Goal: Task Accomplishment & Management: Use online tool/utility

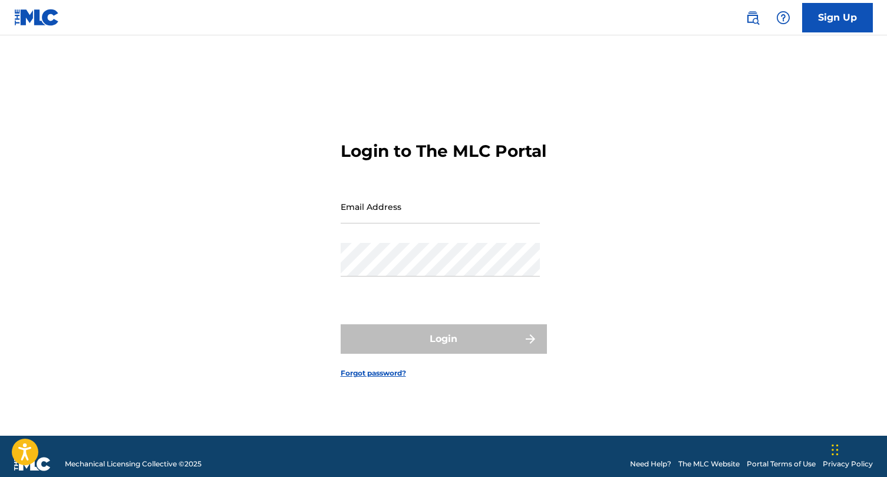
click at [412, 214] on input "Email Address" at bounding box center [440, 207] width 199 height 34
type input "[EMAIL_ADDRESS][DOMAIN_NAME]"
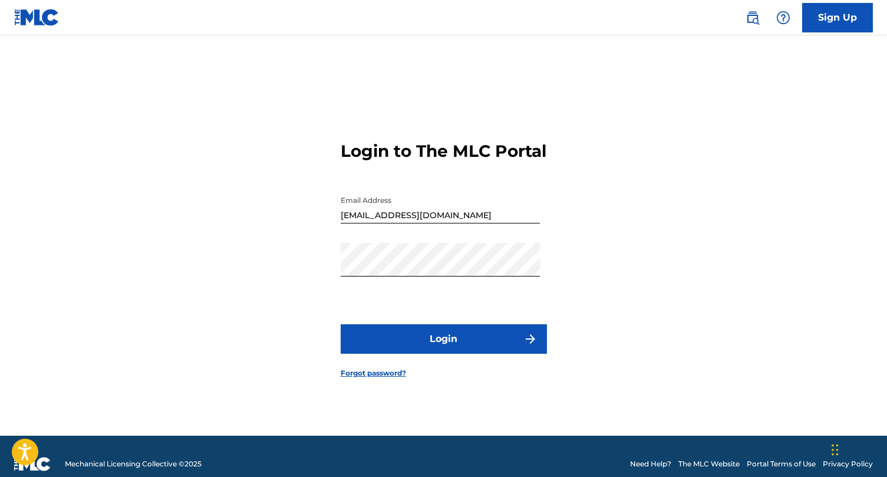
click at [384, 337] on button "Login" at bounding box center [444, 338] width 206 height 29
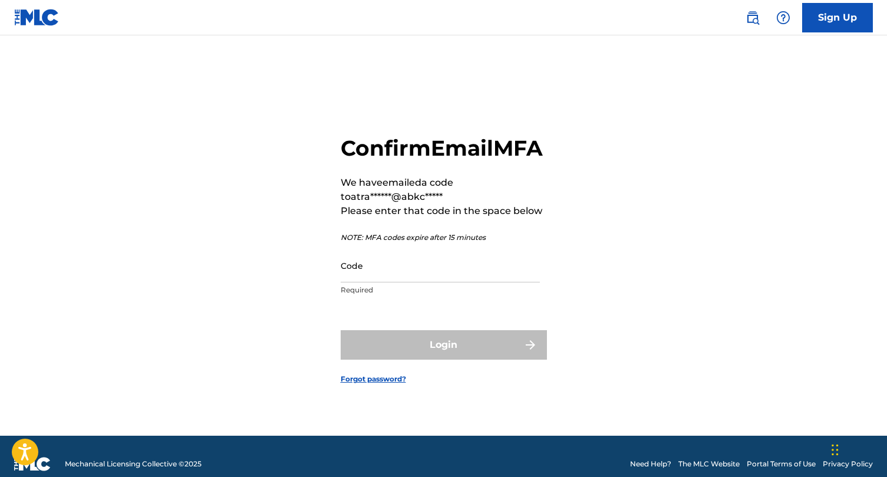
click at [374, 275] on input "Code" at bounding box center [440, 266] width 199 height 34
paste input "833487"
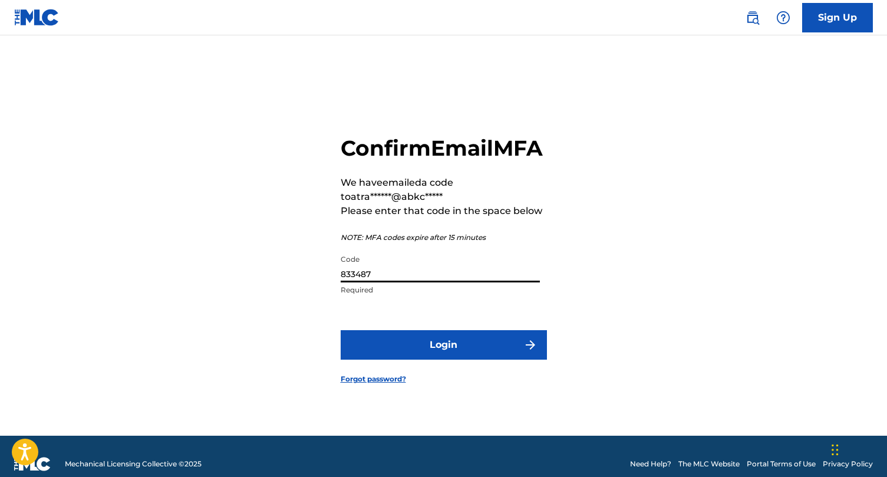
type input "833487"
click at [341, 330] on button "Login" at bounding box center [444, 344] width 206 height 29
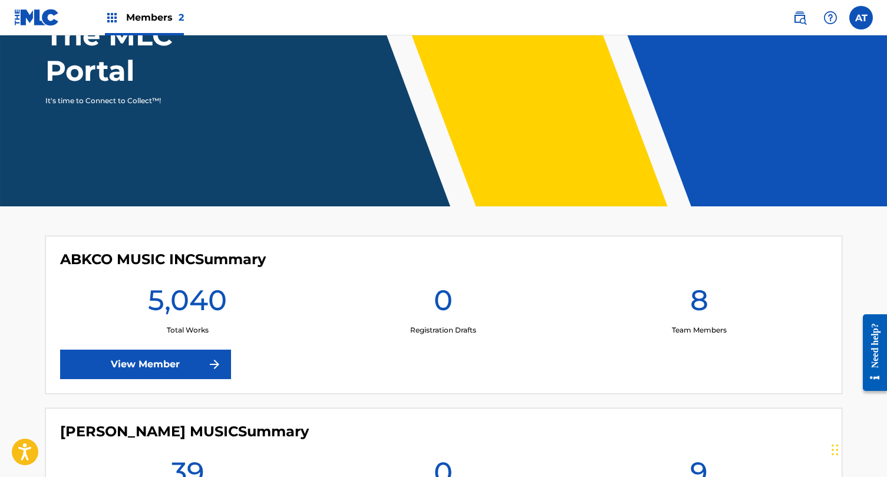
scroll to position [175, 0]
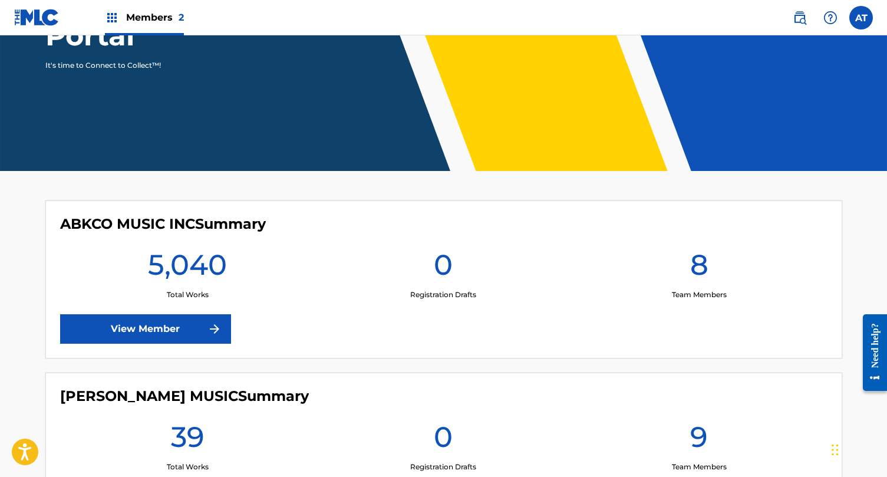
click at [167, 340] on link "View Member" at bounding box center [145, 328] width 171 height 29
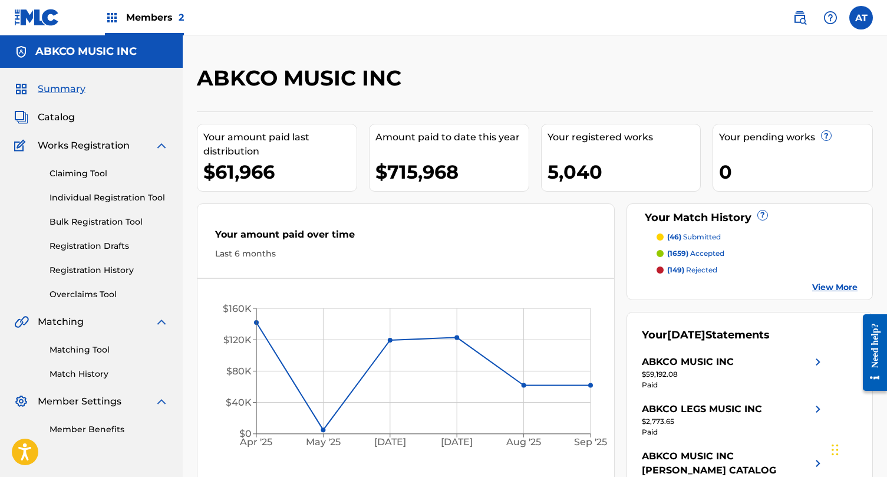
click at [81, 344] on link "Matching Tool" at bounding box center [109, 350] width 119 height 12
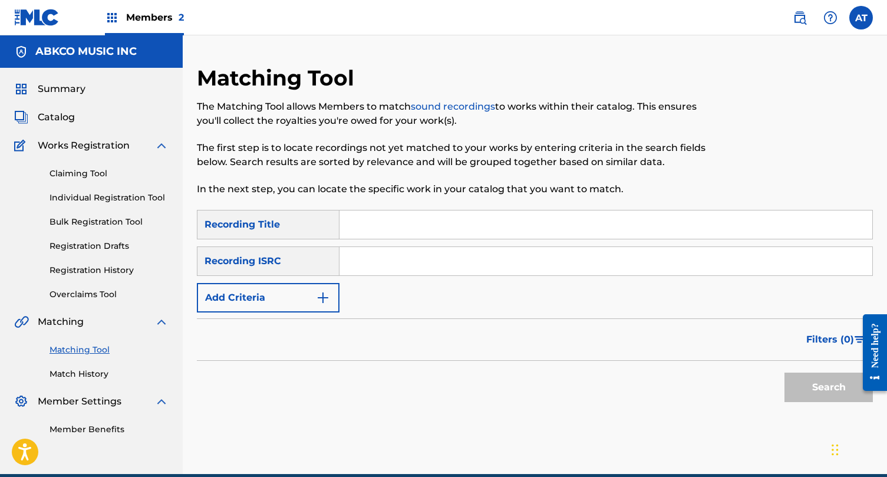
click at [483, 223] on input "Search Form" at bounding box center [606, 224] width 533 height 28
type input "wild side"
click at [268, 292] on button "Add Criteria" at bounding box center [268, 297] width 143 height 29
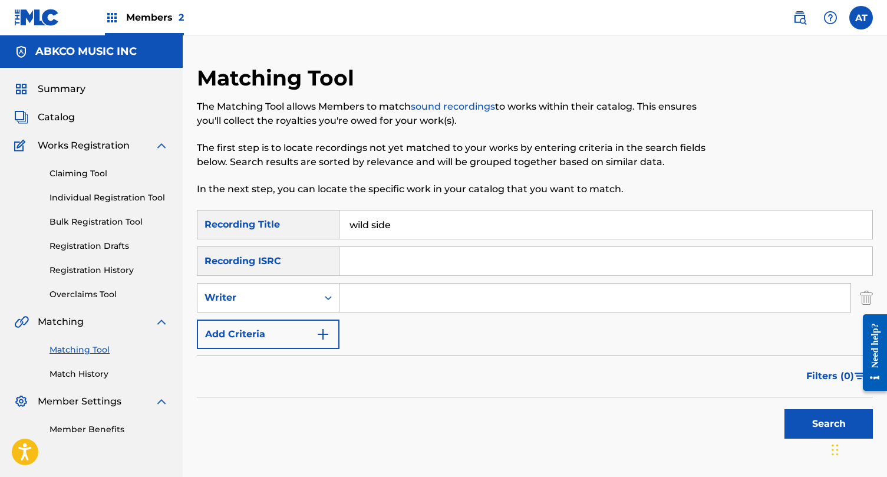
click at [351, 302] on input "Search Form" at bounding box center [595, 298] width 511 height 28
click at [785, 409] on button "Search" at bounding box center [829, 423] width 88 height 29
click at [373, 298] on input "gomes" at bounding box center [595, 298] width 511 height 28
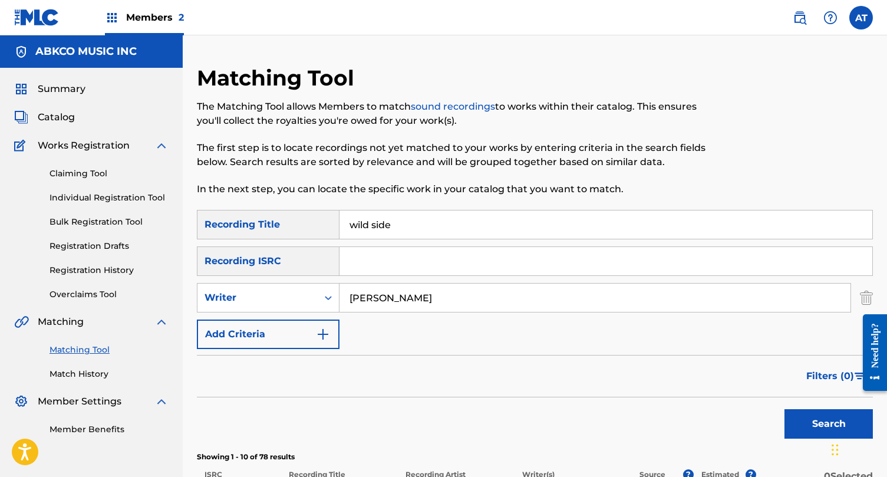
type input "cappa"
click at [299, 326] on button "Add Criteria" at bounding box center [268, 334] width 143 height 29
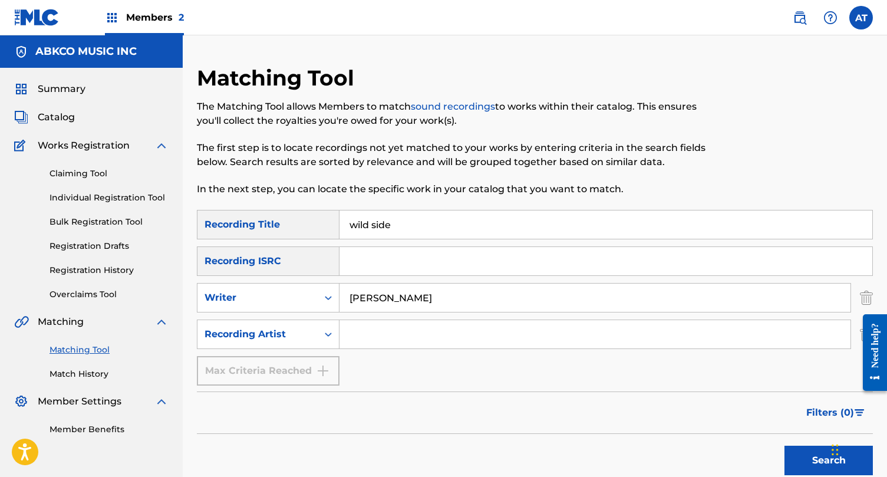
click at [358, 331] on input "Search Form" at bounding box center [595, 334] width 511 height 28
click at [316, 328] on div "Recording Artist" at bounding box center [257, 334] width 120 height 22
click at [330, 331] on icon "Search Form" at bounding box center [328, 334] width 12 height 12
click at [283, 294] on div "Writer" at bounding box center [258, 298] width 106 height 14
click at [428, 411] on div "Filters ( 0 )" at bounding box center [535, 412] width 676 height 42
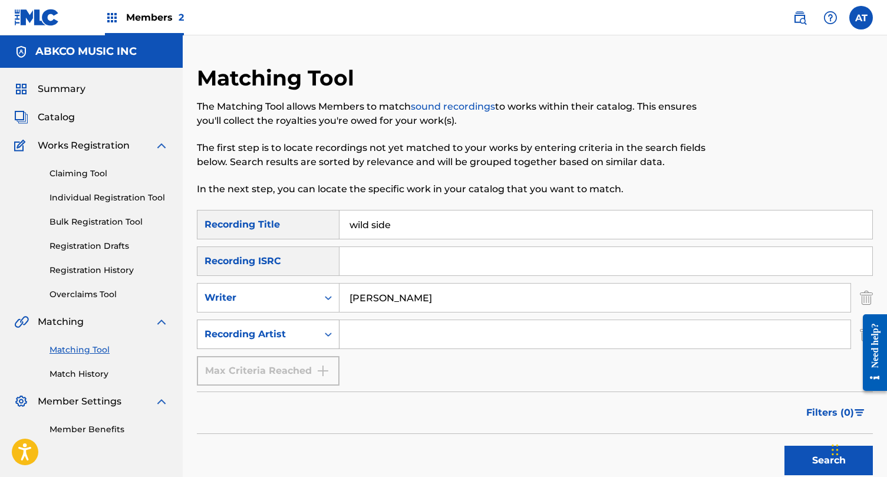
click at [315, 322] on div "Recording Artist" at bounding box center [268, 334] width 143 height 29
click at [367, 327] on input "Search Form" at bounding box center [595, 334] width 511 height 28
click at [785, 446] on button "Search" at bounding box center [829, 460] width 88 height 29
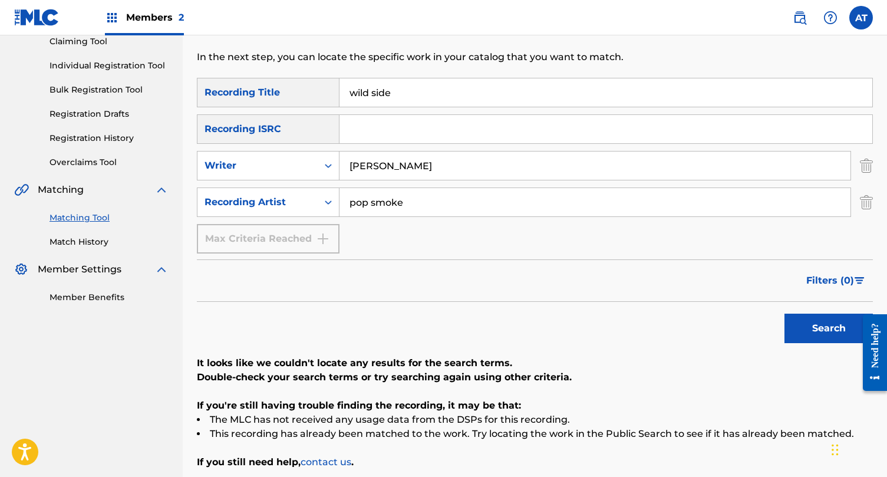
scroll to position [116, 0]
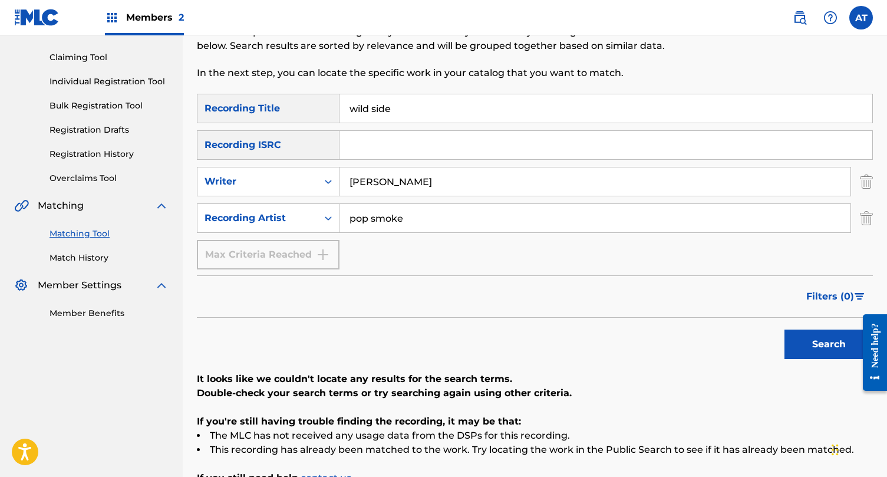
click at [425, 214] on input "pop smoke" at bounding box center [595, 218] width 511 height 28
type input "p"
click at [785, 330] on button "Search" at bounding box center [829, 344] width 88 height 29
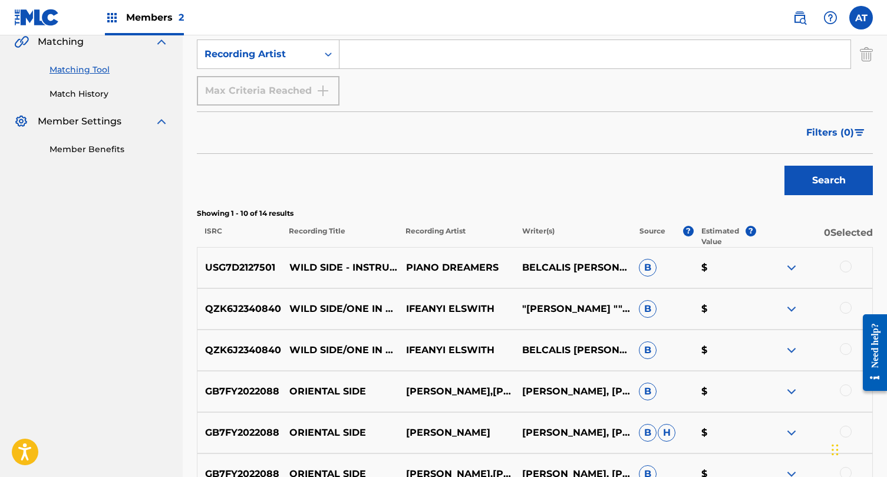
scroll to position [287, 0]
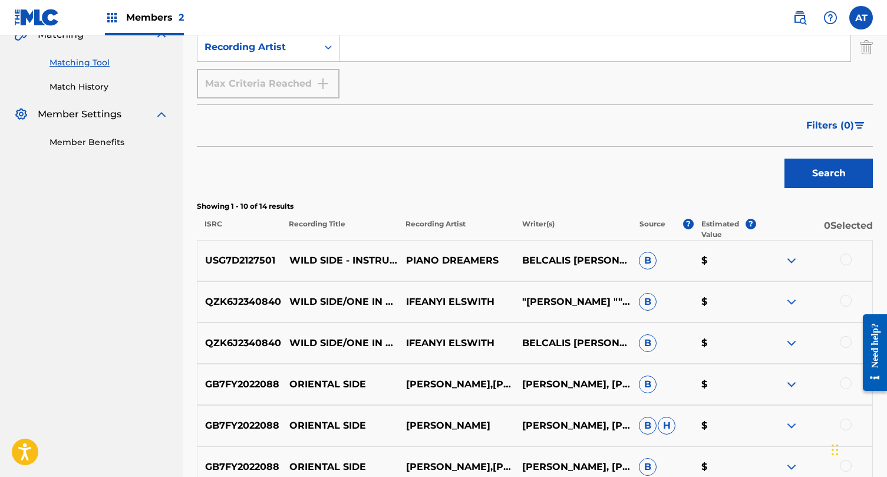
click at [850, 259] on div at bounding box center [846, 260] width 12 height 12
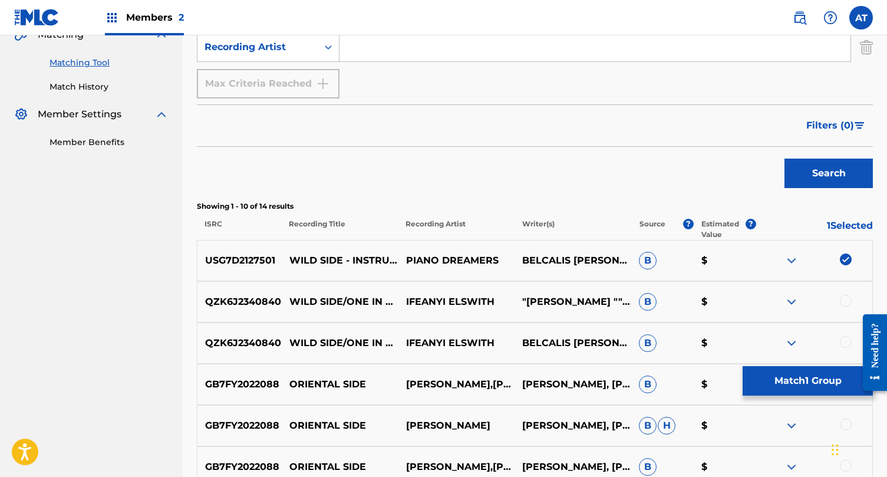
scroll to position [352, 0]
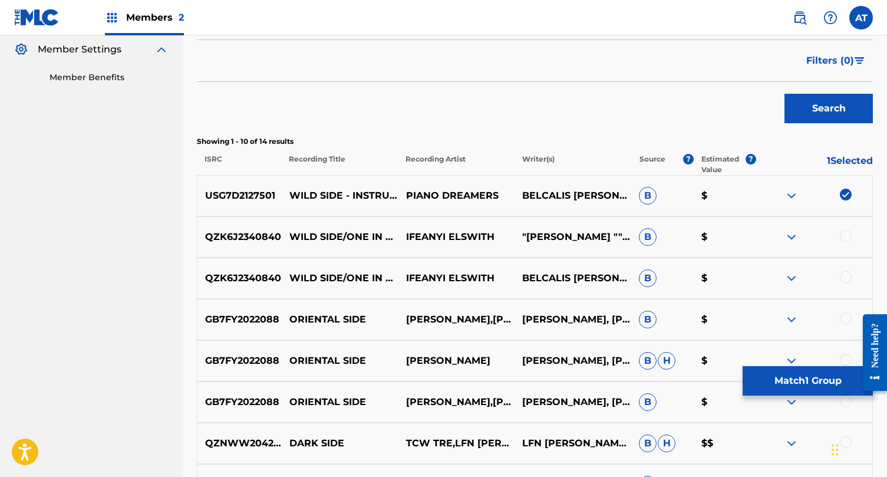
click at [851, 232] on div at bounding box center [846, 236] width 12 height 12
click at [847, 282] on div at bounding box center [846, 277] width 12 height 12
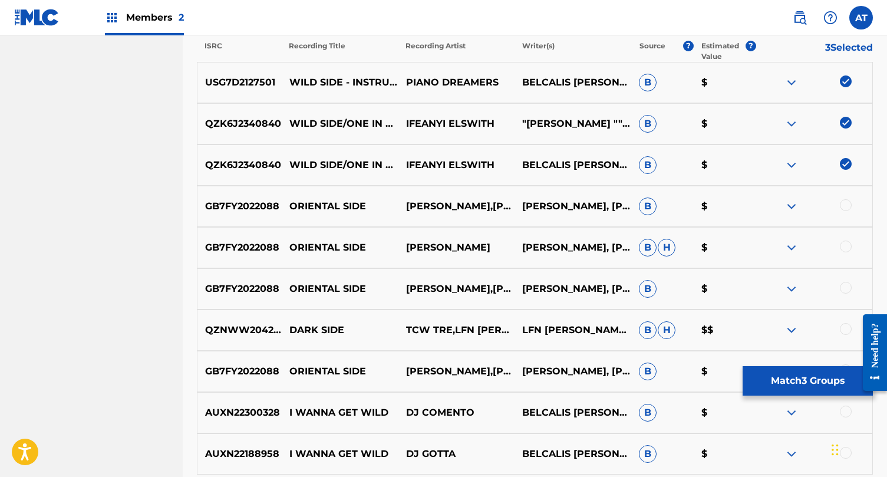
scroll to position [608, 0]
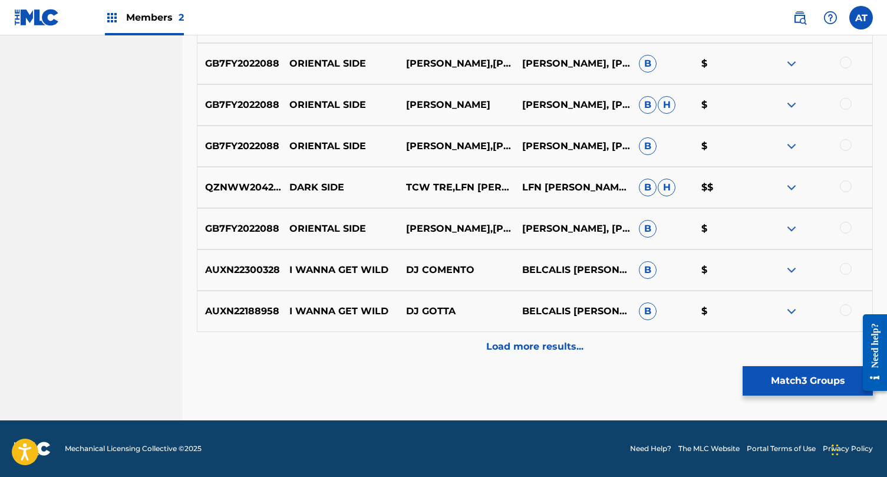
click at [546, 345] on p "Load more results..." at bounding box center [534, 347] width 97 height 14
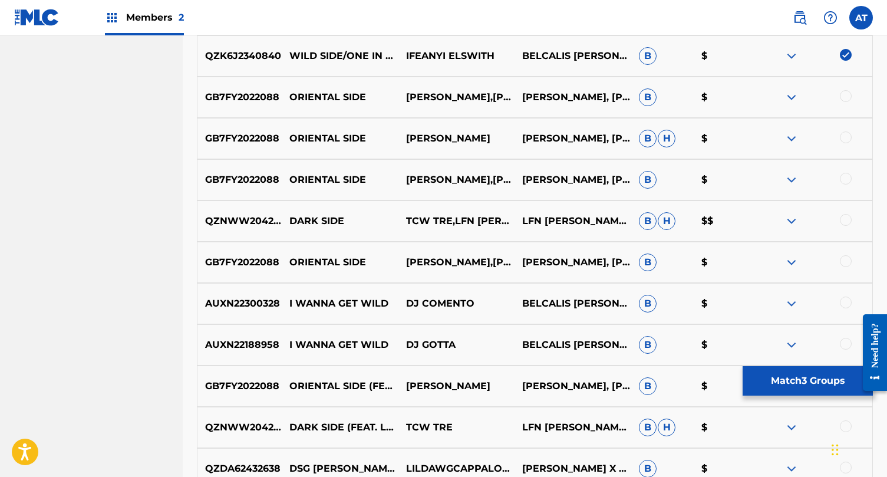
scroll to position [575, 0]
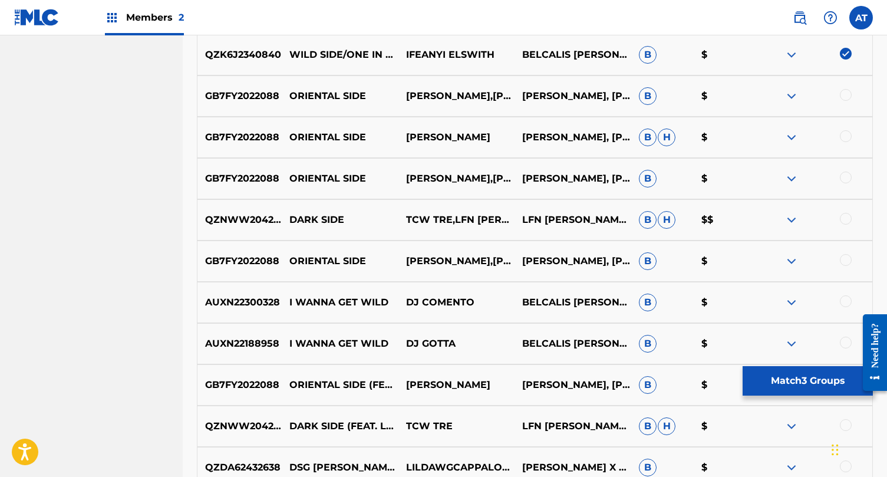
click at [841, 302] on div at bounding box center [846, 301] width 12 height 12
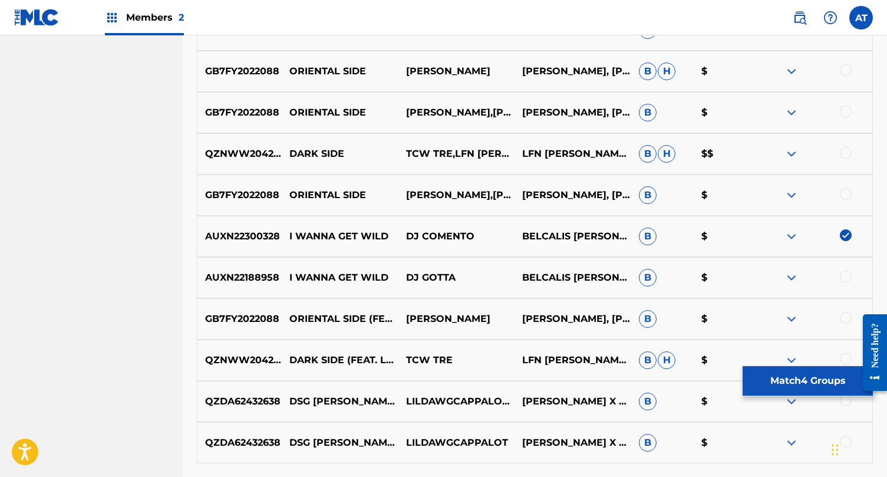
scroll to position [644, 0]
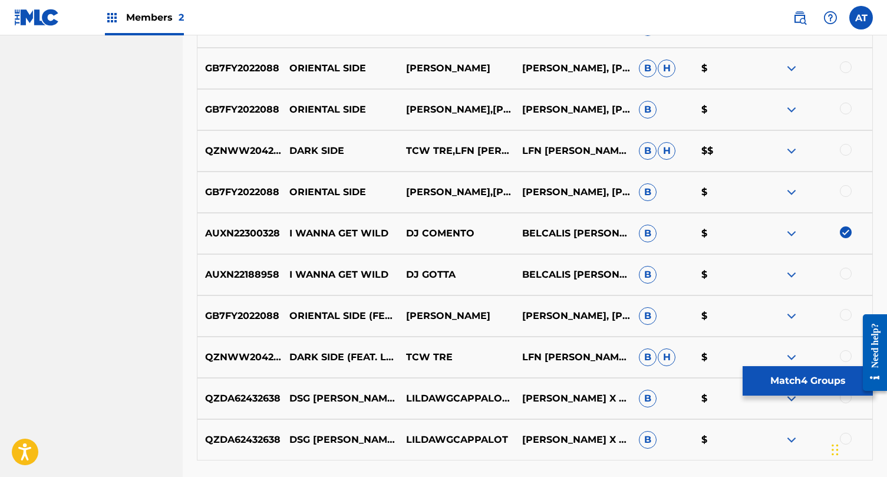
click at [843, 272] on div at bounding box center [846, 274] width 12 height 12
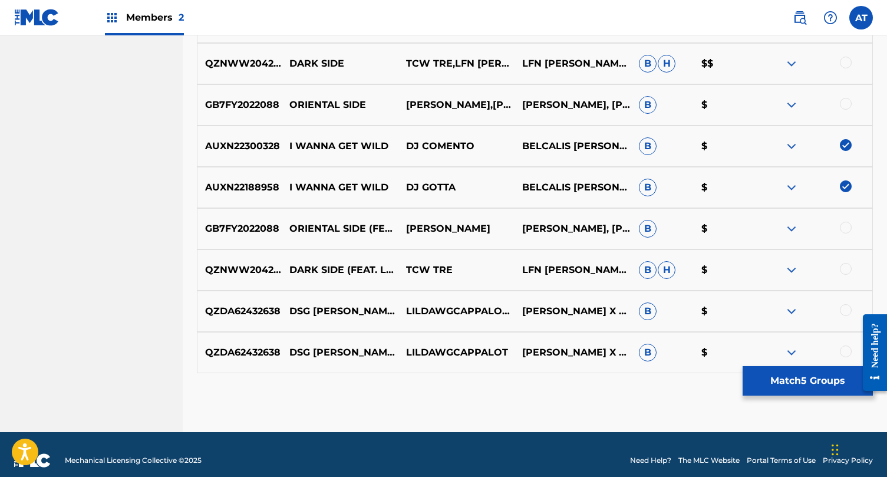
scroll to position [733, 0]
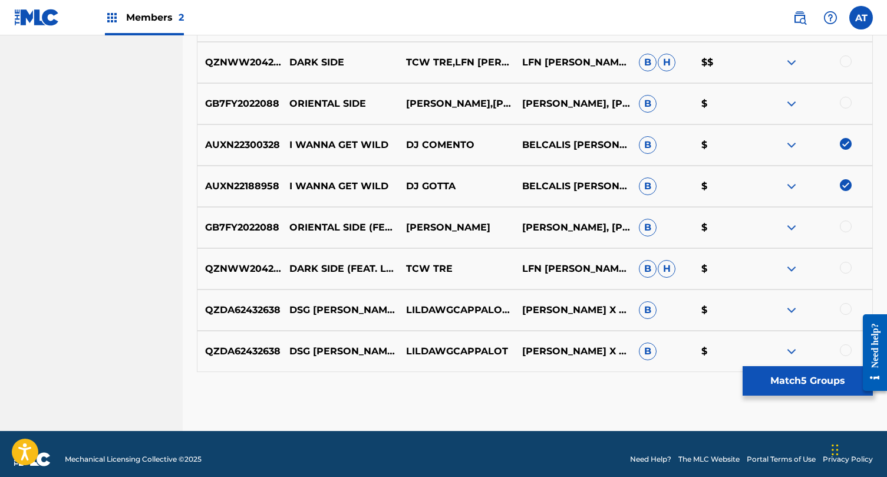
click at [792, 377] on button "Match 5 Groups" at bounding box center [808, 380] width 130 height 29
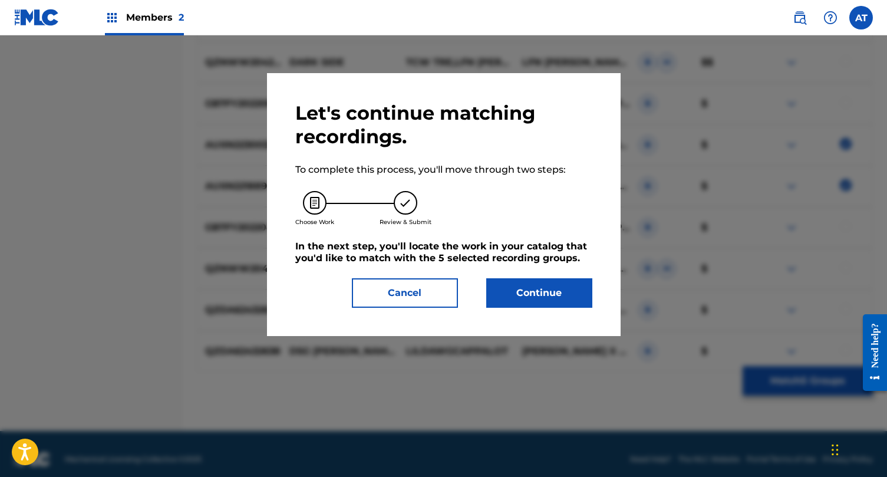
click at [542, 289] on button "Continue" at bounding box center [539, 292] width 106 height 29
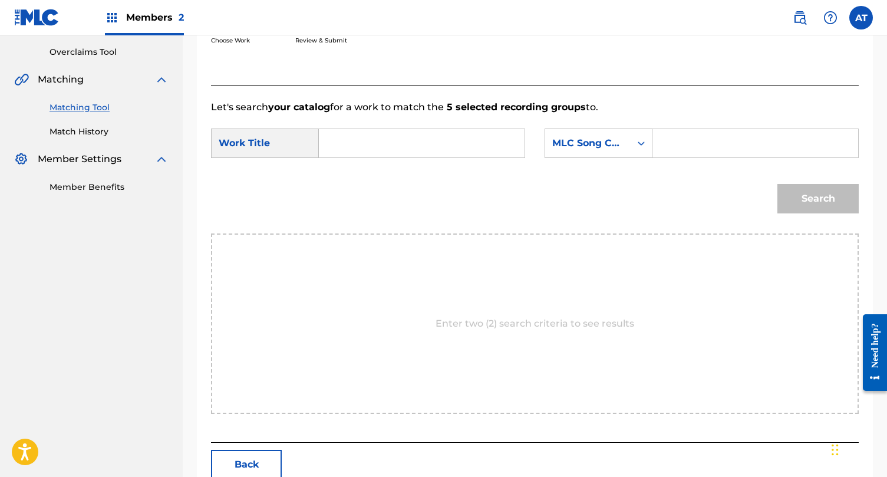
scroll to position [241, 0]
click at [446, 150] on input "Search Form" at bounding box center [422, 144] width 186 height 28
type input "wild side"
click at [412, 184] on div "Search" at bounding box center [535, 203] width 648 height 61
click at [659, 134] on div "Search Form" at bounding box center [756, 144] width 206 height 29
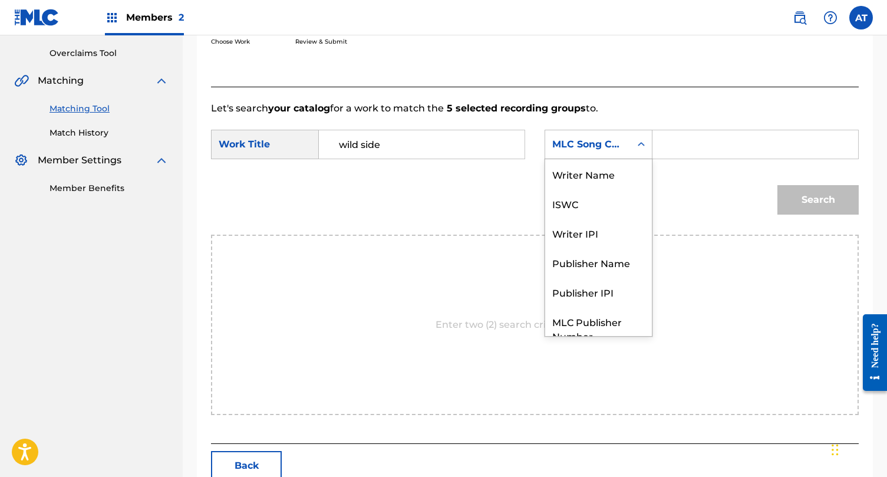
click at [631, 142] on div "Search Form" at bounding box center [641, 144] width 21 height 21
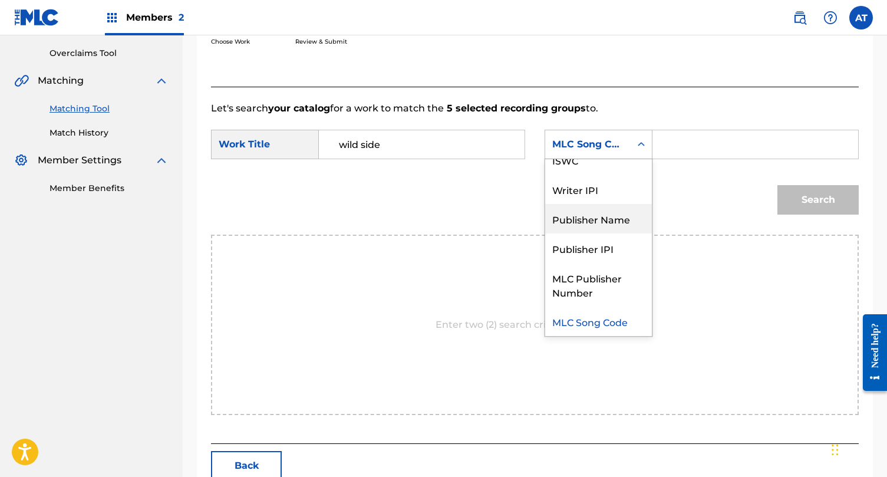
scroll to position [0, 0]
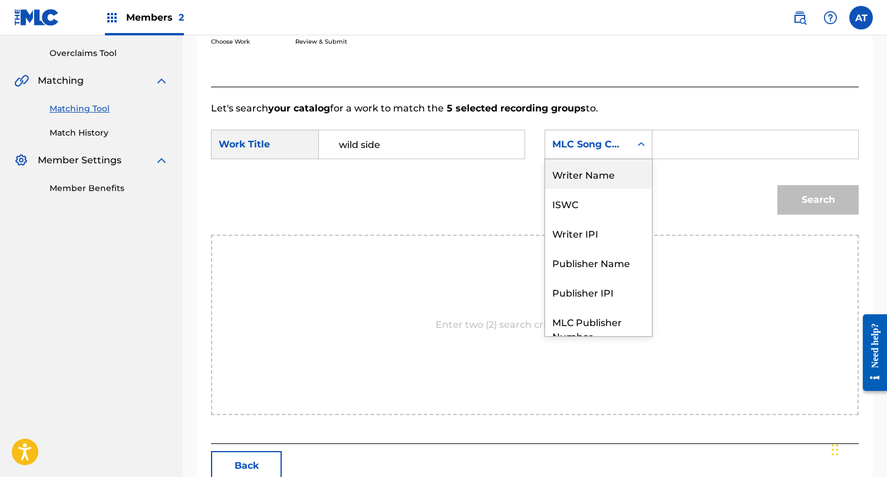
click at [608, 177] on div "Writer Name" at bounding box center [598, 173] width 107 height 29
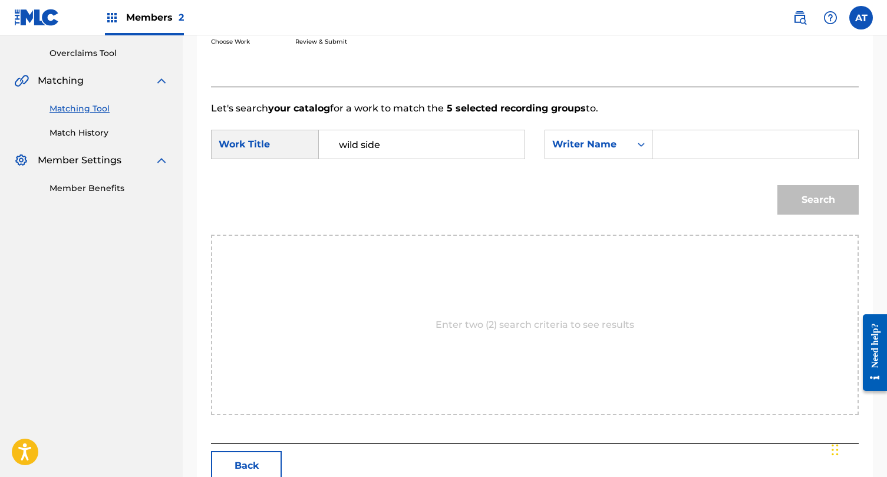
click at [673, 144] on input "Search Form" at bounding box center [756, 144] width 186 height 28
type input "gomes"
click at [778, 185] on button "Search" at bounding box center [818, 199] width 81 height 29
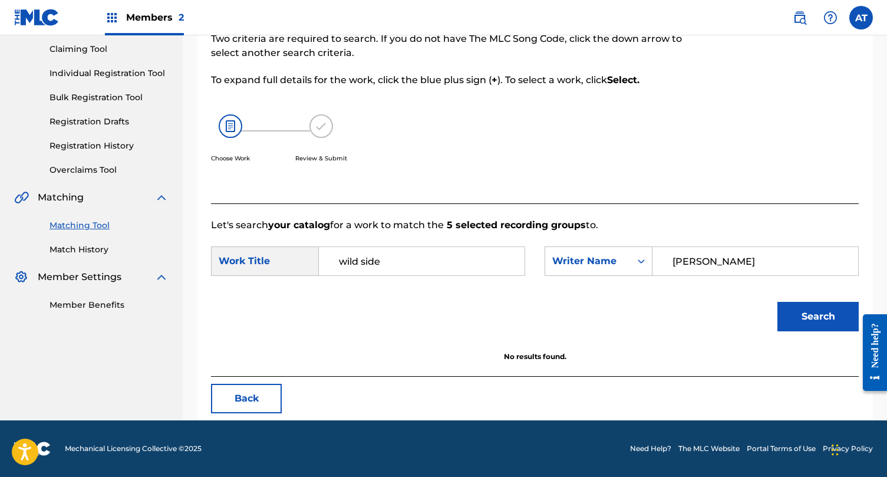
scroll to position [124, 0]
click at [414, 245] on form "SearchWithCriteria9eea60c7-bcef-43a8-9436-59cd71c36b95 Work Title wild side Sea…" at bounding box center [535, 291] width 648 height 119
click at [406, 251] on input "wild side" at bounding box center [422, 261] width 186 height 28
click at [348, 295] on div "wild side (feat. cardi b)" at bounding box center [339, 309] width 20 height 64
type input "wild side (feat. cardi b)"
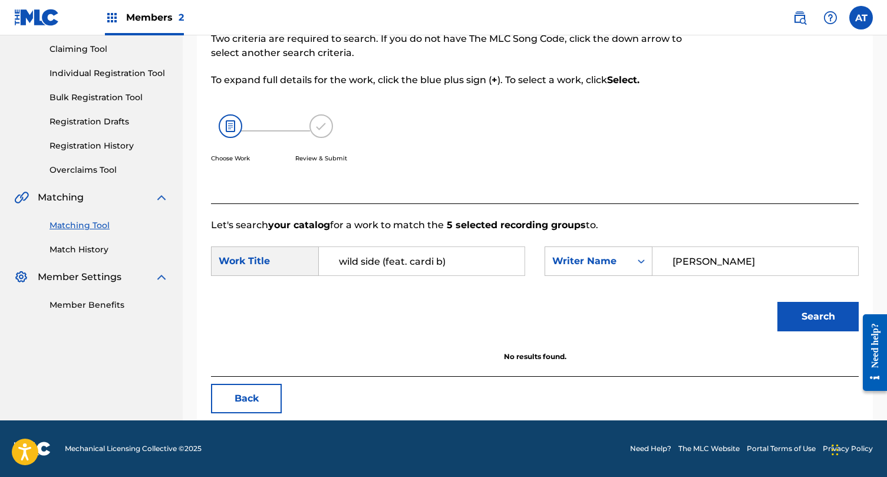
click at [811, 307] on button "Search" at bounding box center [818, 316] width 81 height 29
click at [719, 248] on input "gomes" at bounding box center [756, 261] width 186 height 28
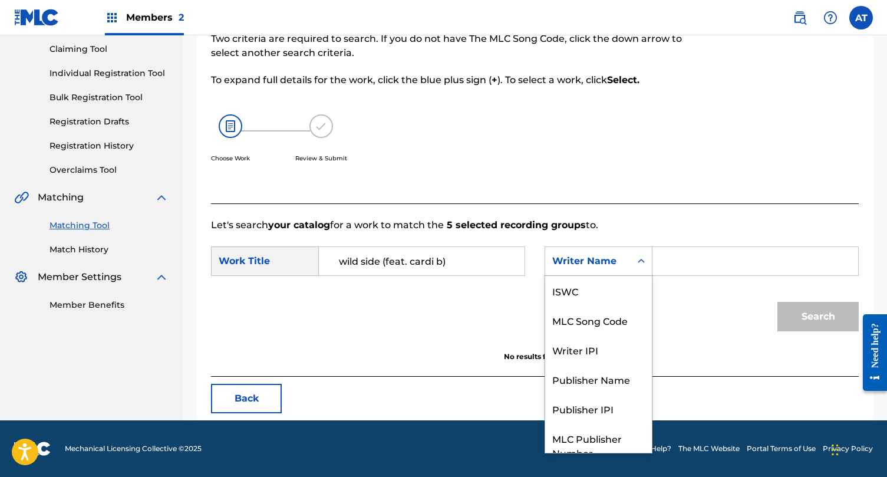
click at [602, 252] on div "Writer Name" at bounding box center [587, 261] width 85 height 22
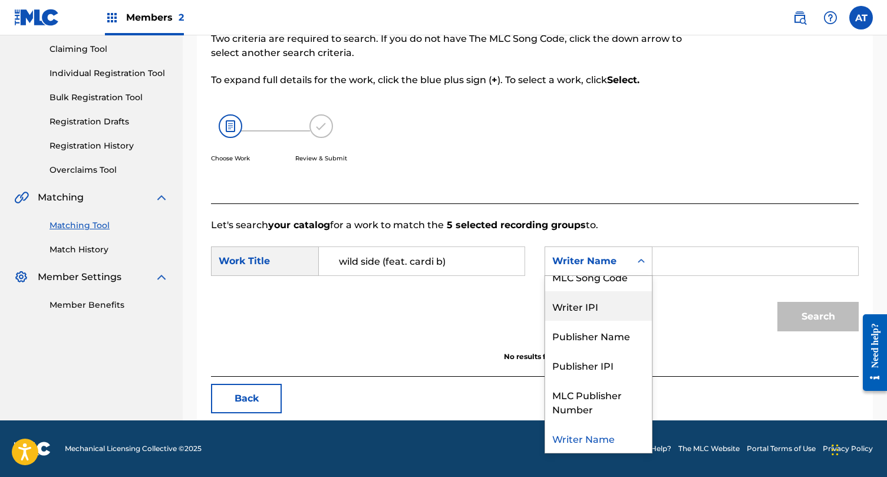
click at [691, 282] on div "SearchWithCriteria9eea60c7-bcef-43a8-9436-59cd71c36b95 Work Title wild side (fe…" at bounding box center [535, 264] width 648 height 37
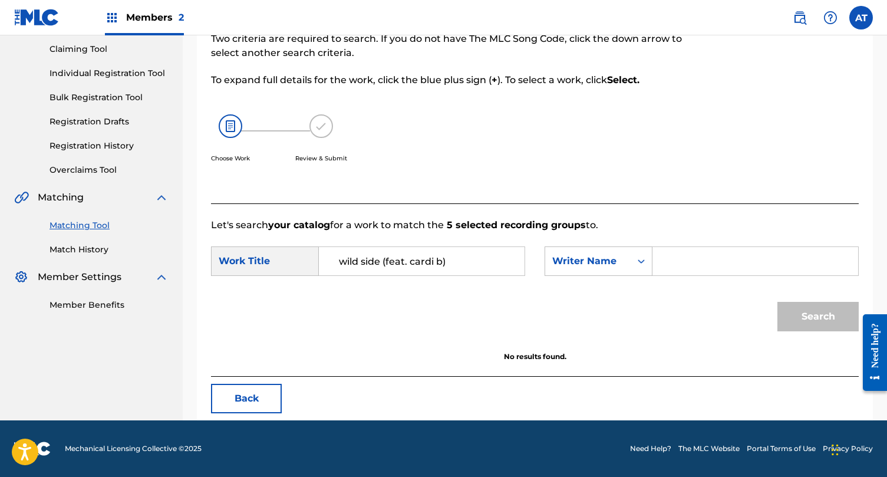
click at [679, 246] on div "Search Form" at bounding box center [756, 260] width 206 height 29
click at [674, 258] on input "Search Form" at bounding box center [756, 261] width 186 height 28
type input "normani"
click at [778, 302] on button "Search" at bounding box center [818, 316] width 81 height 29
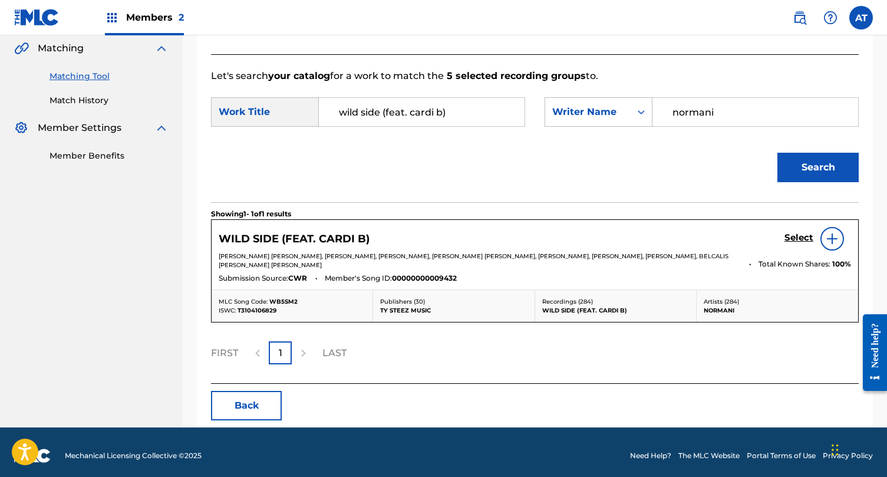
scroll to position [281, 0]
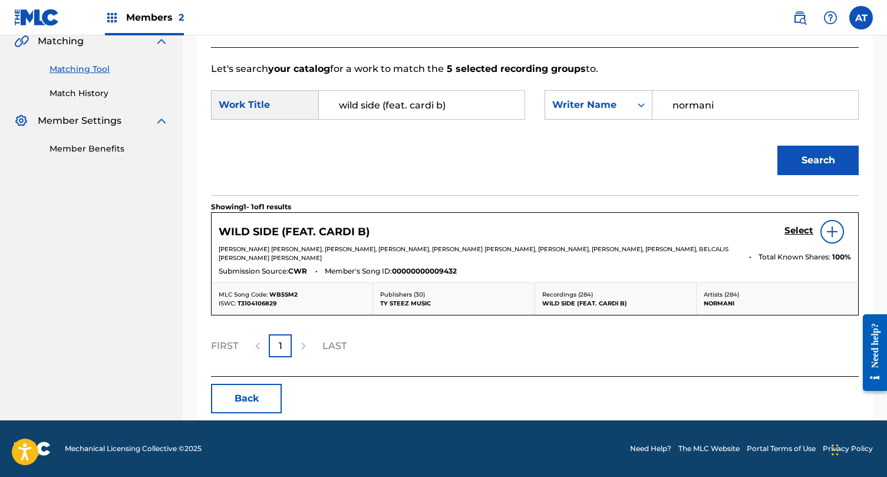
click at [831, 232] on img at bounding box center [832, 232] width 14 height 14
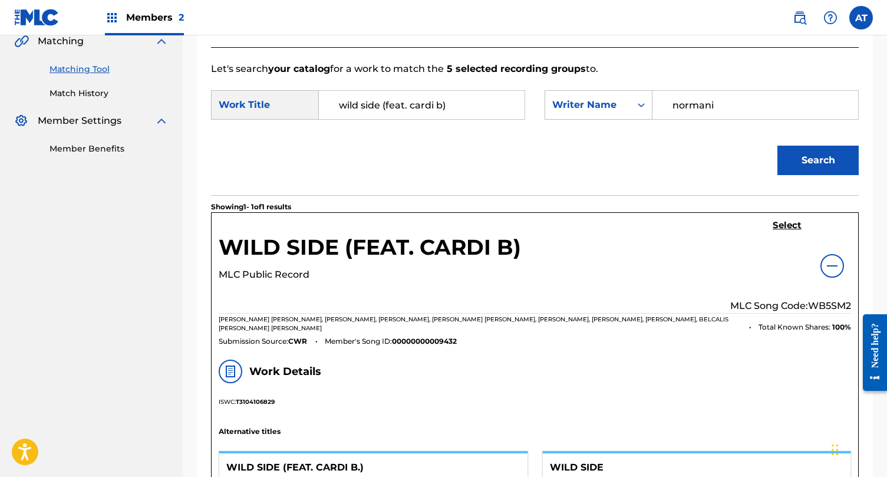
click at [825, 262] on div at bounding box center [833, 266] width 24 height 24
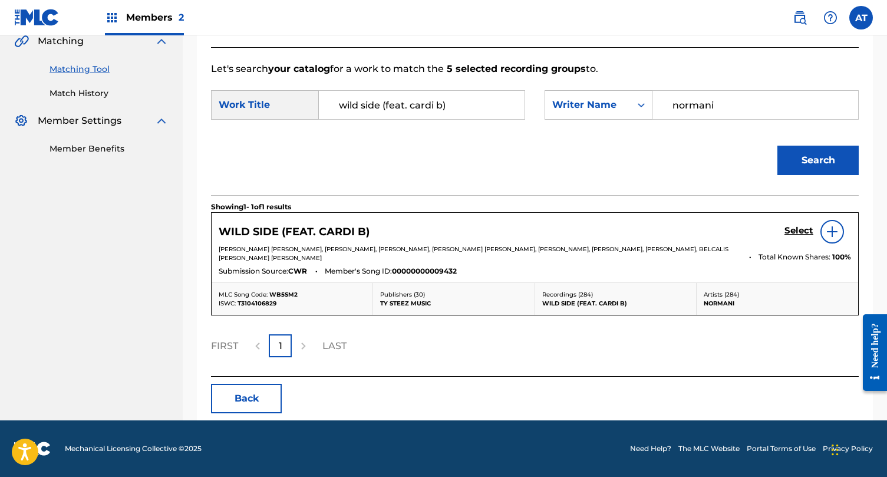
click at [795, 230] on h5 "Select" at bounding box center [799, 230] width 29 height 11
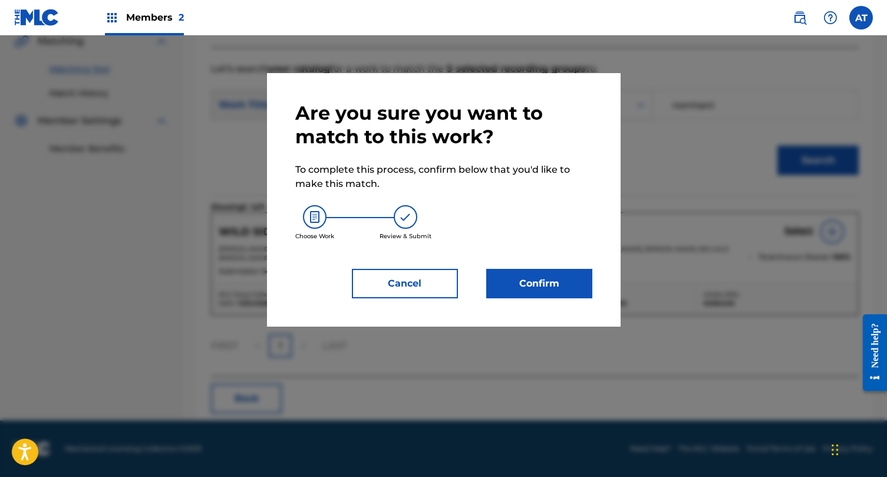
click at [541, 281] on button "Confirm" at bounding box center [539, 283] width 106 height 29
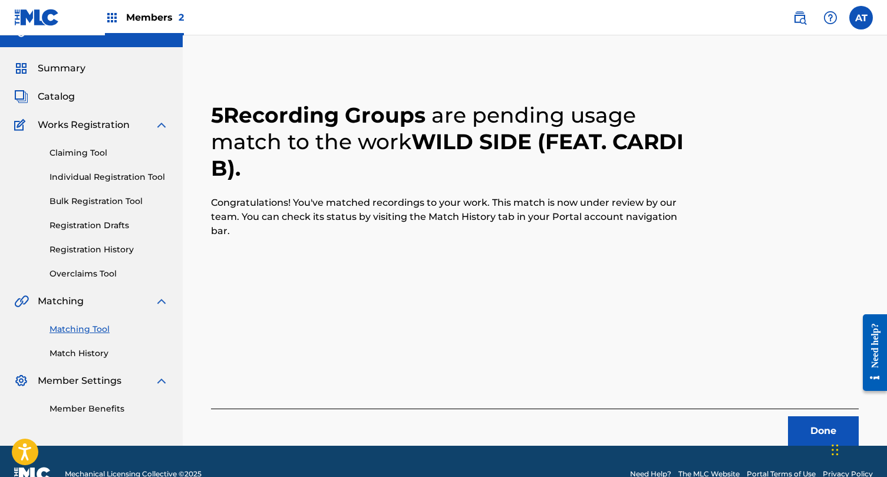
scroll to position [0, 0]
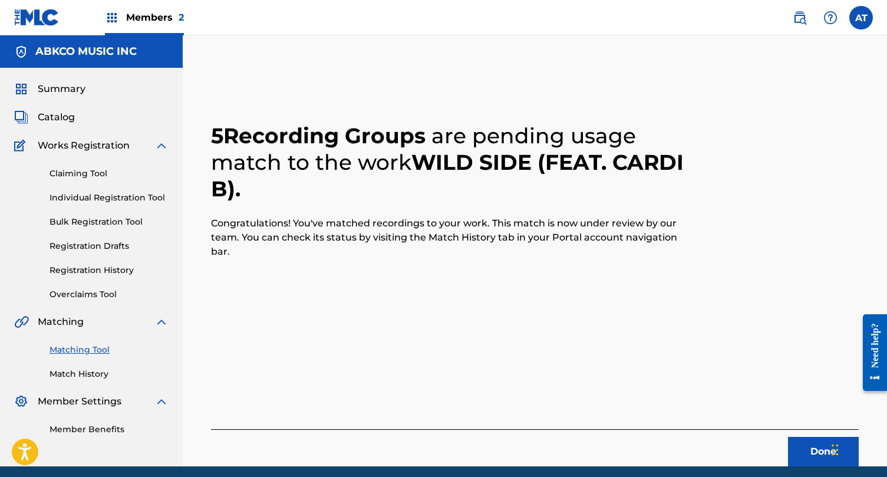
click at [82, 344] on link "Matching Tool" at bounding box center [109, 350] width 119 height 12
click at [77, 349] on link "Matching Tool" at bounding box center [109, 350] width 119 height 12
click at [73, 351] on link "Matching Tool" at bounding box center [109, 350] width 119 height 12
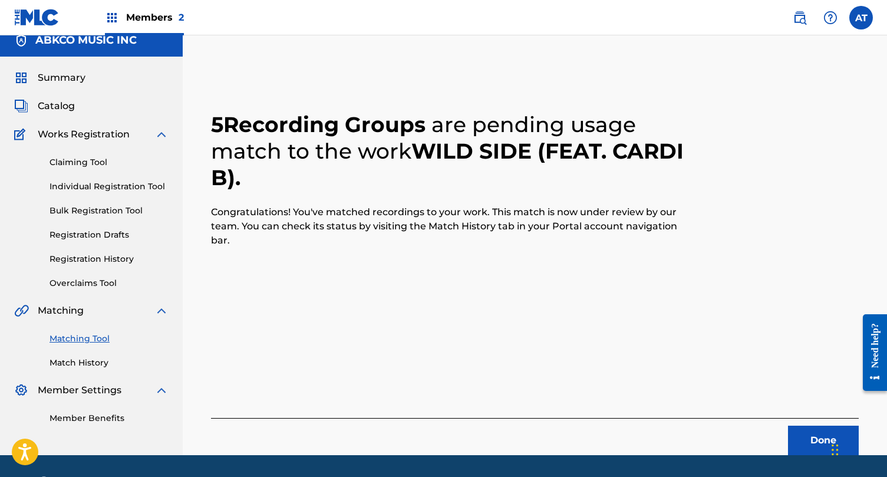
scroll to position [46, 0]
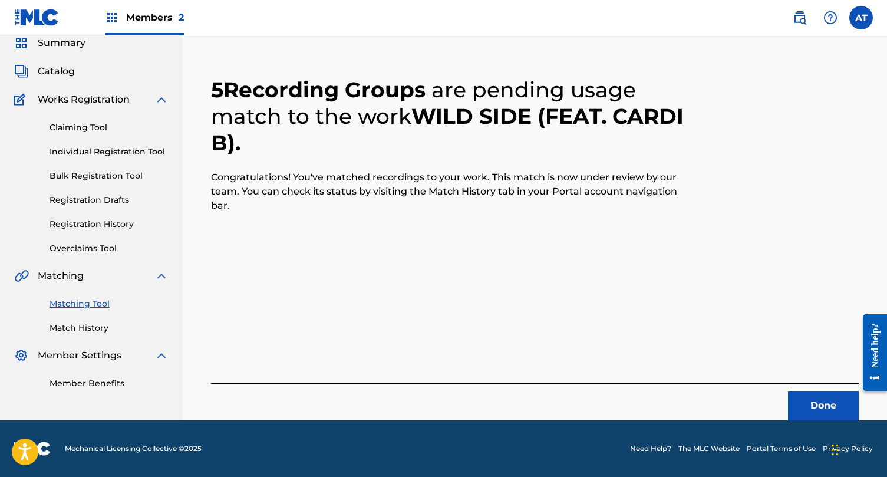
click at [798, 400] on button "Done" at bounding box center [823, 405] width 71 height 29
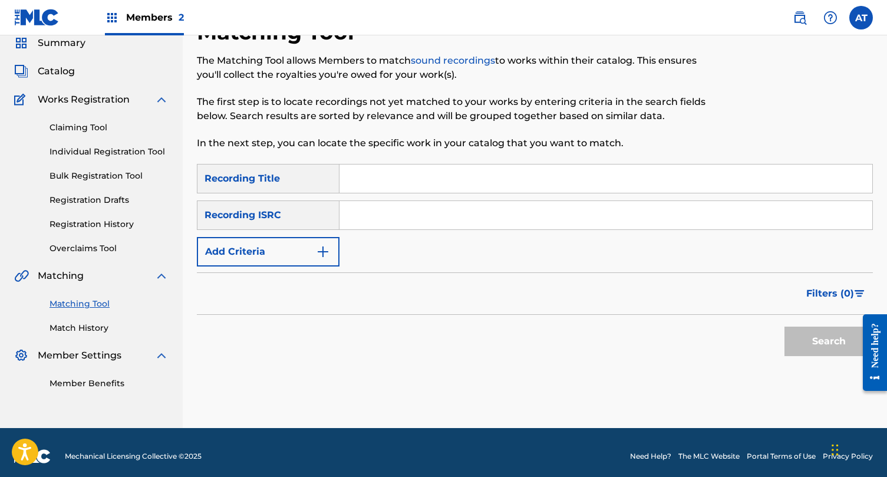
click at [420, 172] on input "Search Form" at bounding box center [606, 178] width 533 height 28
type input "chapel of love"
click at [314, 208] on div "Recording ISRC" at bounding box center [268, 214] width 143 height 29
click at [278, 251] on button "Add Criteria" at bounding box center [268, 251] width 143 height 29
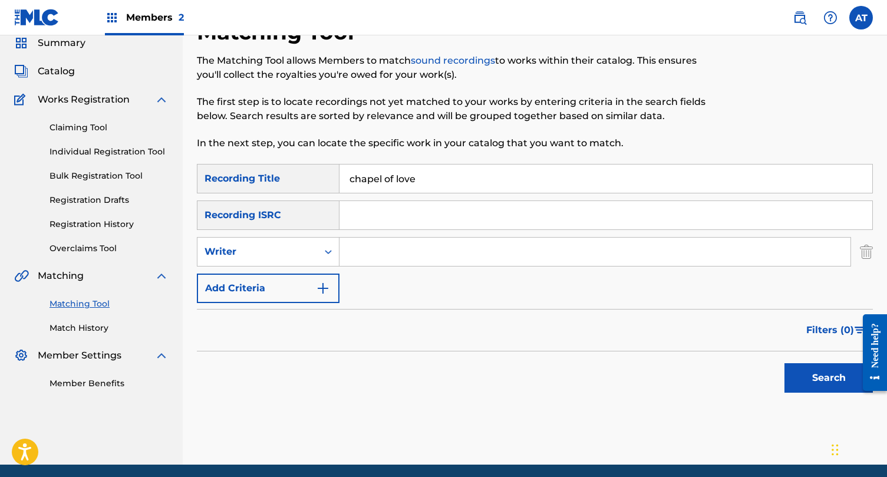
click at [364, 242] on input "Search Form" at bounding box center [595, 252] width 511 height 28
type input "spector"
click at [785, 363] on button "Search" at bounding box center [829, 377] width 88 height 29
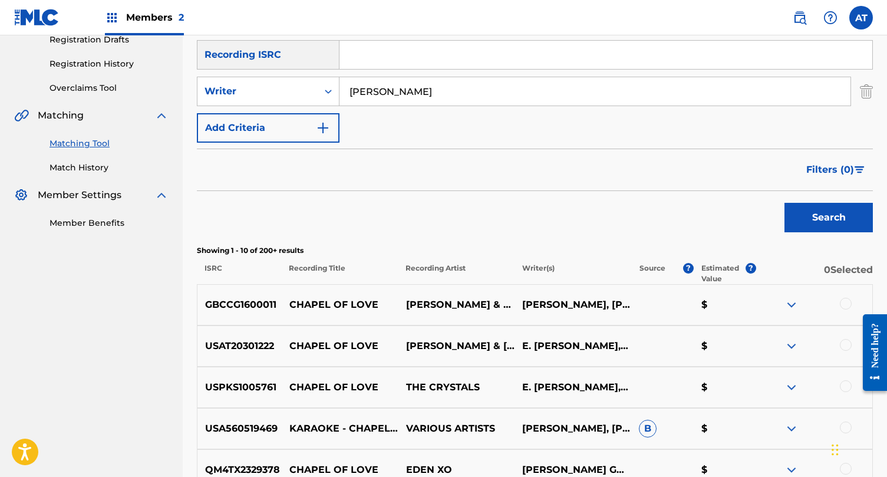
scroll to position [215, 0]
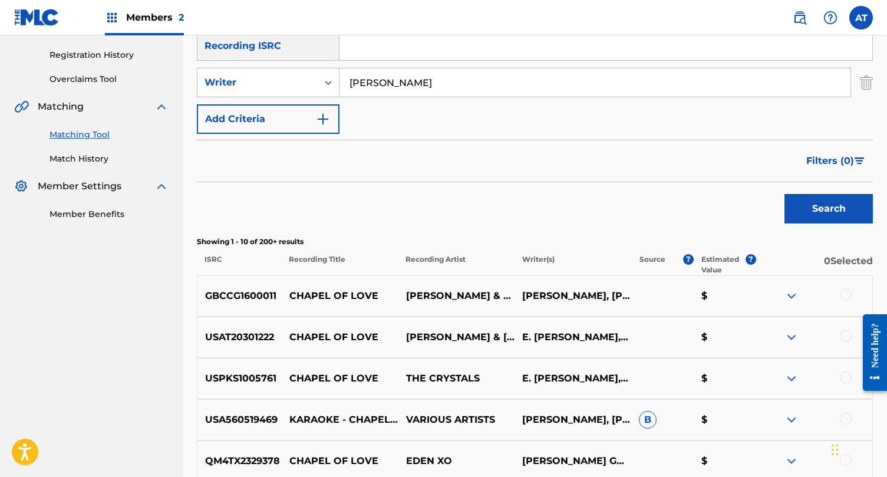
click at [850, 299] on div at bounding box center [846, 295] width 12 height 12
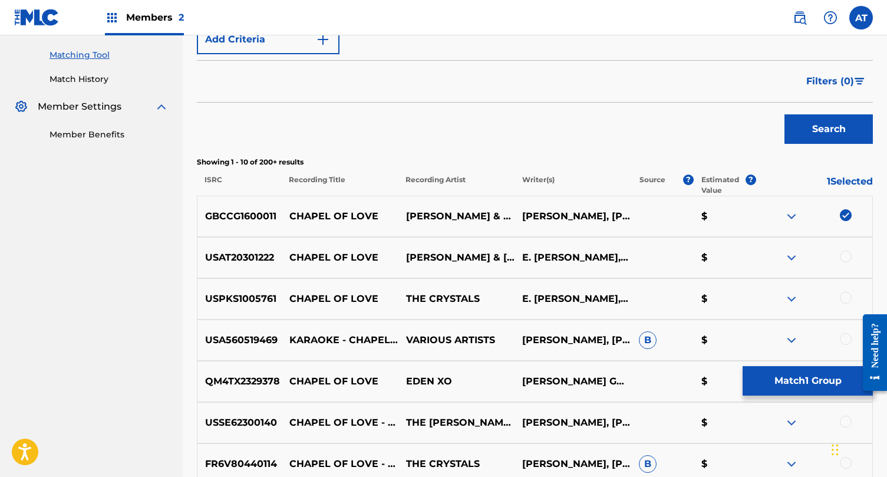
scroll to position [295, 0]
click at [842, 254] on div at bounding box center [846, 256] width 12 height 12
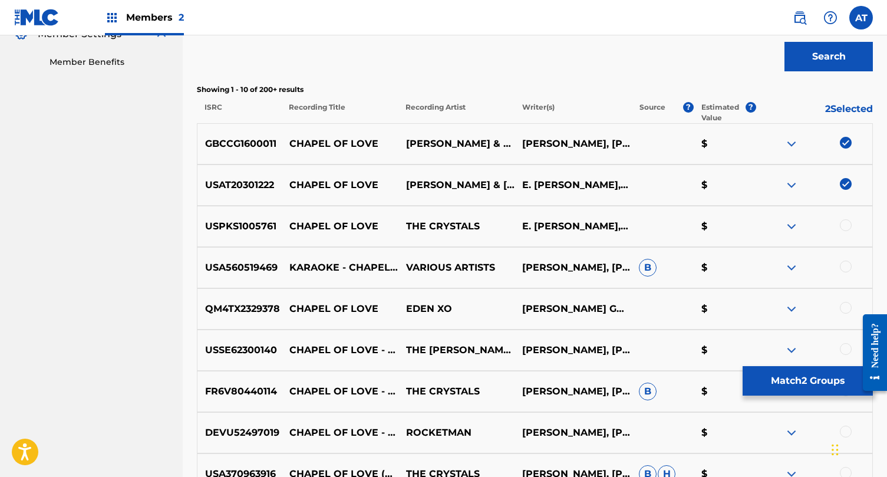
scroll to position [372, 0]
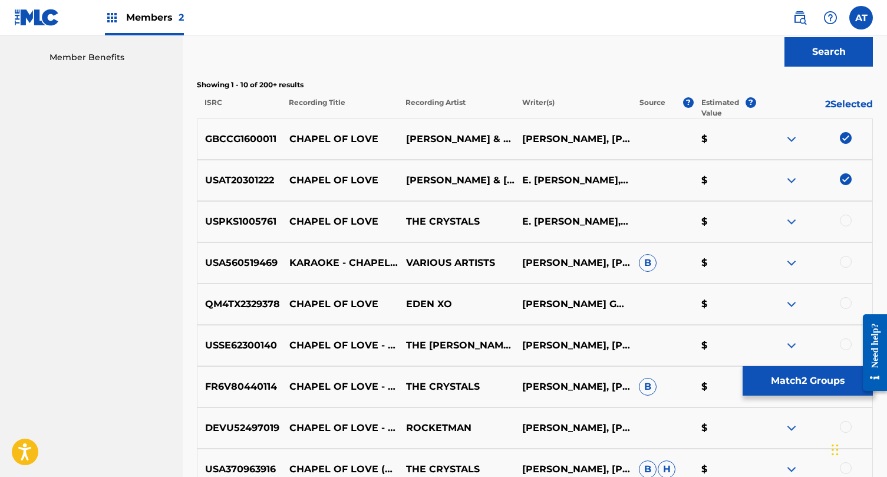
click at [845, 225] on div at bounding box center [846, 221] width 12 height 12
click at [839, 256] on div at bounding box center [814, 263] width 117 height 14
click at [838, 308] on div at bounding box center [814, 304] width 117 height 14
click at [842, 304] on div at bounding box center [846, 303] width 12 height 12
click at [845, 264] on div at bounding box center [846, 262] width 12 height 12
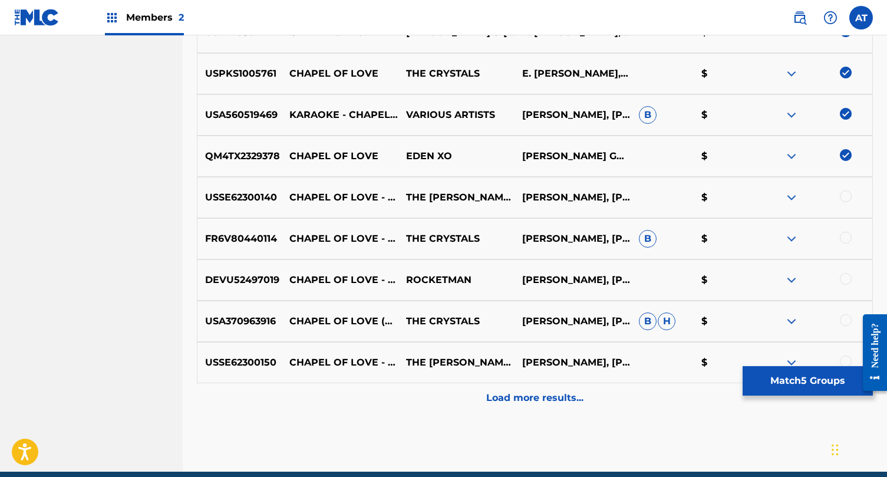
scroll to position [524, 0]
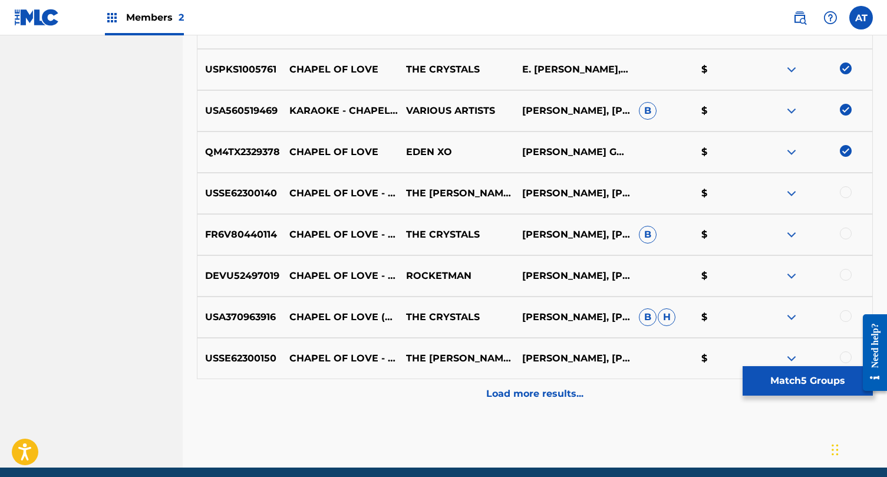
click at [847, 200] on div at bounding box center [814, 193] width 117 height 14
click at [847, 199] on div at bounding box center [814, 193] width 117 height 14
click at [843, 233] on div at bounding box center [846, 234] width 12 height 12
click at [841, 192] on div at bounding box center [846, 192] width 12 height 12
click at [847, 265] on div "DEVU52497019 CHAPEL OF LOVE - INSTRUMENTAL ROCKETMAN ELLIE GREENWICH, HARVEY PH…" at bounding box center [535, 275] width 676 height 41
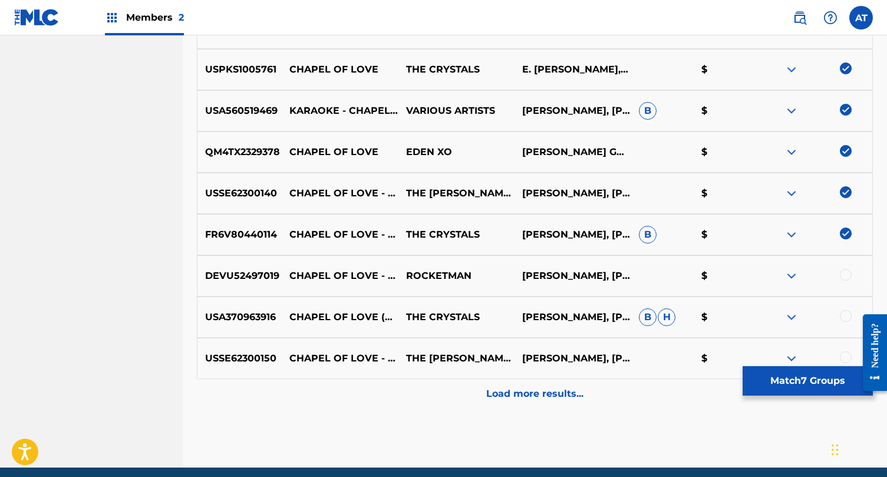
click at [844, 277] on div at bounding box center [846, 275] width 12 height 12
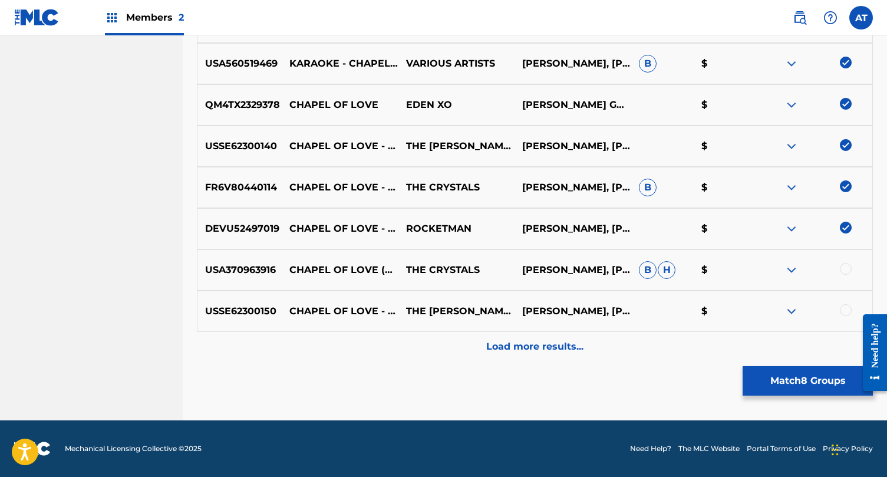
click at [846, 278] on div "USA370963916 CHAPEL OF LOVE (RE-RECORDED / REMASTERED) THE CRYSTALS ELLIE GREEN…" at bounding box center [535, 269] width 676 height 41
click at [544, 347] on p "Load more results..." at bounding box center [534, 347] width 97 height 14
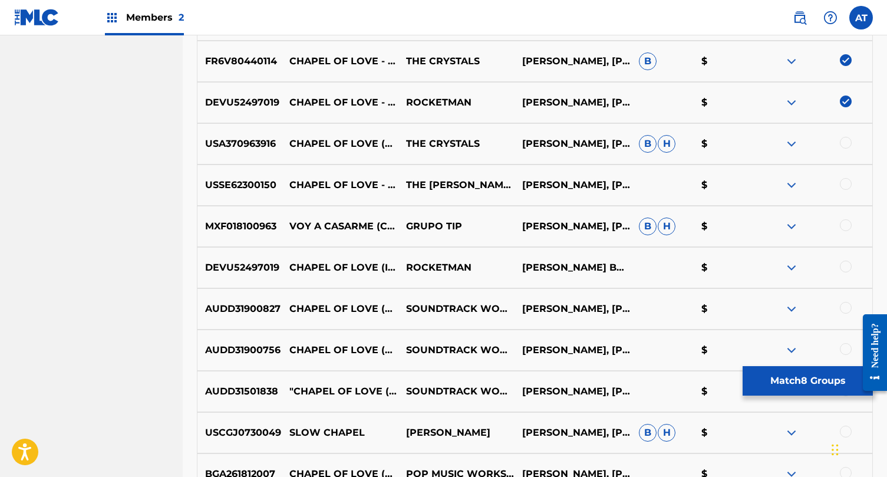
scroll to position [700, 0]
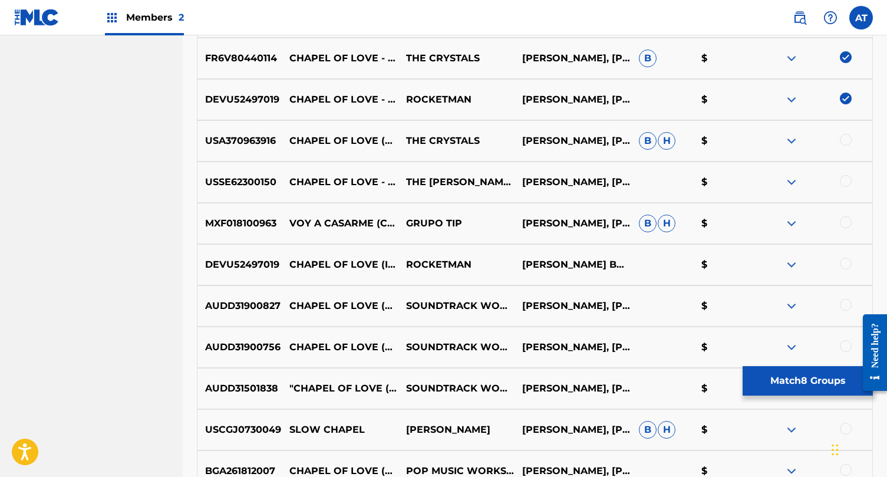
click at [849, 263] on div at bounding box center [846, 264] width 12 height 12
click at [848, 213] on div "MXF018100963 VOY A CASARME (CHAPEL OF LOVE) GRUPO TIP ELLIE GREENWICH, JEFF BAR…" at bounding box center [535, 223] width 676 height 41
click at [842, 224] on div at bounding box center [846, 222] width 12 height 12
click at [845, 170] on div "USSE62300150 CHAPEL OF LOVE - SPED UP + PITCHED THE DIXIE CUPS ELLIE GREENWICH,…" at bounding box center [535, 182] width 676 height 41
click at [844, 177] on div at bounding box center [846, 181] width 12 height 12
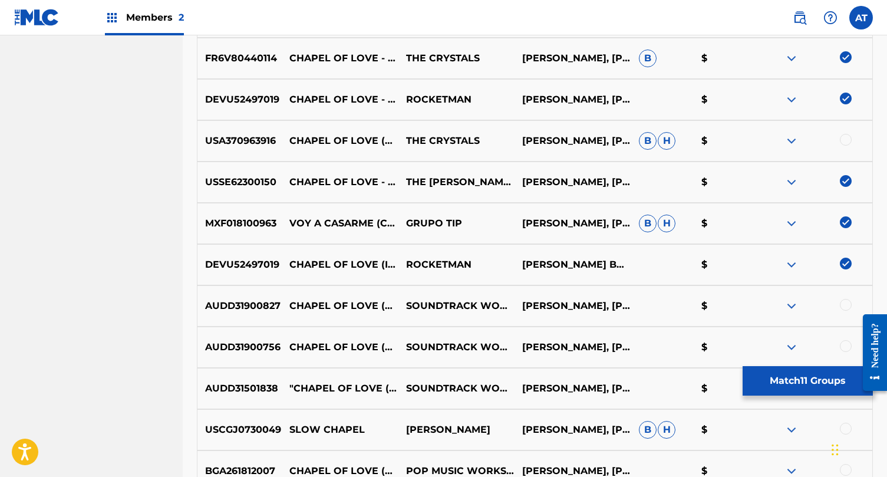
click at [844, 136] on div at bounding box center [846, 140] width 12 height 12
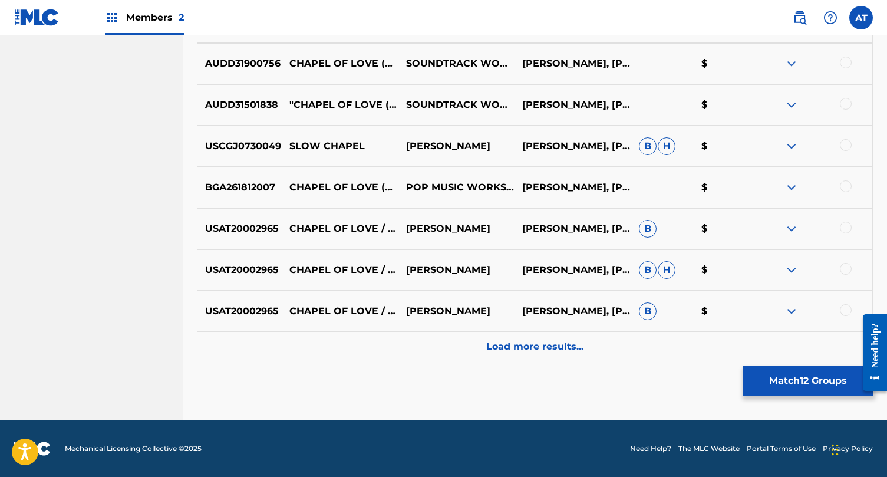
click at [845, 314] on div at bounding box center [846, 310] width 12 height 12
click at [851, 272] on div at bounding box center [846, 269] width 12 height 12
click at [847, 219] on div "USAT20002965 CHAPEL OF LOVE / BOOGIE WOOGIE BUGLE BOY - LIVE BETTE MIDLER DON R…" at bounding box center [535, 228] width 676 height 41
click at [847, 233] on div at bounding box center [846, 228] width 12 height 12
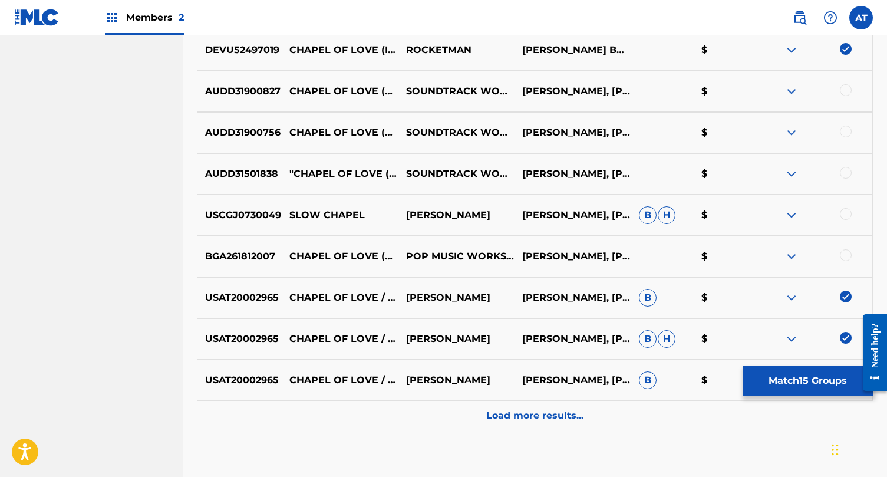
scroll to position [905, 0]
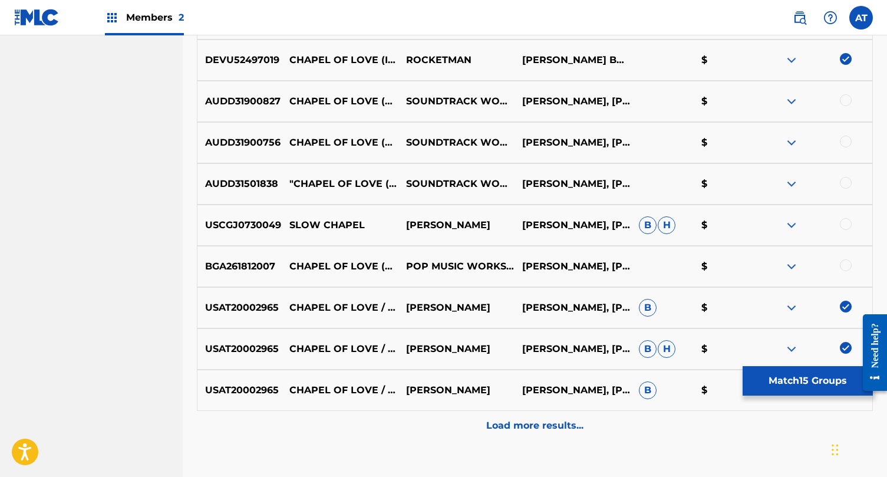
click at [846, 246] on div "BGA261812007 CHAPEL OF LOVE (S PERFORMED BY DIXIE CUPS) POP MUSIC WORKSHOP ELLI…" at bounding box center [535, 266] width 676 height 41
click at [846, 262] on div at bounding box center [846, 265] width 12 height 12
click at [846, 212] on div "USCGJ0730049 SLOW CHAPEL SUSAN ANDERS ELLIE GREENWICH, JEFF BARRY, PHIL SPECTOR…" at bounding box center [535, 225] width 676 height 41
click at [846, 216] on div "USCGJ0730049 SLOW CHAPEL SUSAN ANDERS ELLIE GREENWICH, JEFF BARRY, PHIL SPECTOR…" at bounding box center [535, 225] width 676 height 41
click at [852, 192] on div "AUDD31501838 "CHAPEL OF LOVE (FROM ""FATHER OF THE BRIDE"")" SOUNDTRACK WONDER …" at bounding box center [535, 183] width 676 height 41
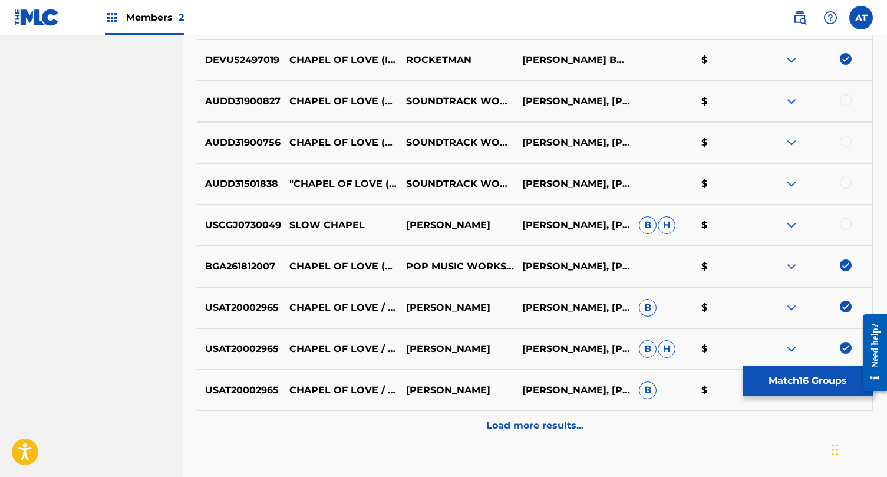
click at [843, 174] on div "AUDD31501838 "CHAPEL OF LOVE (FROM ""FATHER OF THE BRIDE"")" SOUNDTRACK WONDER …" at bounding box center [535, 183] width 676 height 41
click at [843, 176] on div "AUDD31501838 "CHAPEL OF LOVE (FROM ""FATHER OF THE BRIDE"")" SOUNDTRACK WONDER …" at bounding box center [535, 183] width 676 height 41
click at [843, 179] on div at bounding box center [846, 183] width 12 height 12
click at [843, 236] on div "USCGJ0730049 SLOW CHAPEL SUSAN ANDERS ELLIE GREENWICH, JEFF BARRY, PHIL SPECTOR…" at bounding box center [535, 225] width 676 height 41
click at [843, 225] on div at bounding box center [846, 224] width 12 height 12
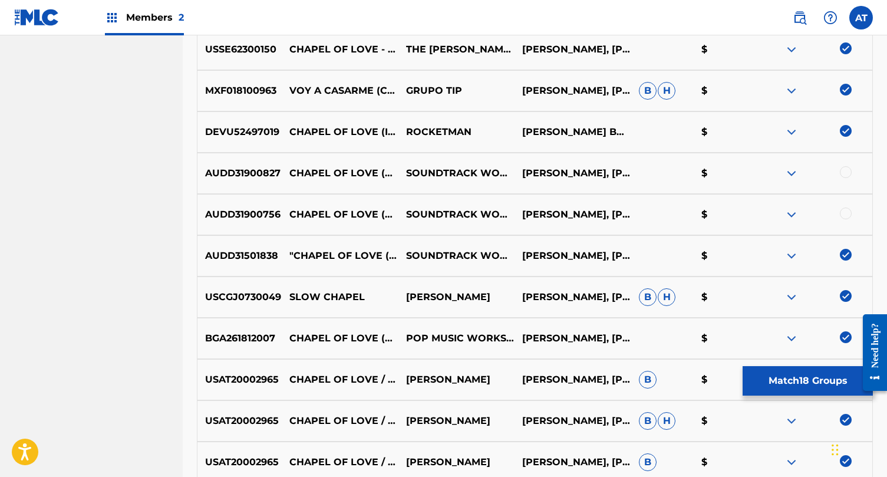
scroll to position [826, 0]
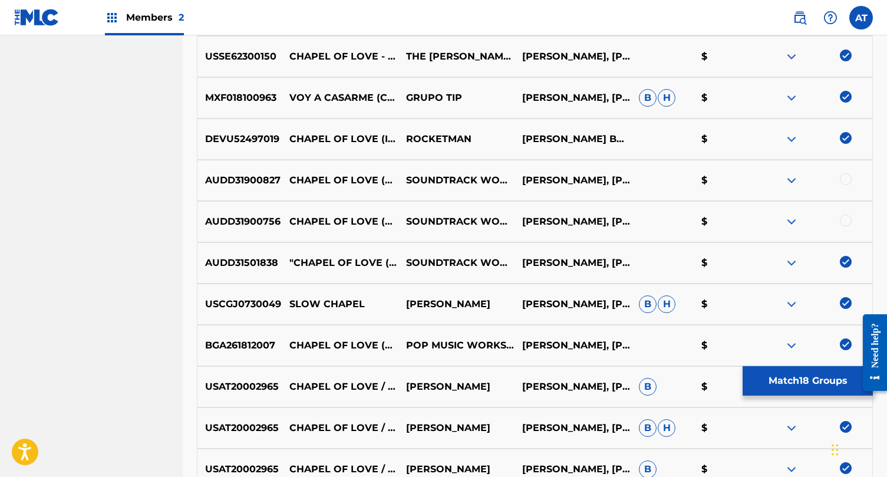
click at [846, 221] on div at bounding box center [846, 221] width 12 height 12
click at [847, 186] on div at bounding box center [814, 180] width 117 height 14
click at [850, 181] on div at bounding box center [846, 179] width 12 height 12
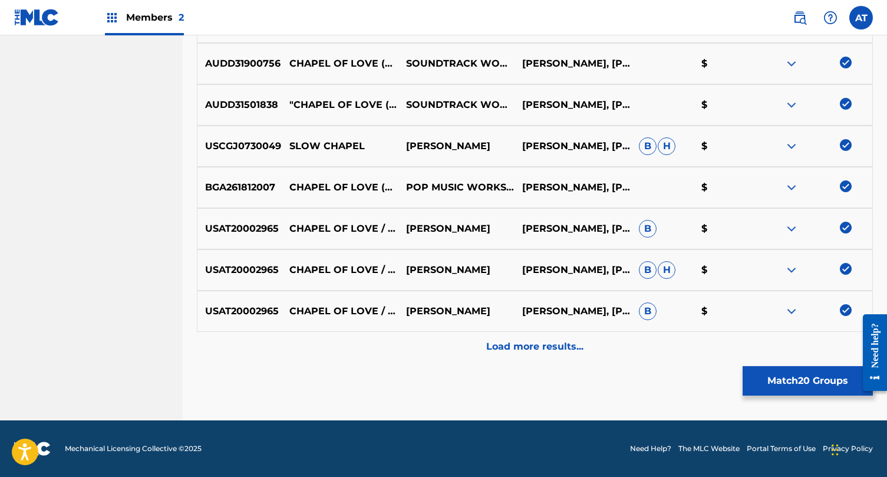
click at [547, 338] on div "Load more results..." at bounding box center [535, 346] width 676 height 29
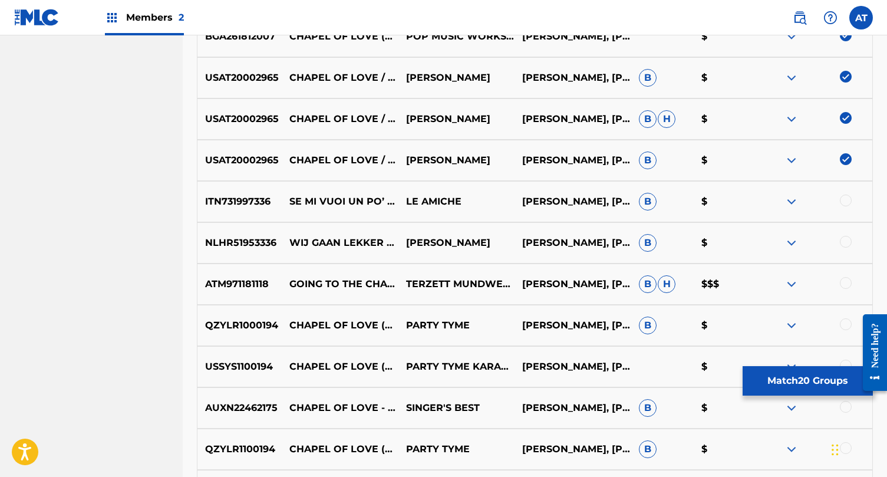
scroll to position [1195, 0]
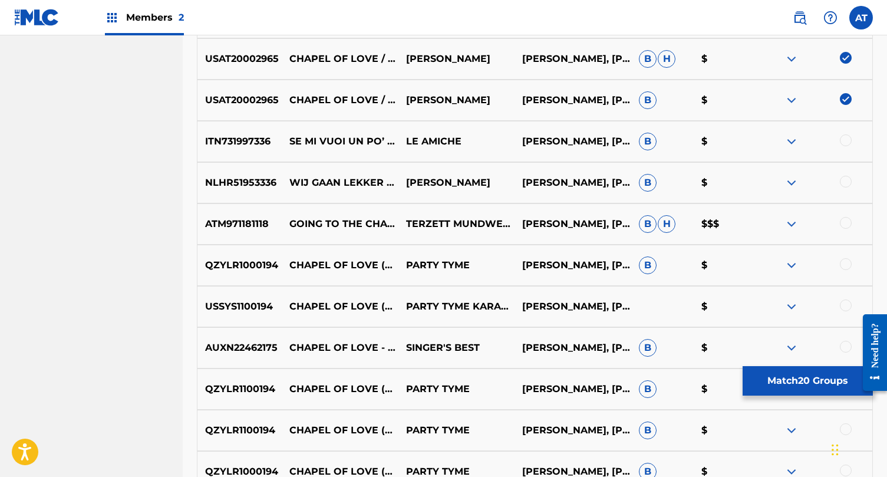
click at [844, 222] on div at bounding box center [846, 223] width 12 height 12
click at [843, 177] on div at bounding box center [846, 182] width 12 height 12
click at [844, 141] on div at bounding box center [846, 140] width 12 height 12
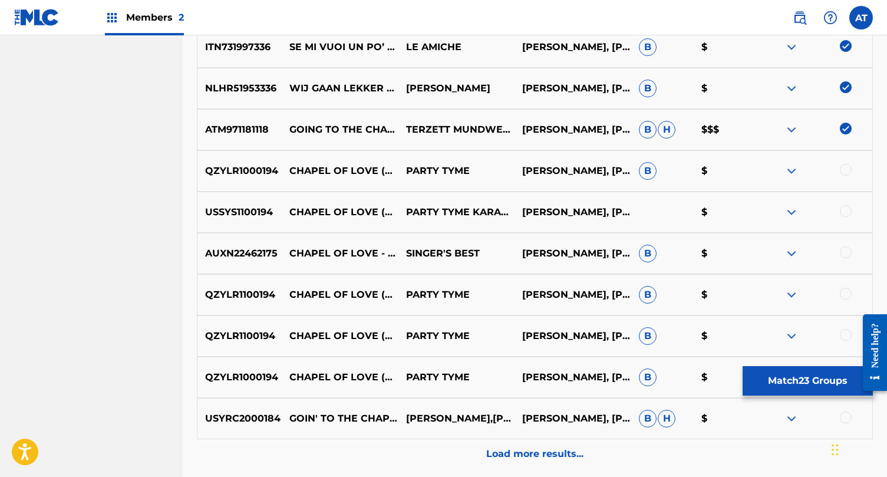
scroll to position [1290, 0]
click at [844, 165] on div at bounding box center [846, 169] width 12 height 12
click at [844, 208] on div at bounding box center [846, 211] width 12 height 12
click at [844, 261] on div "AUXN22462175 CHAPEL OF LOVE - KARAOKE VERSION ORIGINALLY PERFORMED BY THE DIXIE…" at bounding box center [535, 252] width 676 height 41
click at [844, 246] on div at bounding box center [846, 252] width 12 height 12
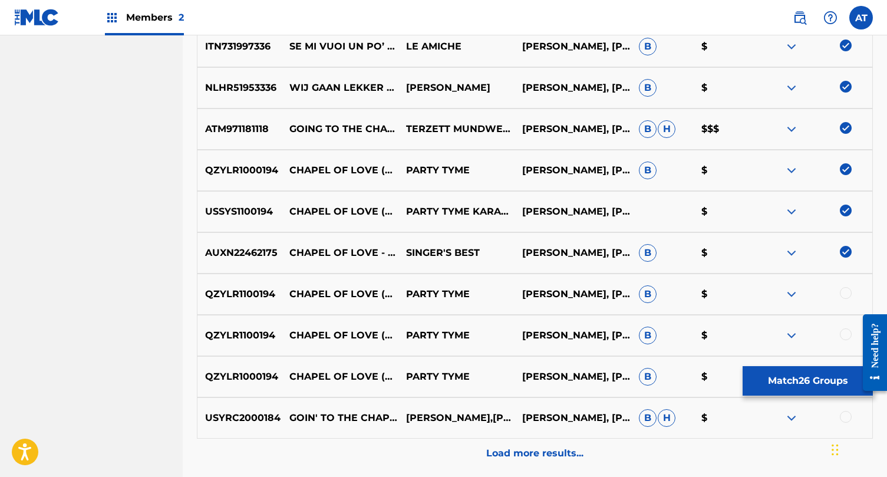
click at [841, 292] on div at bounding box center [846, 293] width 12 height 12
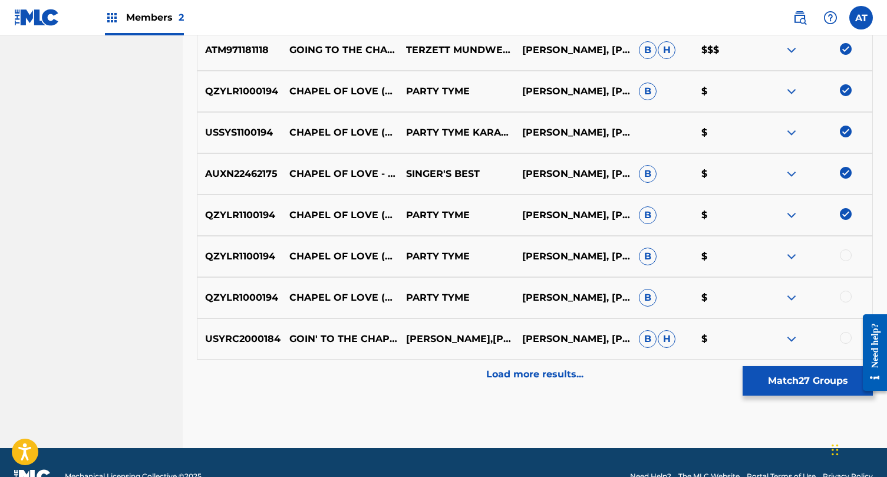
scroll to position [1372, 0]
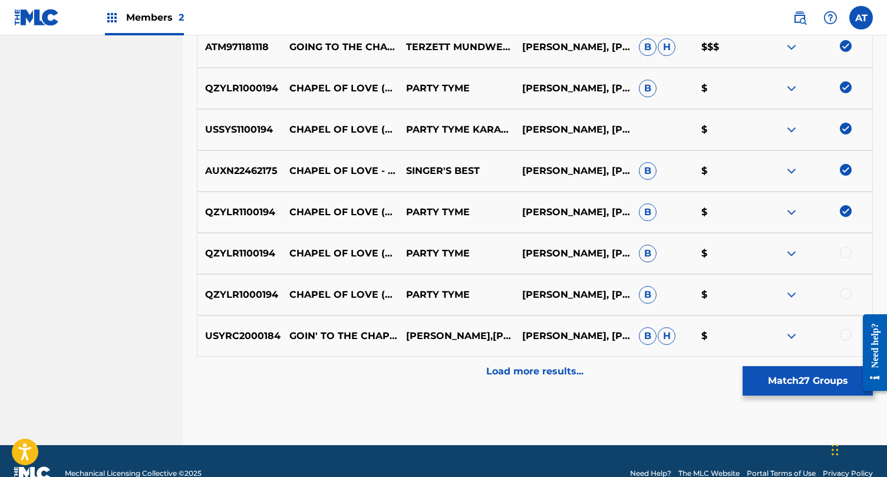
click at [848, 248] on div at bounding box center [846, 252] width 12 height 12
click at [847, 312] on div "QZYLR1000194 CHAPEL OF LOVE (MADE POPULAR BY THE DIXIE CUPS) [BACKING VERSION] …" at bounding box center [535, 294] width 676 height 41
click at [847, 291] on div at bounding box center [846, 294] width 12 height 12
click at [847, 330] on div at bounding box center [846, 335] width 12 height 12
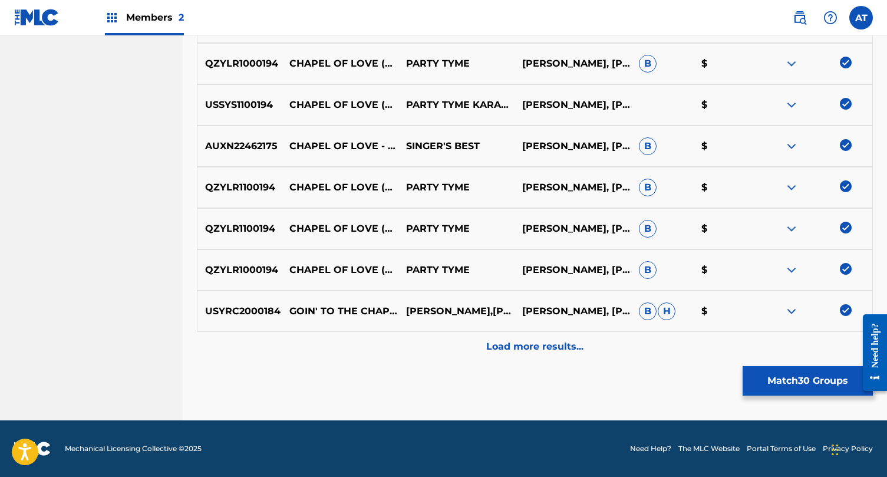
click at [526, 343] on p "Load more results..." at bounding box center [534, 347] width 97 height 14
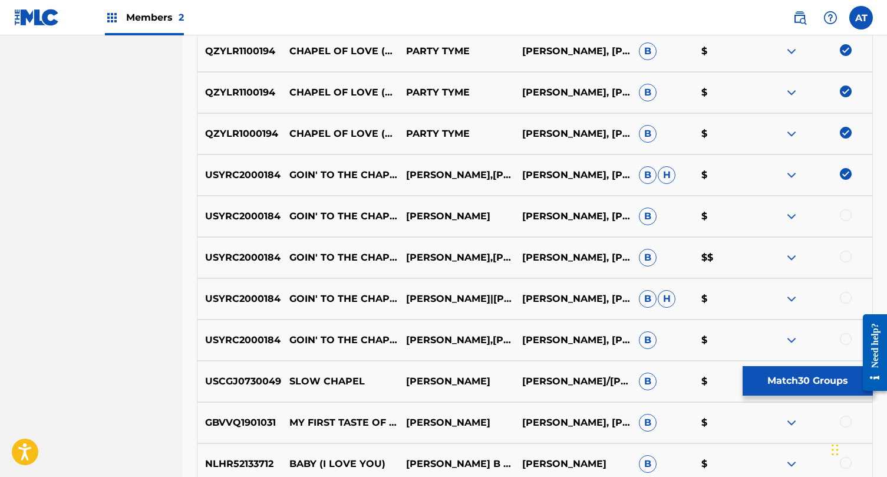
scroll to position [1546, 0]
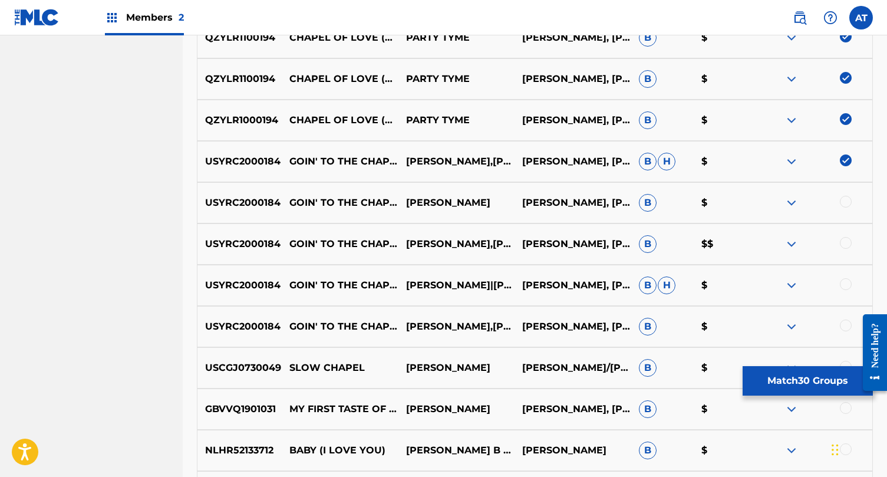
click at [846, 199] on div at bounding box center [846, 202] width 12 height 12
click at [857, 239] on div at bounding box center [814, 244] width 117 height 14
click at [844, 245] on div at bounding box center [846, 243] width 12 height 12
click at [843, 280] on div at bounding box center [846, 284] width 12 height 12
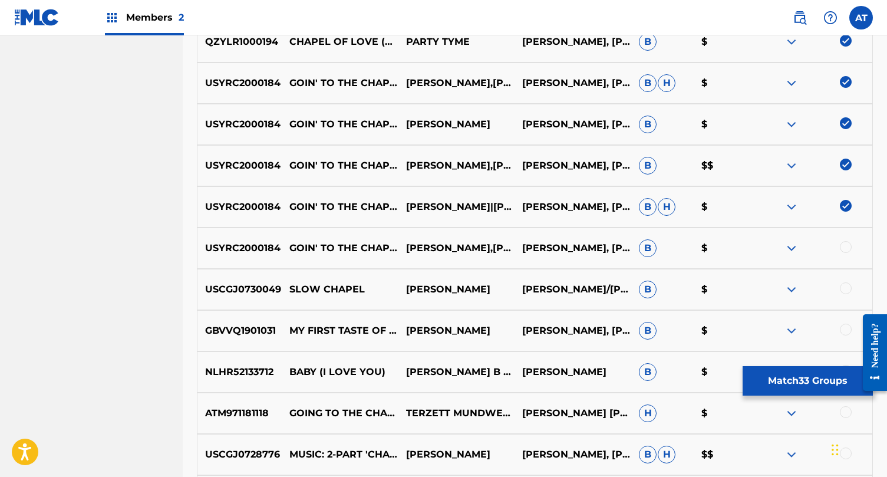
scroll to position [1625, 0]
click at [844, 248] on div at bounding box center [846, 247] width 12 height 12
click at [840, 291] on div at bounding box center [814, 289] width 117 height 14
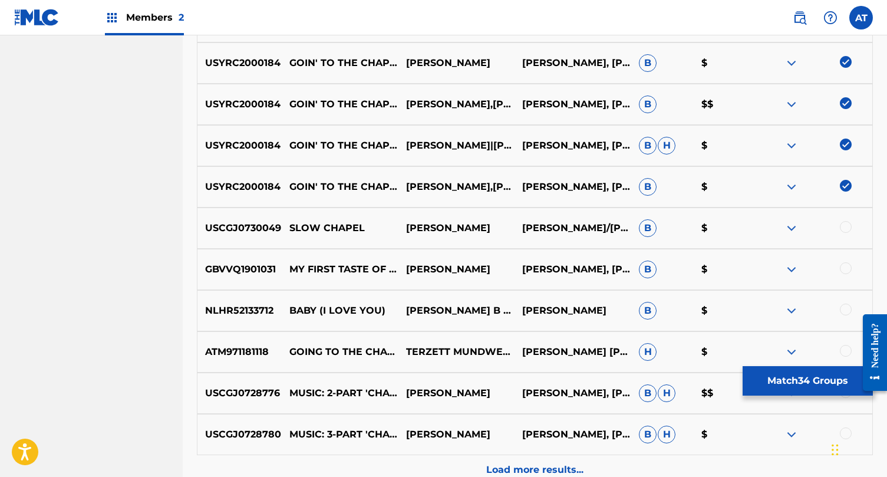
scroll to position [1687, 0]
click at [842, 350] on div at bounding box center [846, 350] width 12 height 12
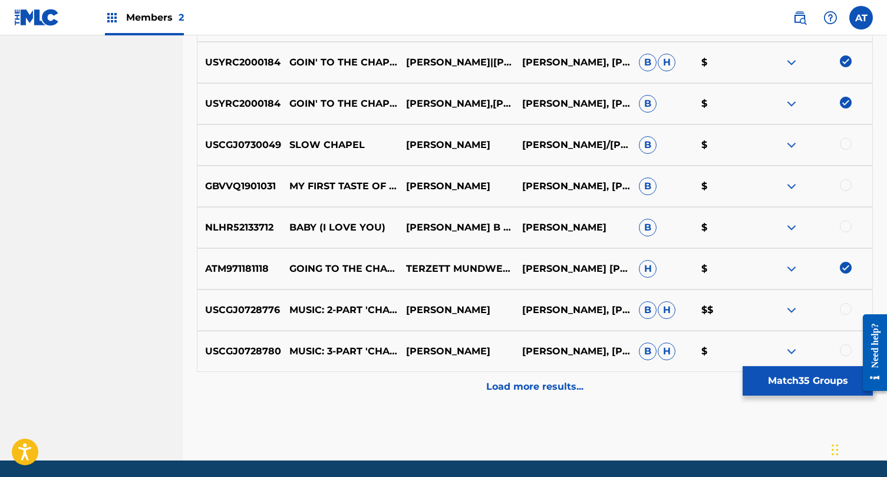
click at [544, 394] on div "Load more results..." at bounding box center [535, 386] width 676 height 29
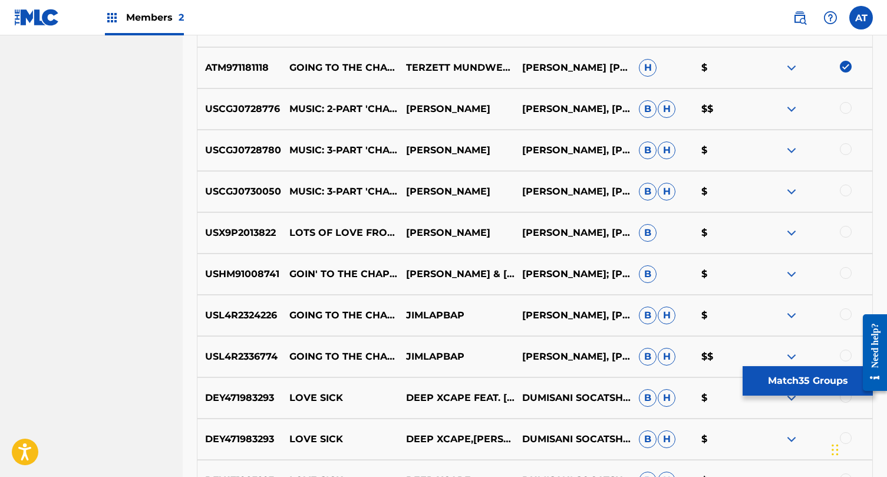
scroll to position [1971, 0]
click at [844, 318] on div at bounding box center [846, 314] width 12 height 12
click at [844, 355] on div at bounding box center [846, 355] width 12 height 12
click at [844, 275] on div at bounding box center [846, 272] width 12 height 12
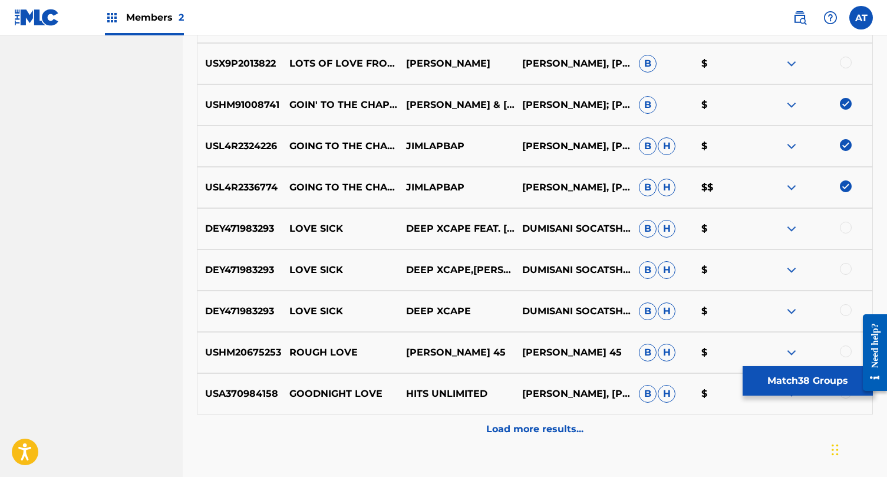
scroll to position [2145, 0]
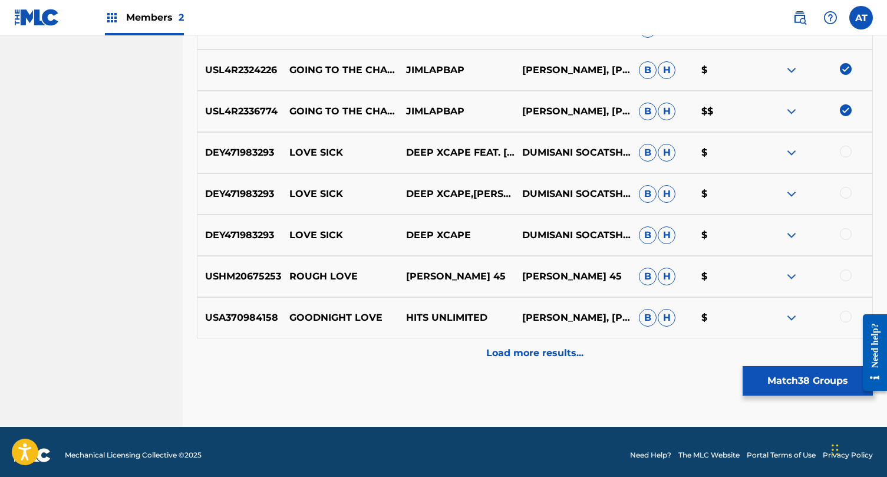
click at [524, 359] on p "Load more results..." at bounding box center [534, 353] width 97 height 14
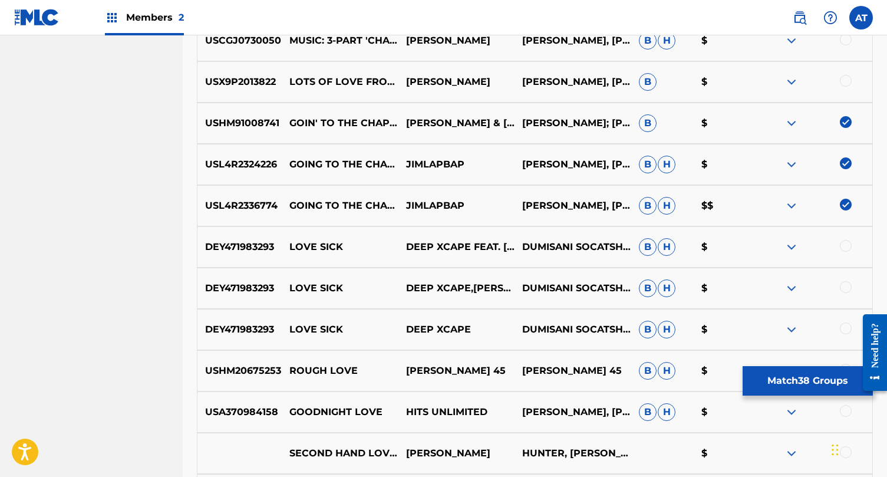
scroll to position [1969, 0]
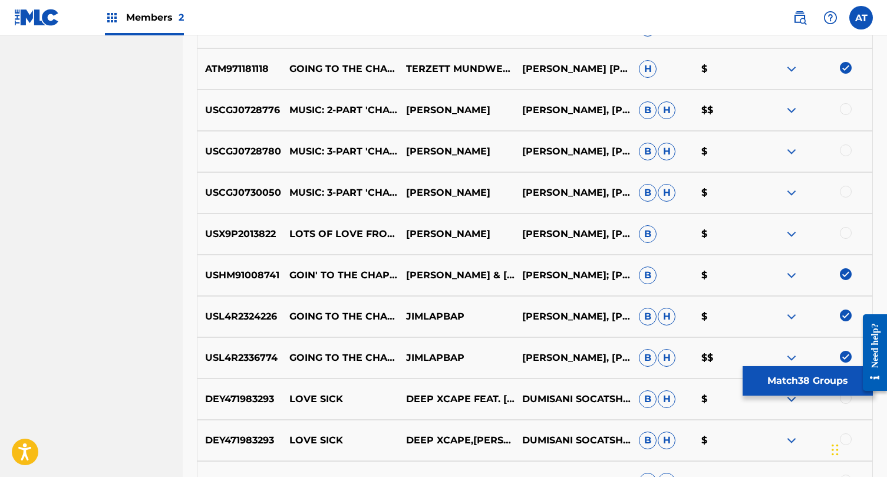
click at [840, 116] on div at bounding box center [814, 110] width 117 height 14
click at [844, 111] on div at bounding box center [846, 109] width 12 height 12
click at [843, 163] on div "USCGJ0728780 MUSIC: 3-PART 'CHAPEL'—M & UH ON LEFT, UUH ON RIGHT SUSAN ANDERS E…" at bounding box center [535, 151] width 676 height 41
click at [843, 147] on div at bounding box center [846, 150] width 12 height 12
click at [843, 210] on div "USCGJ0730050 MUSIC: 3-PART 'CHAPEL'—M & UH ON LEFT, LH ON RIGHT SUSAN ANDERS EL…" at bounding box center [535, 192] width 676 height 41
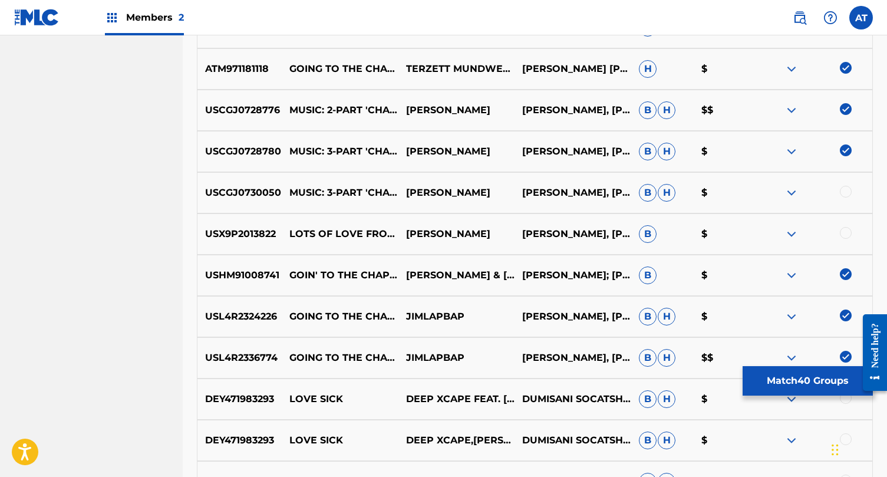
click at [843, 197] on div at bounding box center [814, 193] width 117 height 14
click at [841, 226] on div "USX9P2013822 LOTS OF LOVE FROM ME TO YOU KENNETH GARTMAN BENNIE MARTINI, BOBBIE…" at bounding box center [535, 233] width 676 height 41
click at [844, 232] on div at bounding box center [846, 233] width 12 height 12
click at [844, 190] on div at bounding box center [846, 192] width 12 height 12
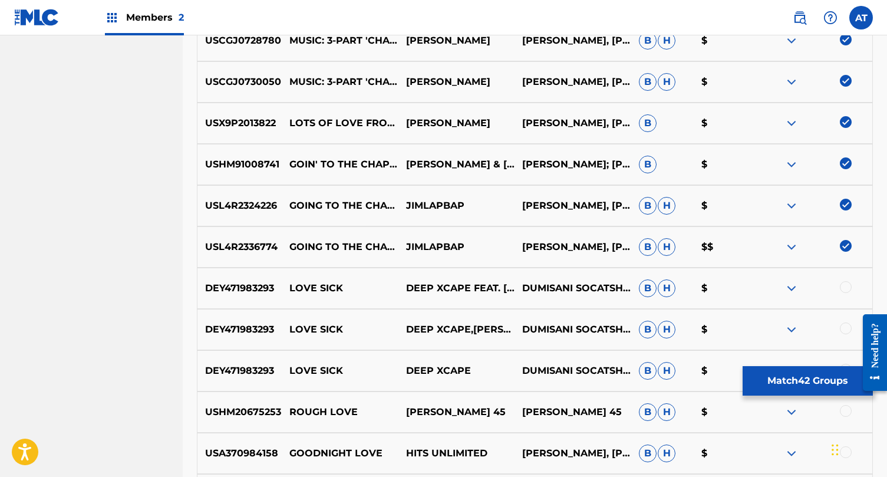
scroll to position [2080, 0]
click at [800, 377] on button "Match 42 Groups" at bounding box center [808, 380] width 130 height 29
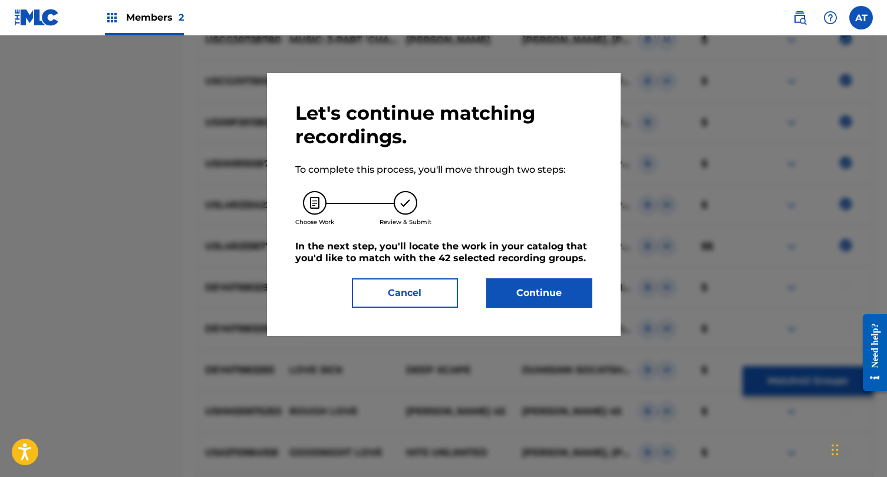
click at [548, 295] on button "Continue" at bounding box center [539, 292] width 106 height 29
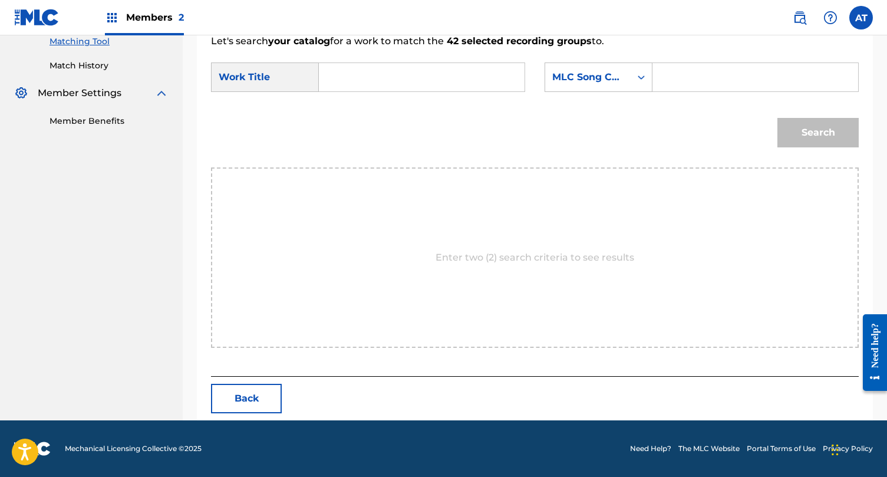
scroll to position [308, 0]
click at [390, 63] on input "Search Form" at bounding box center [422, 77] width 186 height 28
click at [356, 111] on div "Search" at bounding box center [535, 136] width 648 height 61
click at [377, 74] on input "chapel o" at bounding box center [422, 77] width 186 height 28
click at [345, 117] on span "f love" at bounding box center [348, 124] width 19 height 25
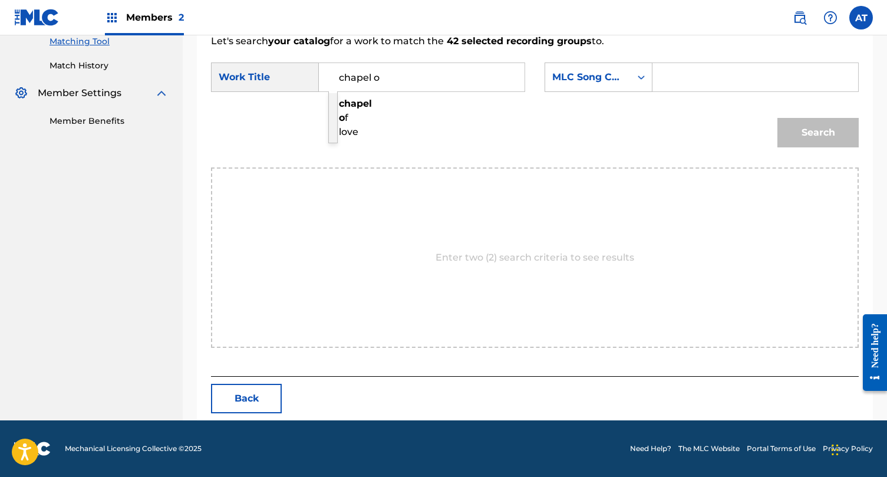
type input "chapel of love"
click at [624, 75] on div "MLC Song Code" at bounding box center [587, 77] width 85 height 22
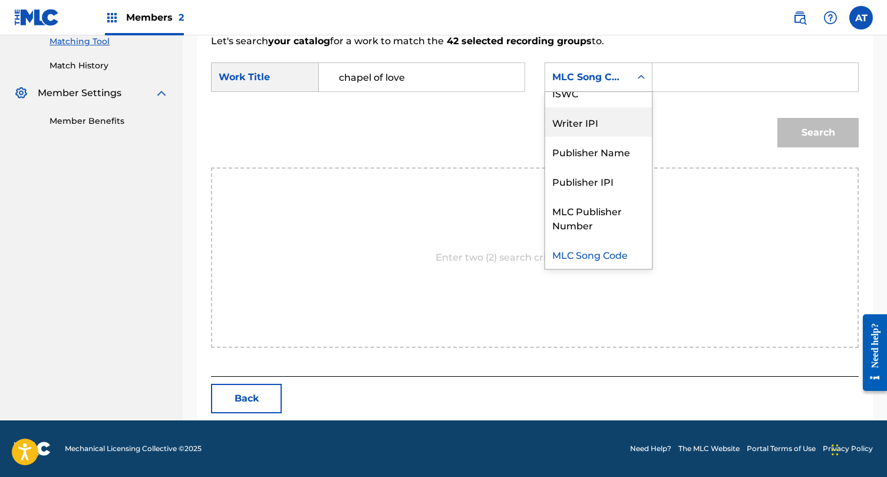
scroll to position [0, 0]
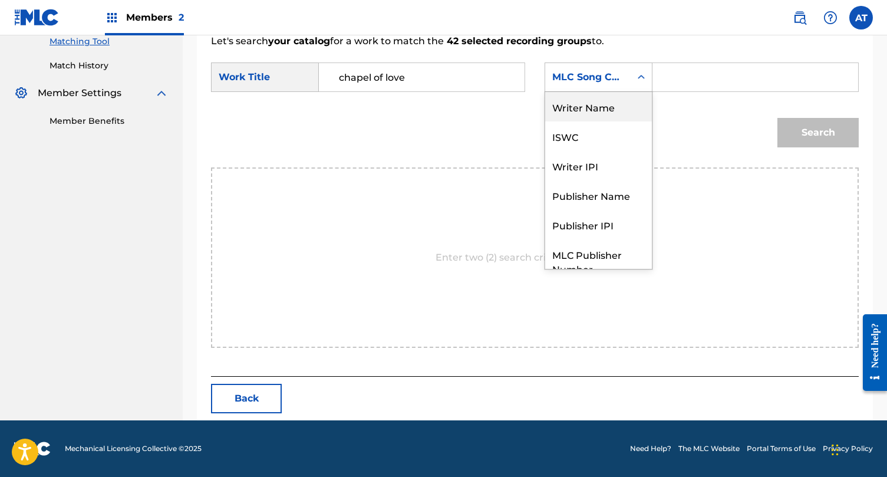
click at [607, 101] on div "Writer Name" at bounding box center [598, 106] width 107 height 29
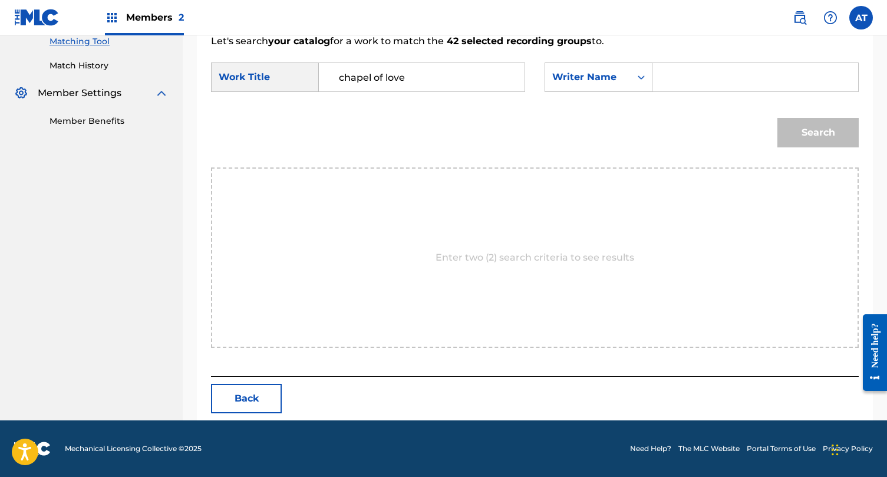
click at [701, 83] on input "Search Form" at bounding box center [756, 77] width 186 height 28
type input "spector"
click at [778, 118] on button "Search" at bounding box center [818, 132] width 81 height 29
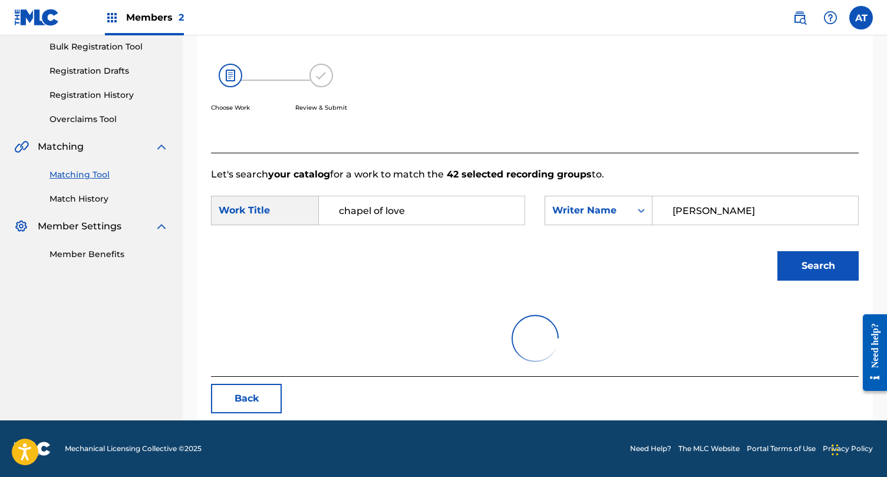
scroll to position [308, 0]
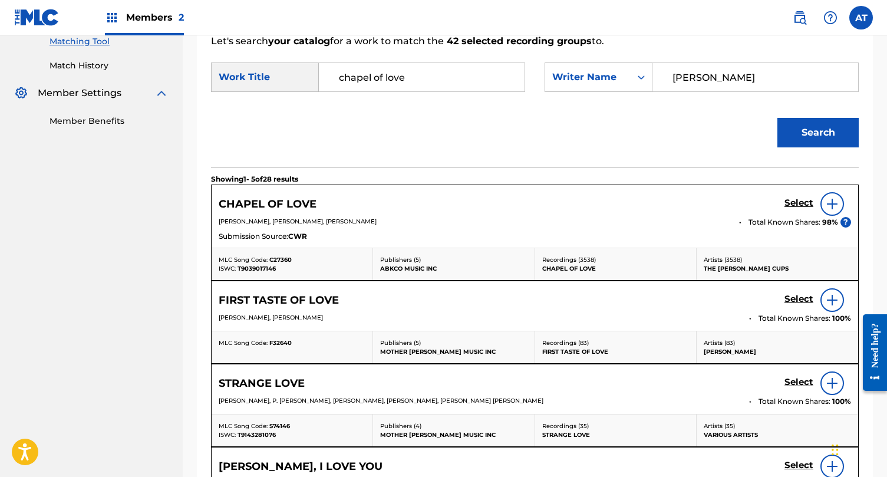
click at [797, 199] on h5 "Select" at bounding box center [799, 202] width 29 height 11
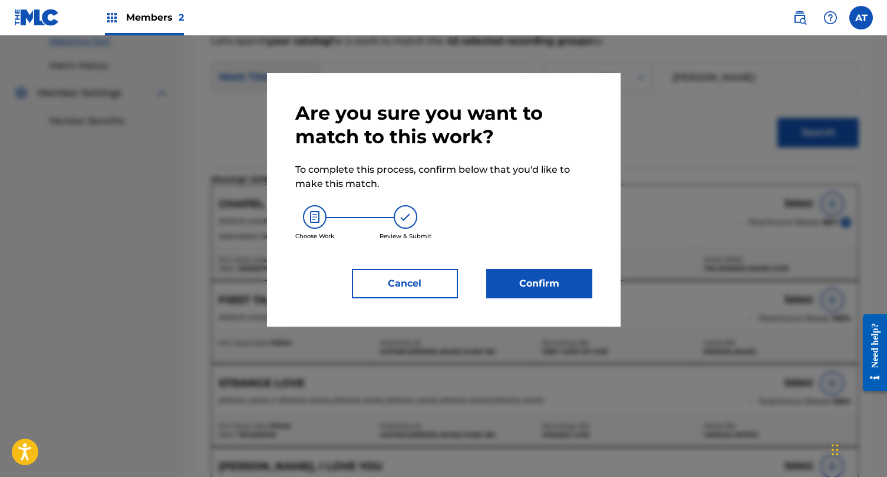
click at [574, 281] on button "Confirm" at bounding box center [539, 283] width 106 height 29
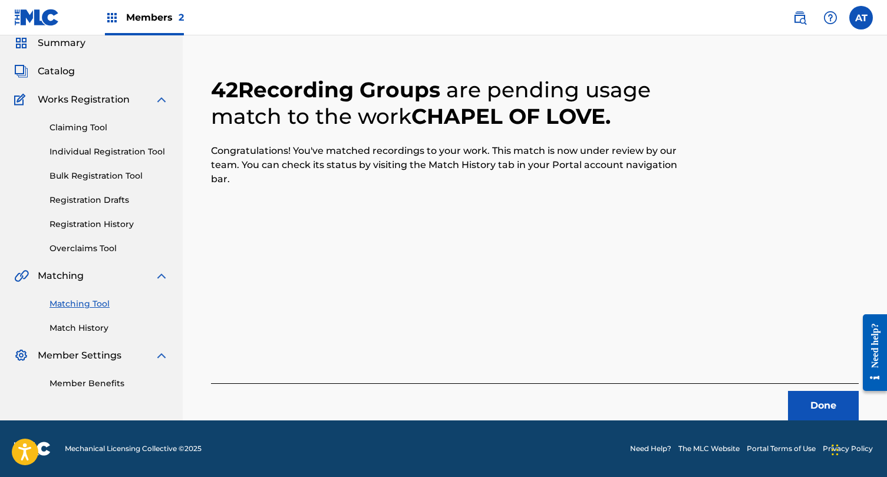
scroll to position [0, 0]
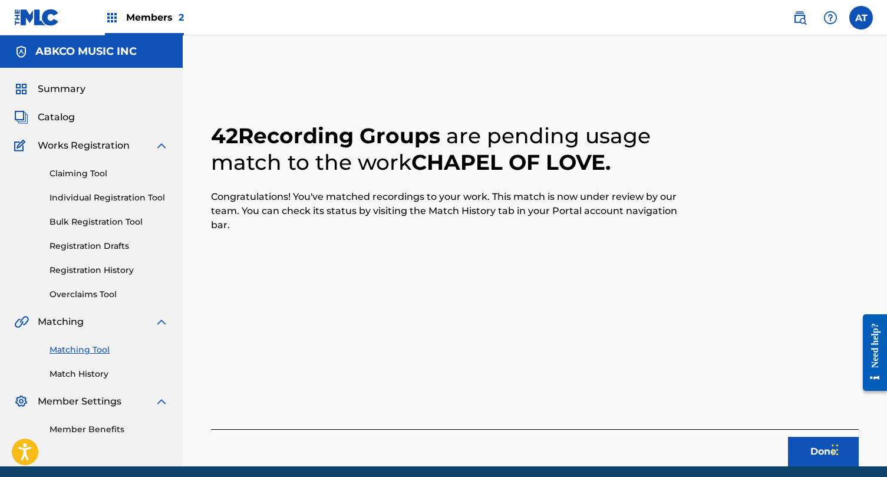
click at [793, 434] on div "Done" at bounding box center [535, 447] width 648 height 37
click at [801, 452] on button "Done" at bounding box center [823, 451] width 71 height 29
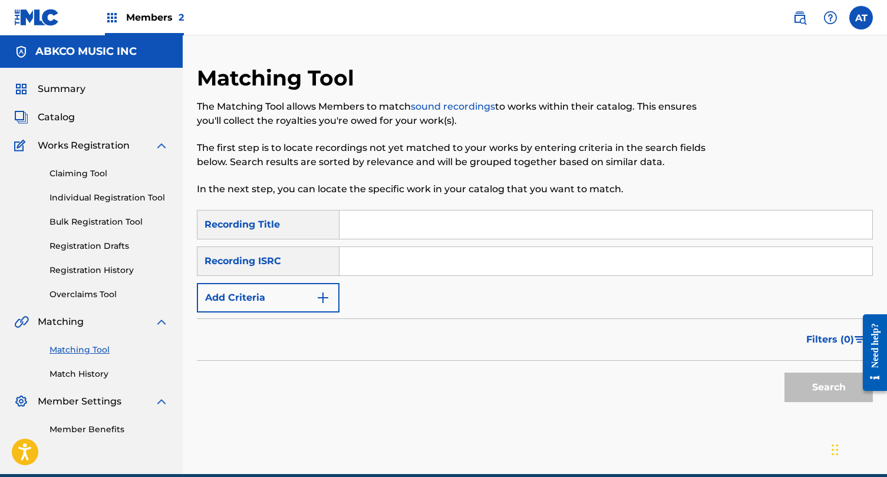
click at [357, 226] on input "Search Form" at bounding box center [606, 224] width 533 height 28
paste input "Sinfonia Agridulce"
type input "Sinfonia Agridulce"
click at [302, 262] on div "Recording ISRC" at bounding box center [268, 260] width 143 height 29
click at [298, 315] on form "SearchWithCriteriad38d0070-0ddd-4985-89e6-ee8185e4d008 Recording Title Sinfonia…" at bounding box center [535, 309] width 676 height 198
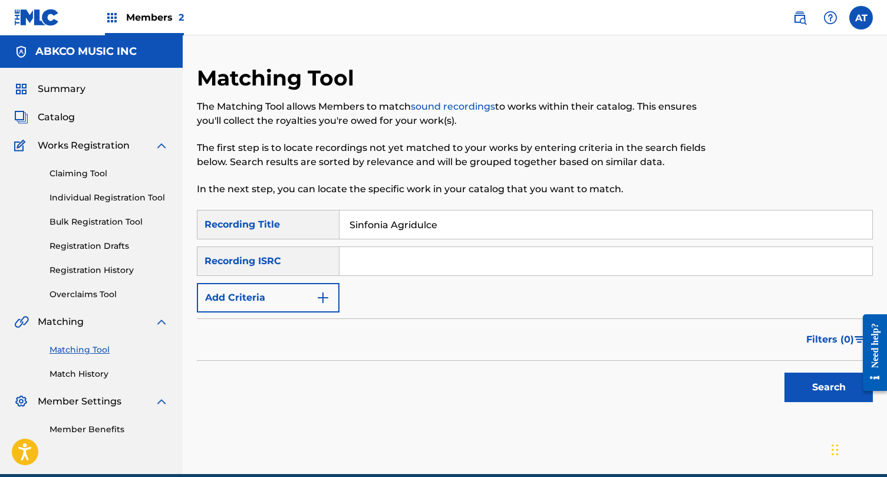
click at [298, 300] on button "Add Criteria" at bounding box center [268, 297] width 143 height 29
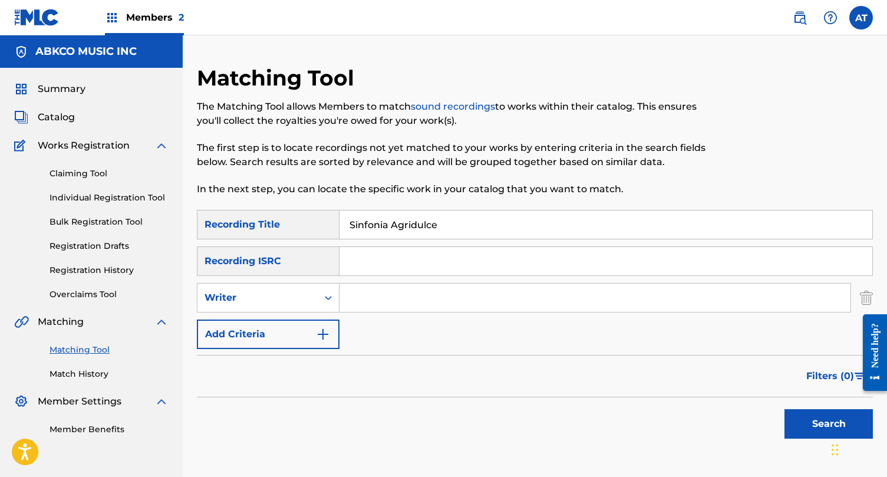
click at [355, 296] on input "Search Form" at bounding box center [595, 298] width 511 height 28
click at [785, 409] on button "Search" at bounding box center [829, 423] width 88 height 29
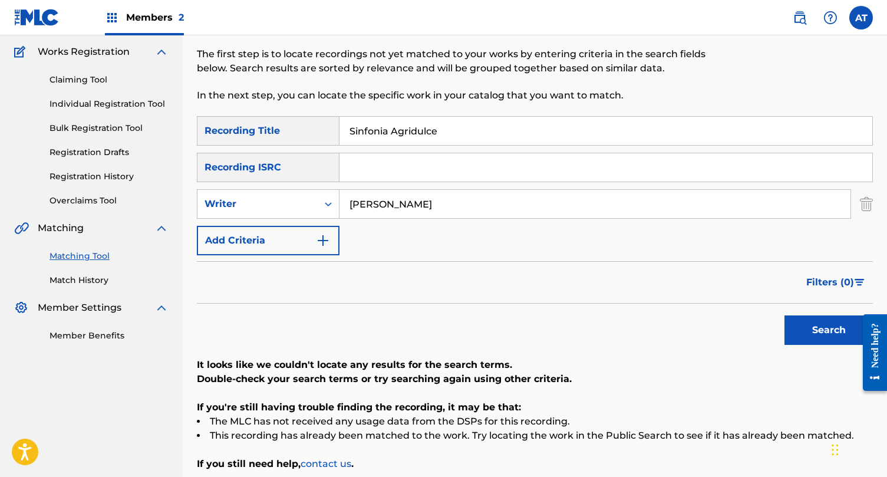
scroll to position [70, 0]
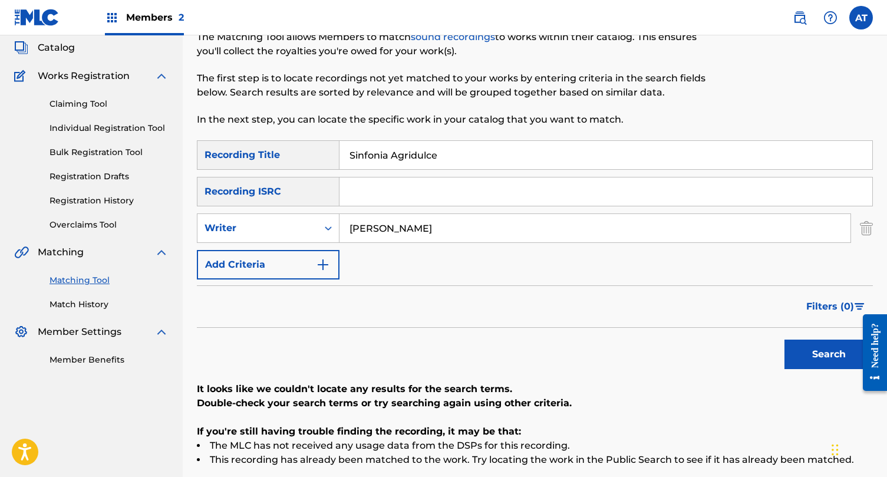
click at [397, 229] on input "ashcroft" at bounding box center [595, 228] width 511 height 28
type input "richards"
click at [785, 340] on button "Search" at bounding box center [829, 354] width 88 height 29
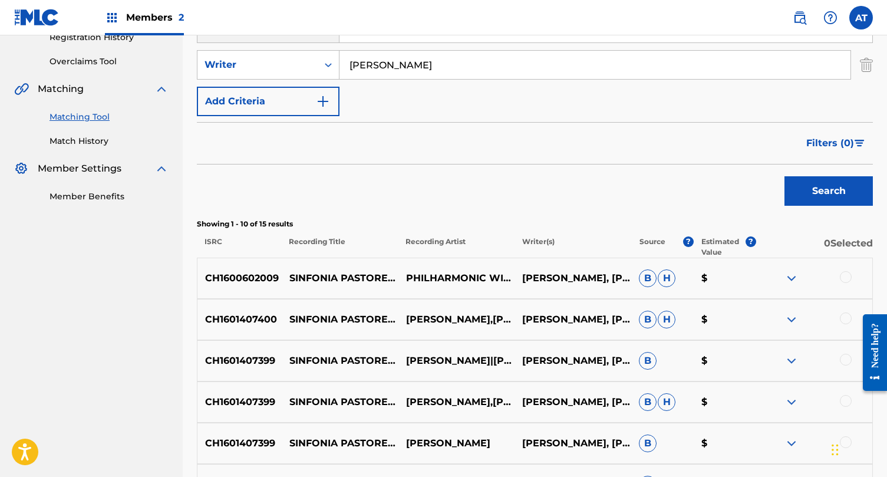
scroll to position [502, 0]
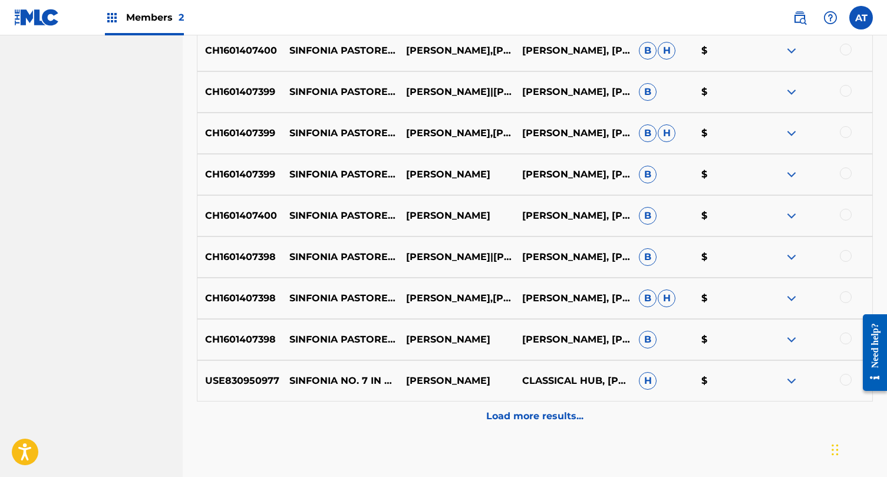
click at [548, 415] on p "Load more results..." at bounding box center [534, 416] width 97 height 14
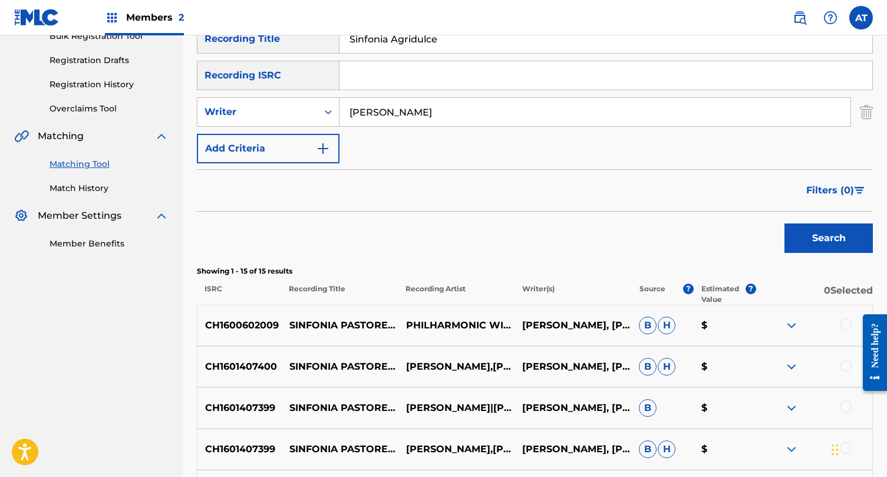
scroll to position [0, 0]
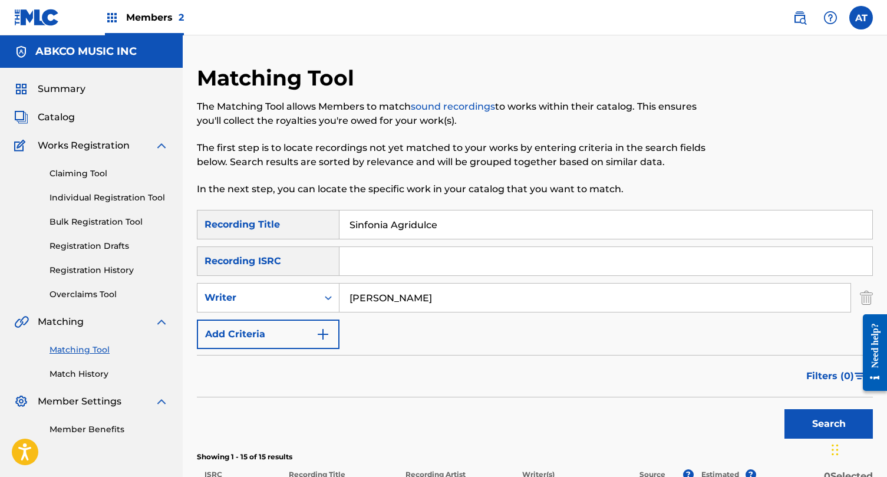
click at [449, 219] on input "Sinfonia Agridulce" at bounding box center [606, 224] width 533 height 28
paste input "Wade In The Water"
type input "Wade In The Water"
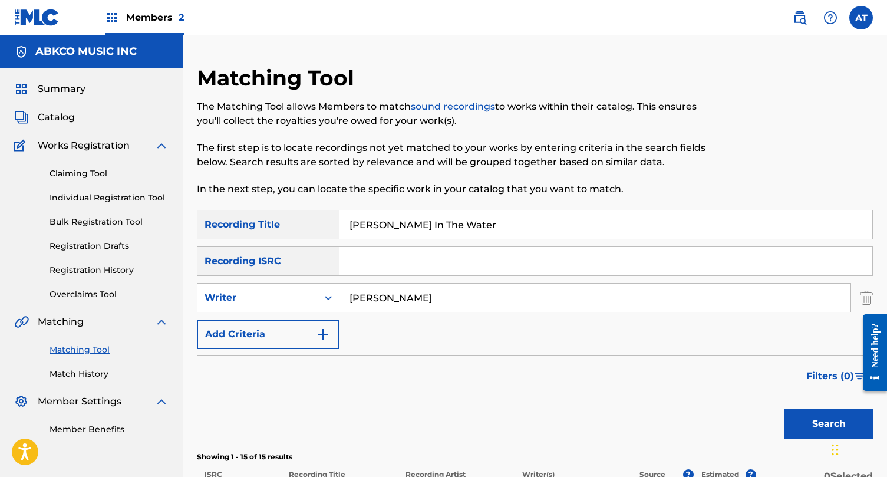
click at [401, 300] on input "richards" at bounding box center [595, 298] width 511 height 28
type input "sam cooke"
click at [785, 409] on button "Search" at bounding box center [829, 423] width 88 height 29
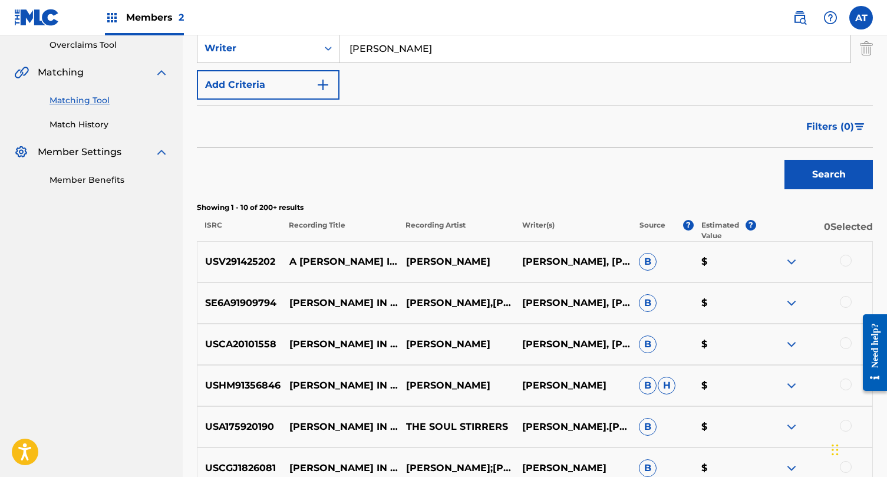
scroll to position [257, 0]
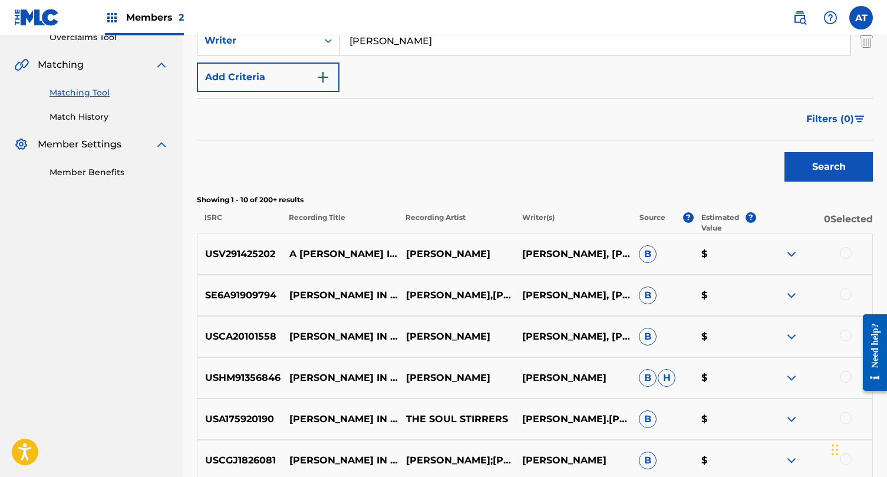
click at [841, 250] on div at bounding box center [846, 253] width 12 height 12
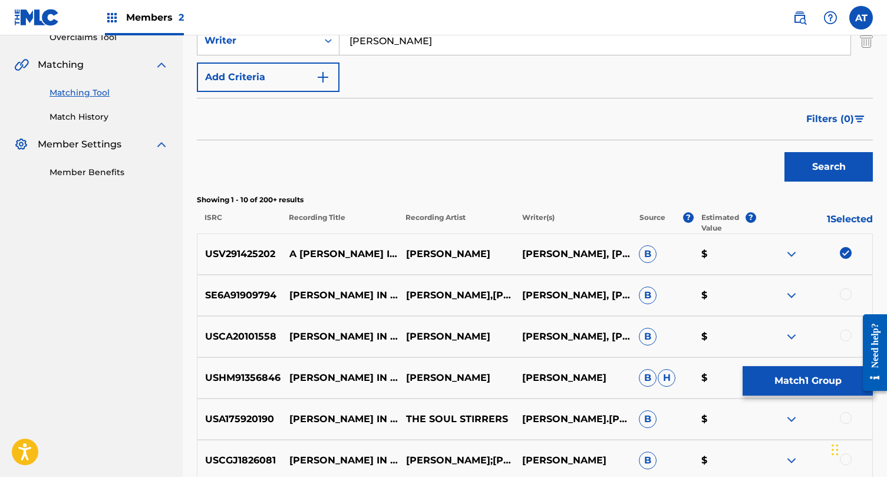
click at [849, 293] on div at bounding box center [846, 294] width 12 height 12
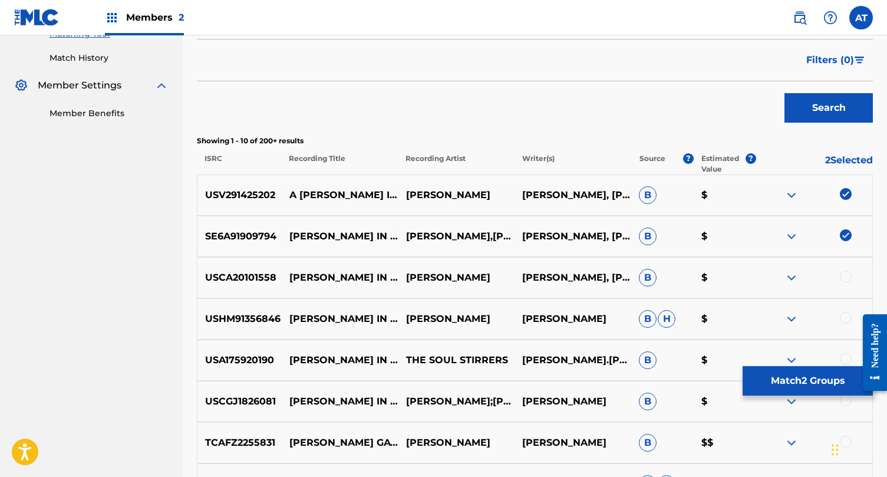
scroll to position [317, 0]
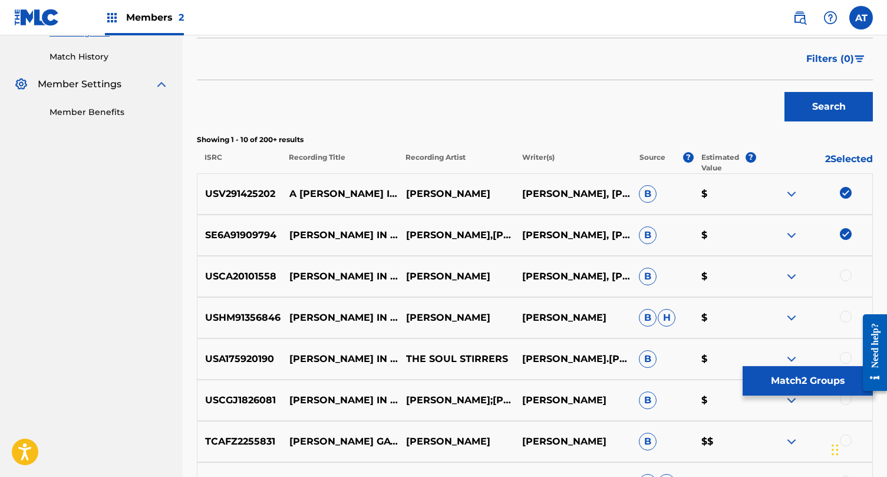
click at [842, 271] on div at bounding box center [846, 275] width 12 height 12
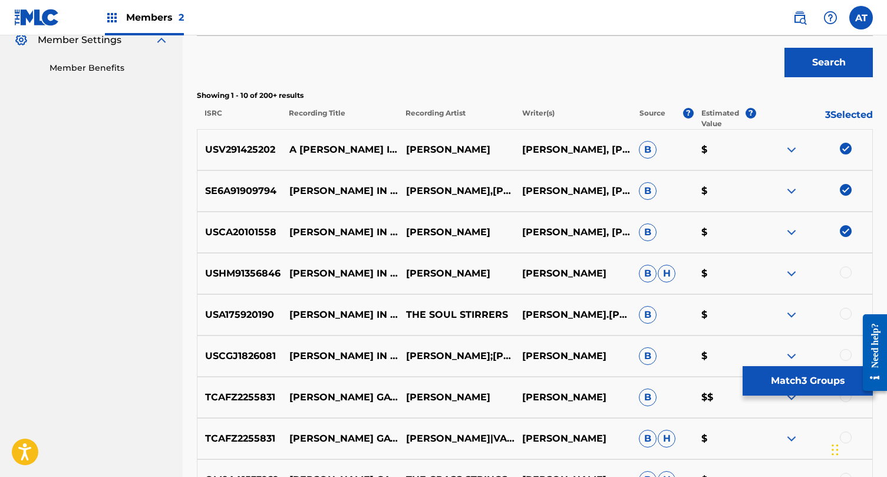
click at [844, 314] on div at bounding box center [846, 314] width 12 height 12
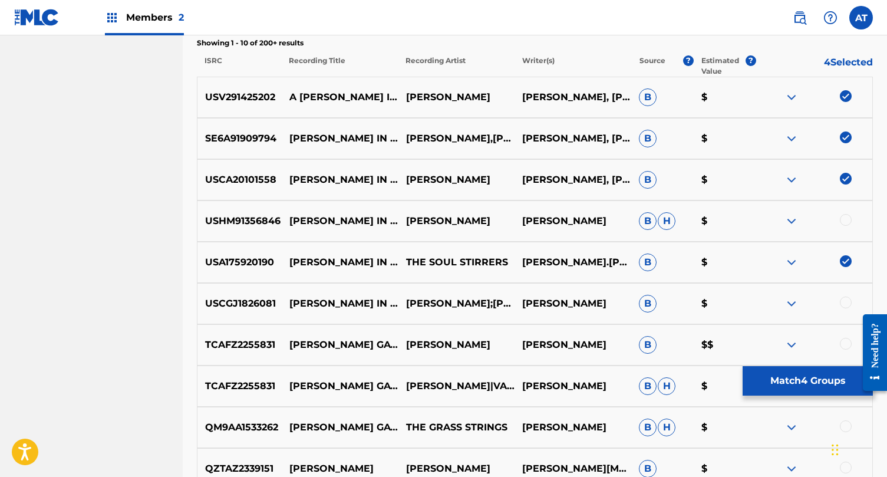
scroll to position [473, 0]
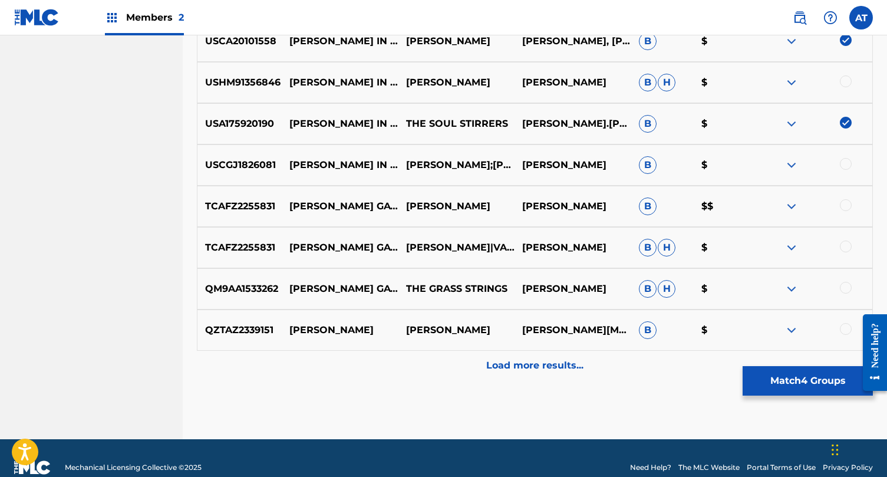
click at [527, 359] on p "Load more results..." at bounding box center [534, 365] width 97 height 14
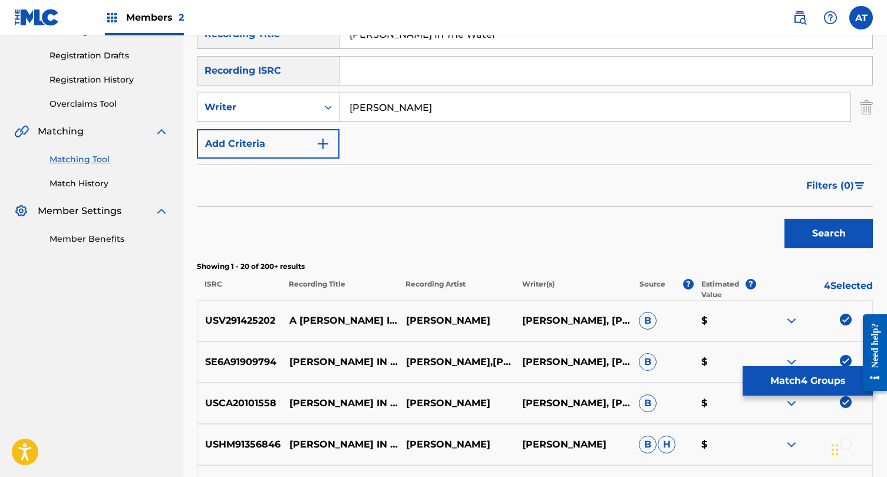
scroll to position [419, 0]
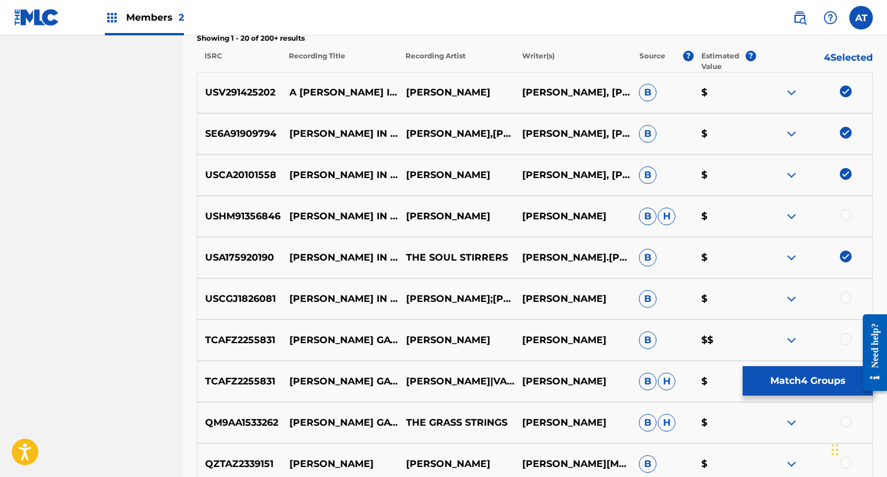
click at [787, 381] on button "Match 4 Groups" at bounding box center [808, 380] width 130 height 29
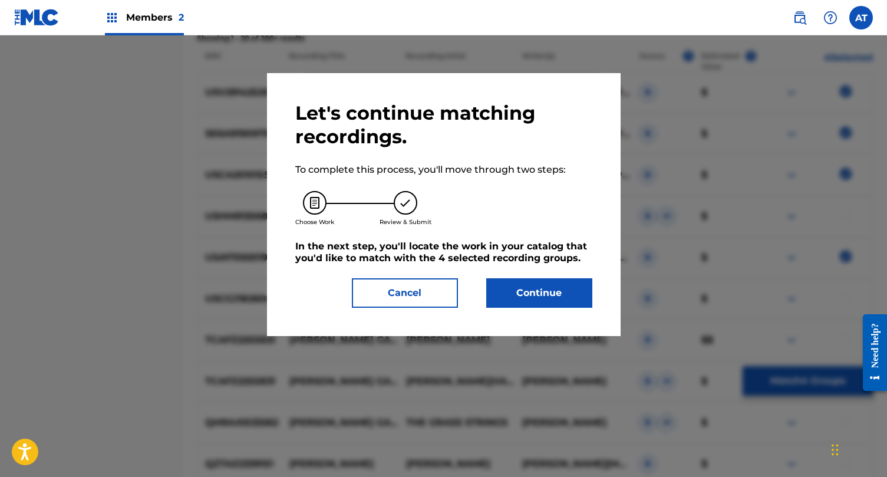
click at [517, 285] on button "Continue" at bounding box center [539, 292] width 106 height 29
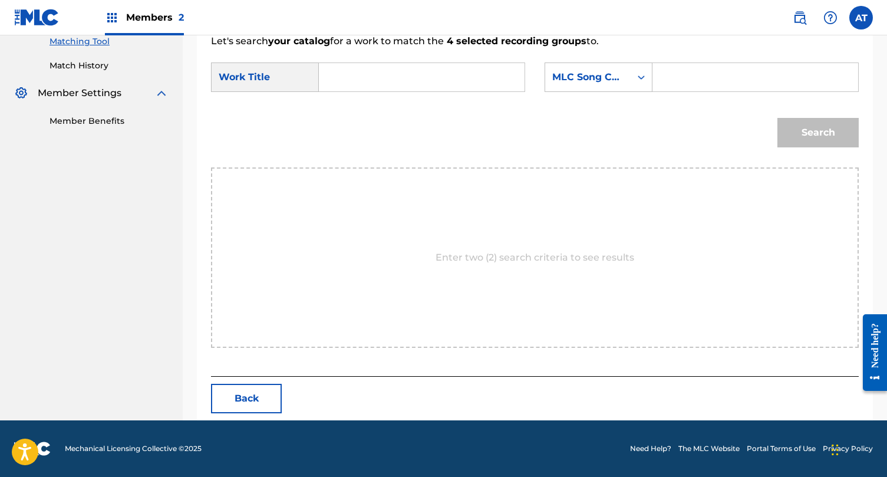
click at [449, 86] on input "Search Form" at bounding box center [422, 77] width 186 height 28
click at [350, 111] on div "Search" at bounding box center [535, 136] width 648 height 61
click at [384, 70] on input "wade in th" at bounding box center [422, 77] width 186 height 28
click at [339, 118] on strong "in" at bounding box center [343, 117] width 9 height 11
type input "wade in the water"
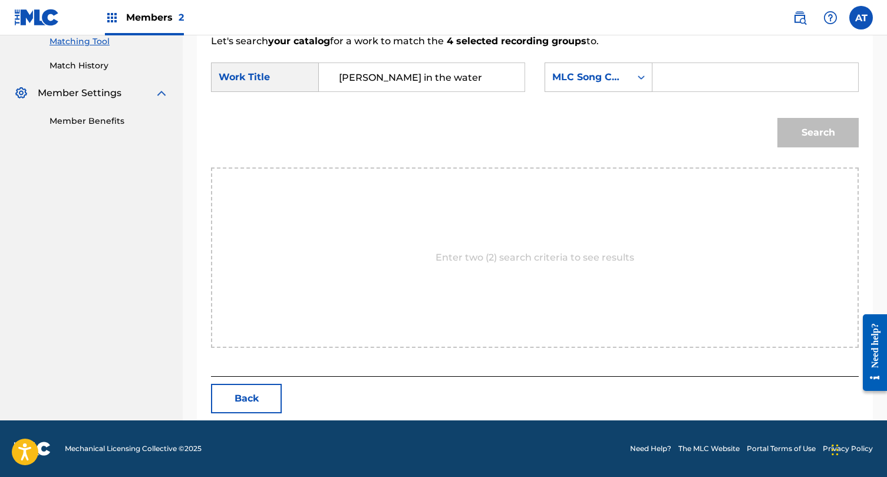
click at [695, 70] on input "Search Form" at bounding box center [756, 77] width 186 height 28
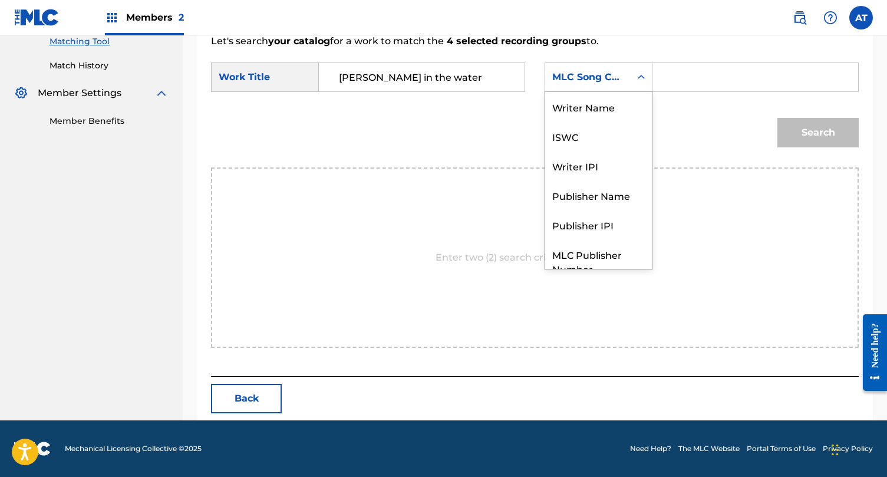
click at [600, 80] on div "MLC Song Code" at bounding box center [587, 77] width 71 height 14
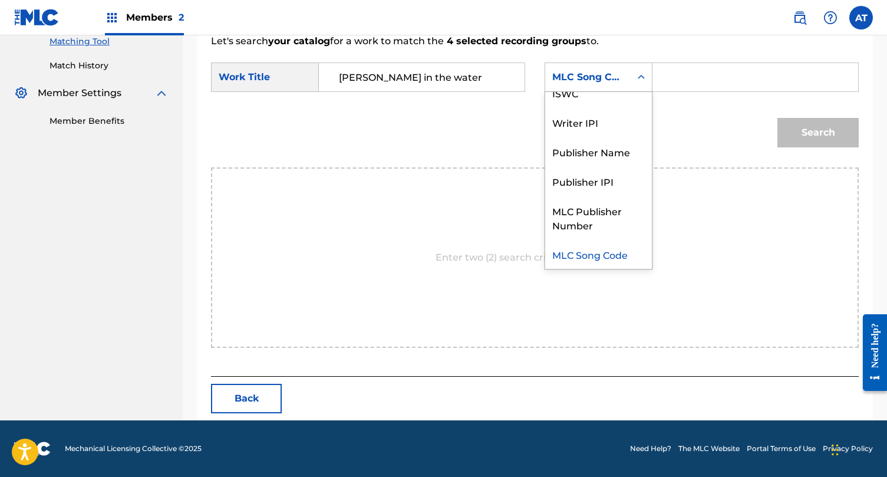
scroll to position [0, 0]
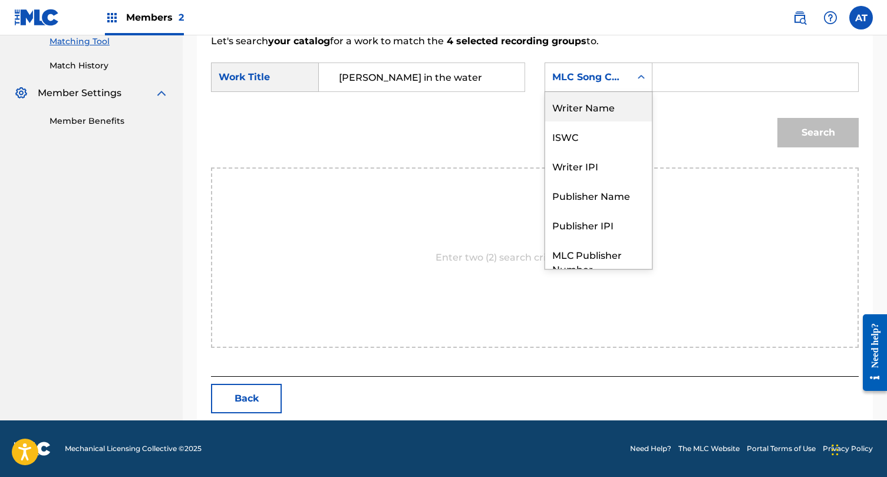
click at [595, 108] on div "Writer Name" at bounding box center [598, 106] width 107 height 29
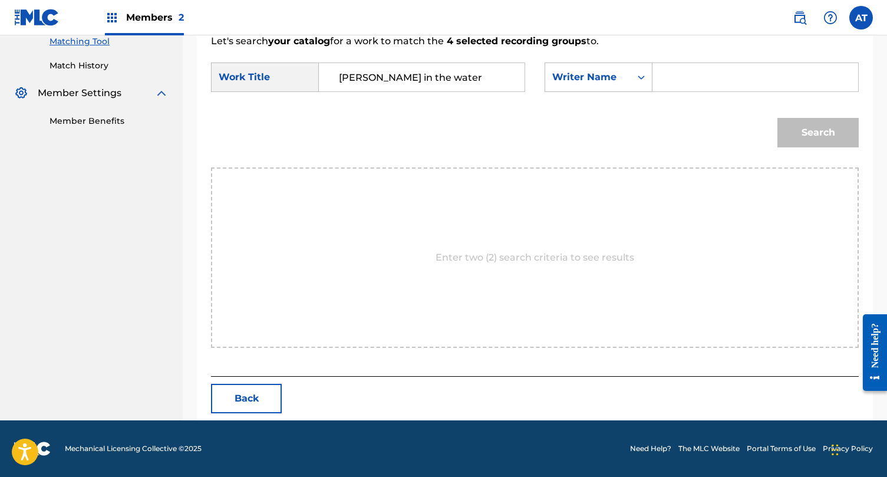
click at [686, 80] on input "Search Form" at bounding box center [756, 77] width 186 height 28
type input "cooke"
click at [778, 118] on button "Search" at bounding box center [818, 132] width 81 height 29
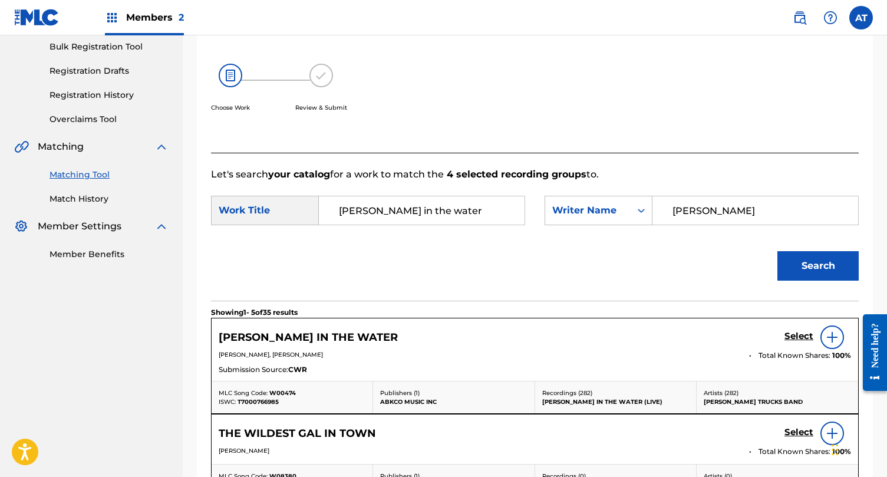
scroll to position [308, 0]
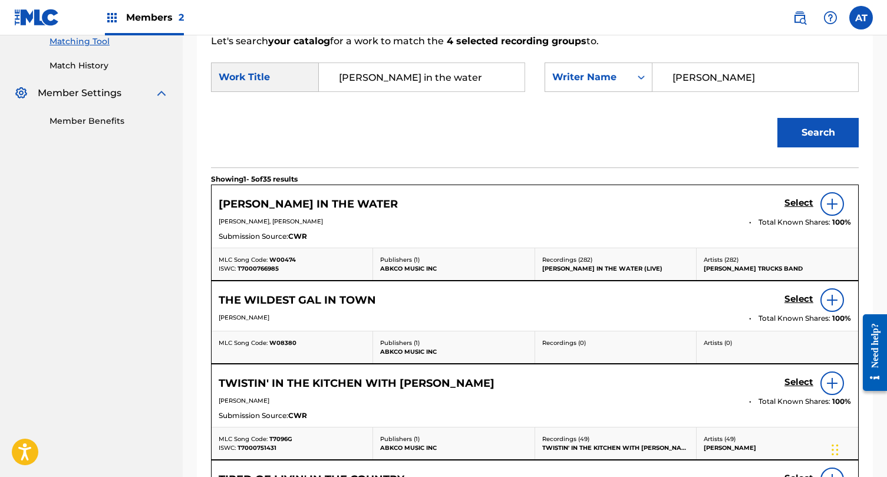
click at [788, 205] on h5 "Select" at bounding box center [799, 202] width 29 height 11
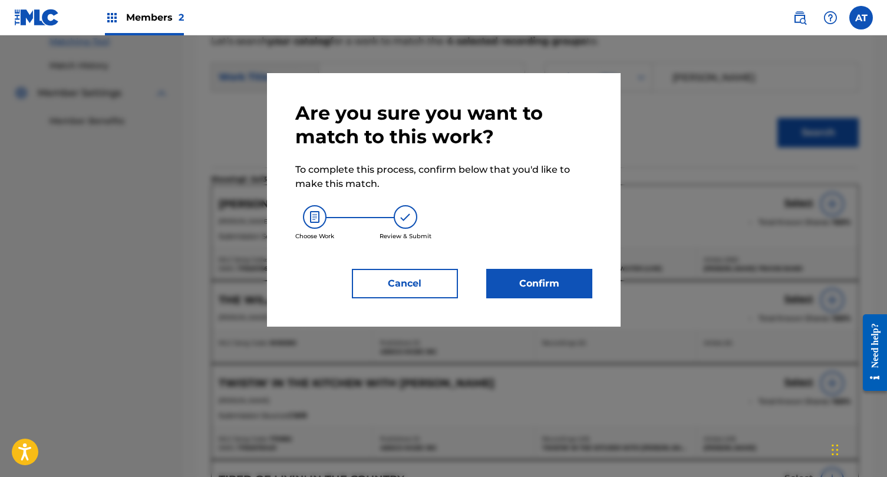
click at [538, 282] on button "Confirm" at bounding box center [539, 283] width 106 height 29
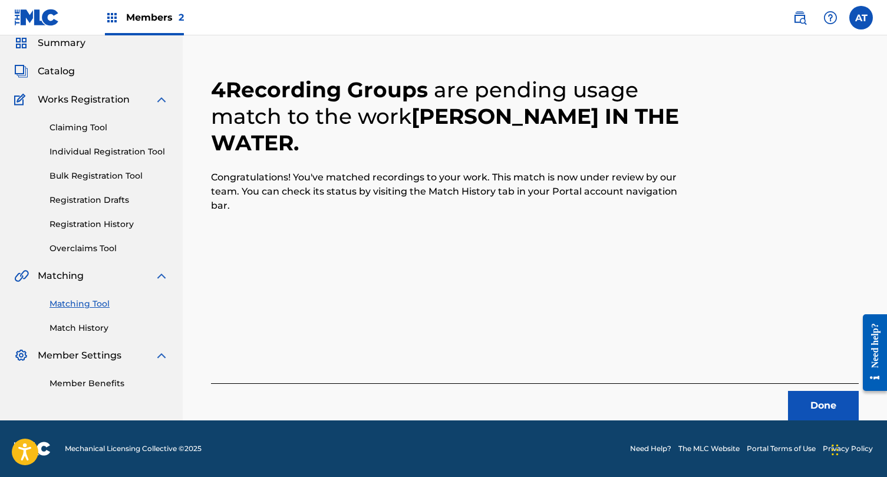
scroll to position [0, 0]
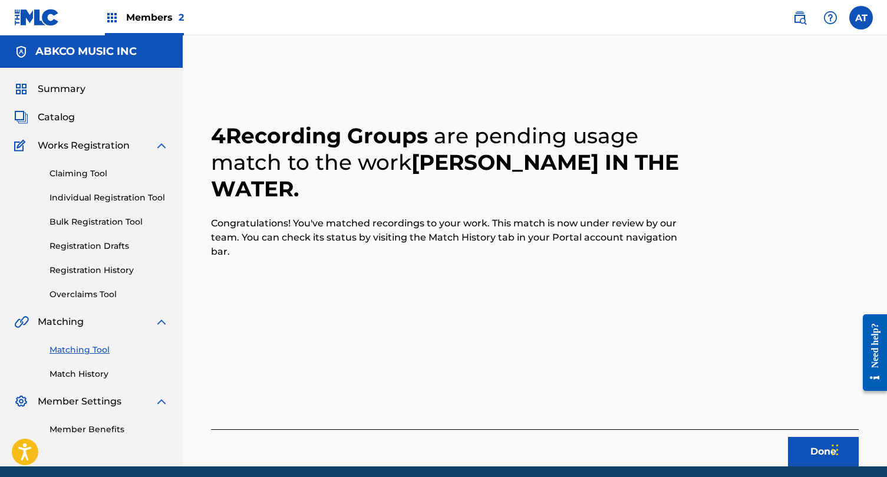
click at [788, 443] on div "Done" at bounding box center [535, 447] width 648 height 37
click at [796, 443] on button "Done" at bounding box center [823, 451] width 71 height 29
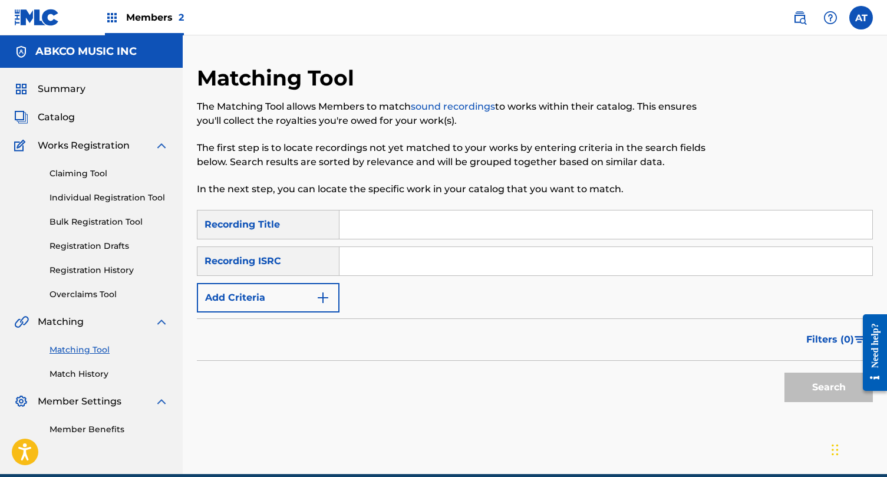
click at [373, 226] on input "Search Form" at bounding box center [606, 224] width 533 height 28
paste input "I Got The Blues"
type input "I Got The Blues"
click at [371, 262] on input "Search Form" at bounding box center [606, 261] width 533 height 28
type input "richards"
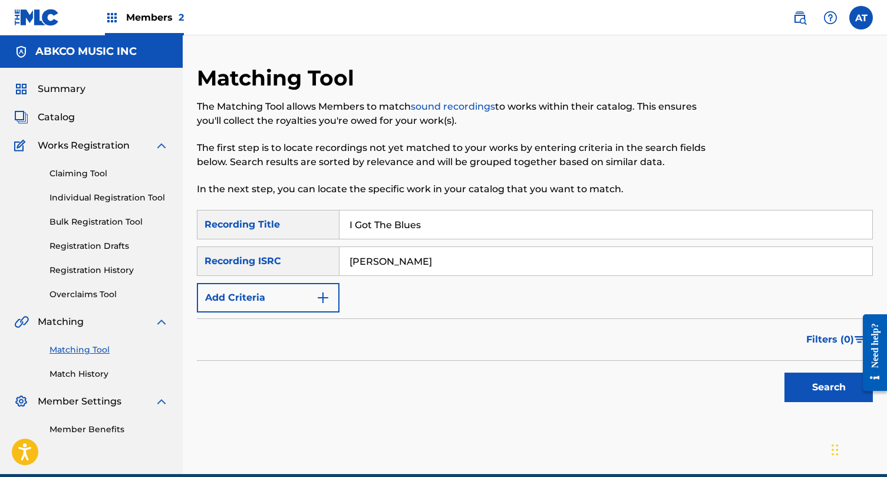
click at [785, 373] on button "Search" at bounding box center [829, 387] width 88 height 29
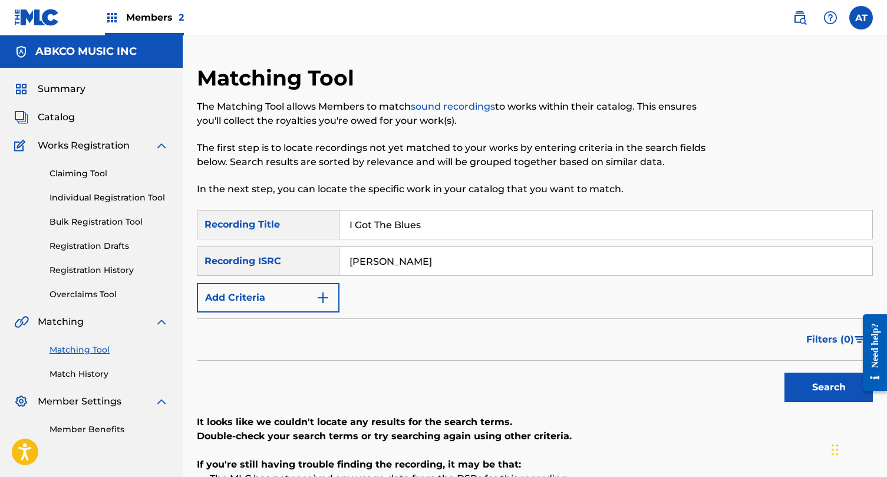
click at [382, 256] on input "richards" at bounding box center [606, 261] width 533 height 28
click at [360, 260] on input "richards" at bounding box center [606, 261] width 533 height 28
click at [254, 286] on button "Add Criteria" at bounding box center [268, 297] width 143 height 29
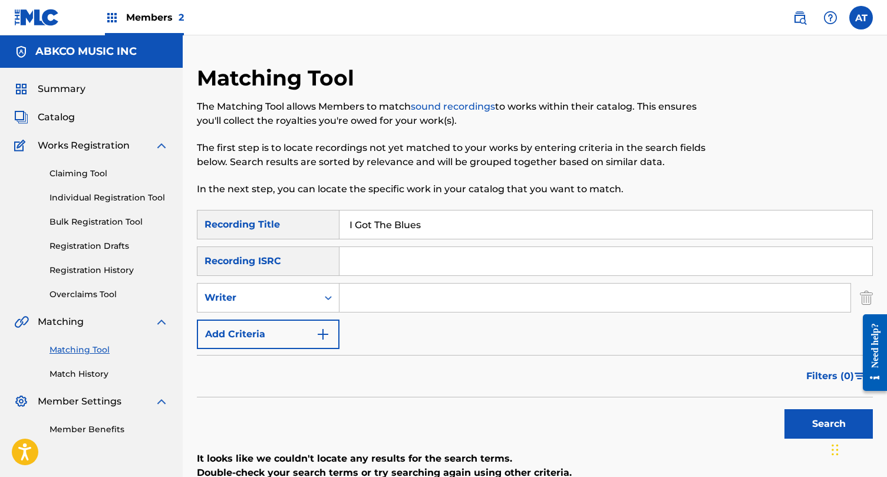
click at [381, 295] on input "Search Form" at bounding box center [595, 298] width 511 height 28
type input "keith richards"
click at [785, 409] on button "Search" at bounding box center [829, 423] width 88 height 29
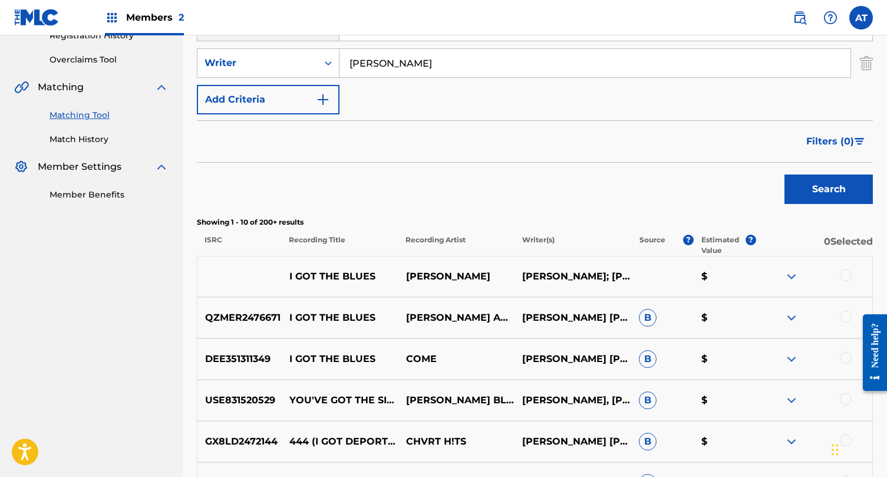
scroll to position [235, 0]
click at [850, 274] on div at bounding box center [846, 275] width 12 height 12
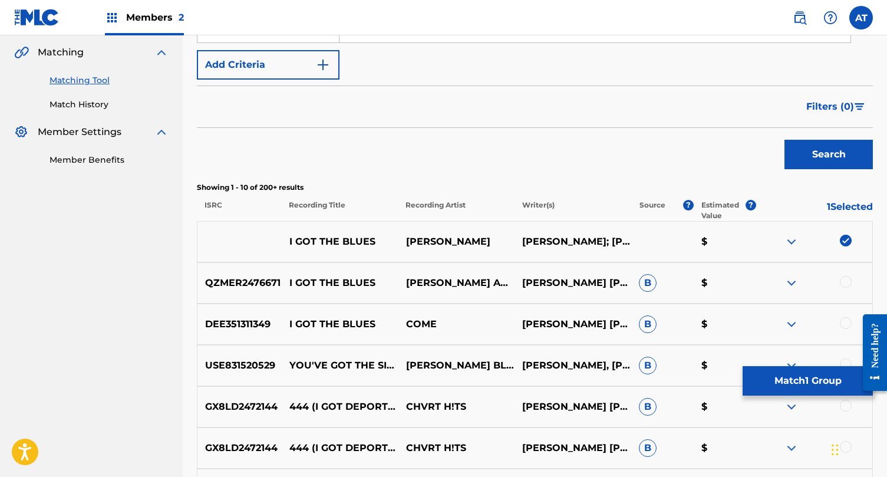
click at [844, 282] on div at bounding box center [846, 282] width 12 height 12
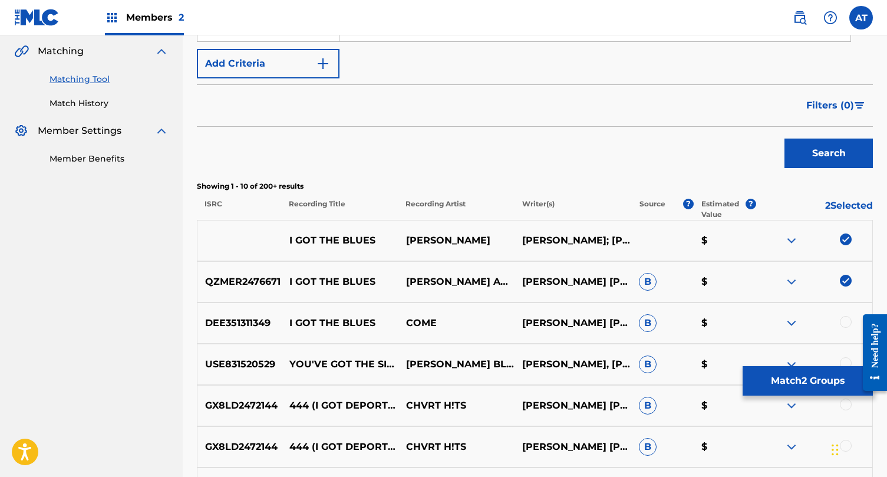
scroll to position [314, 0]
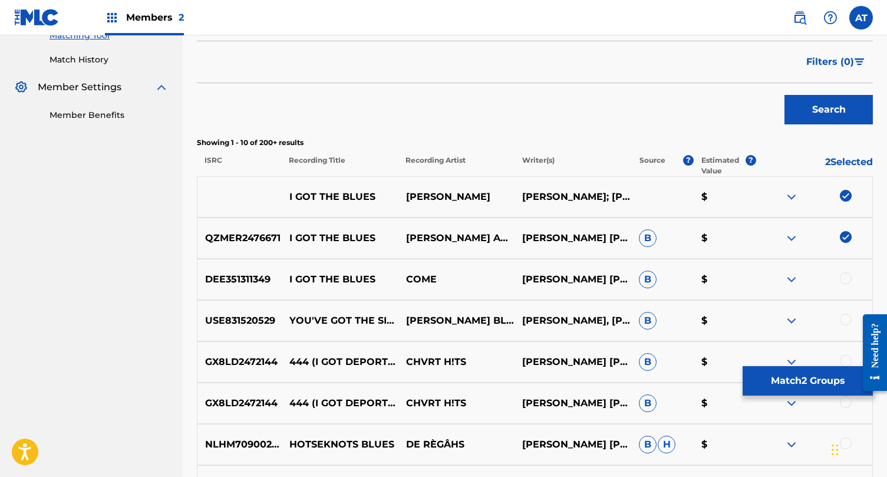
click at [844, 277] on div at bounding box center [846, 278] width 12 height 12
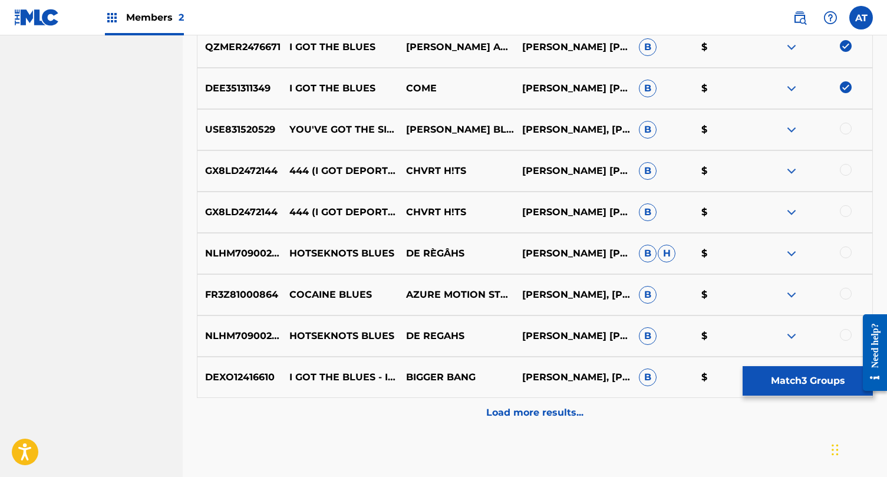
scroll to position [506, 0]
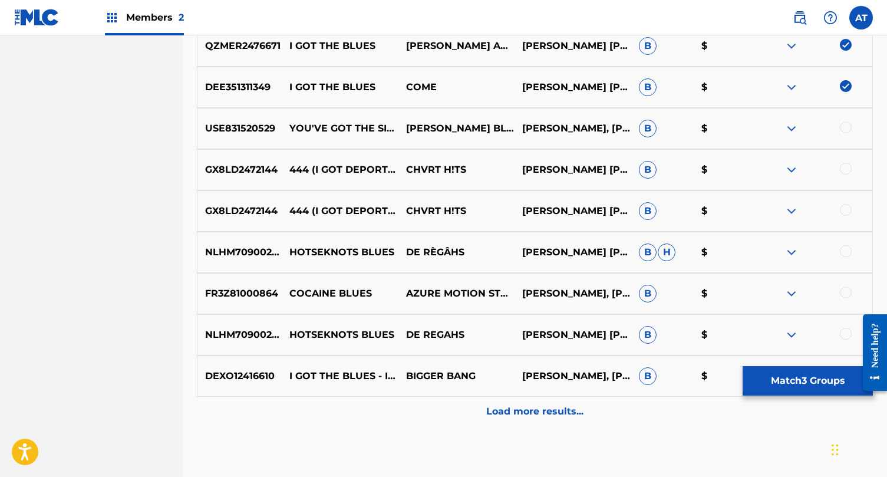
click at [535, 410] on p "Load more results..." at bounding box center [534, 411] width 97 height 14
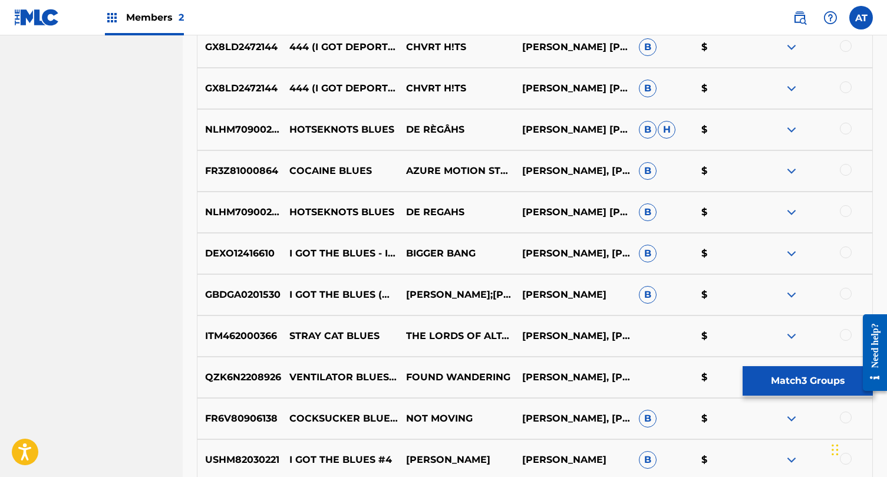
scroll to position [630, 0]
click at [844, 254] on div at bounding box center [846, 252] width 12 height 12
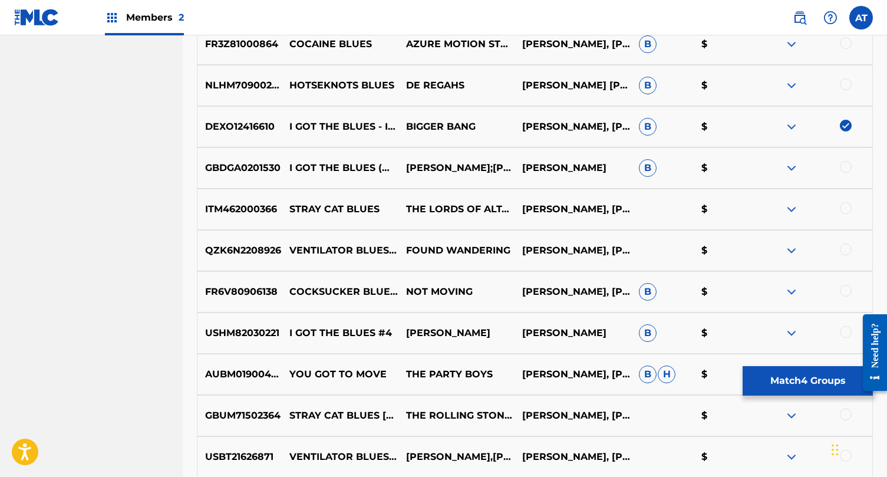
scroll to position [757, 0]
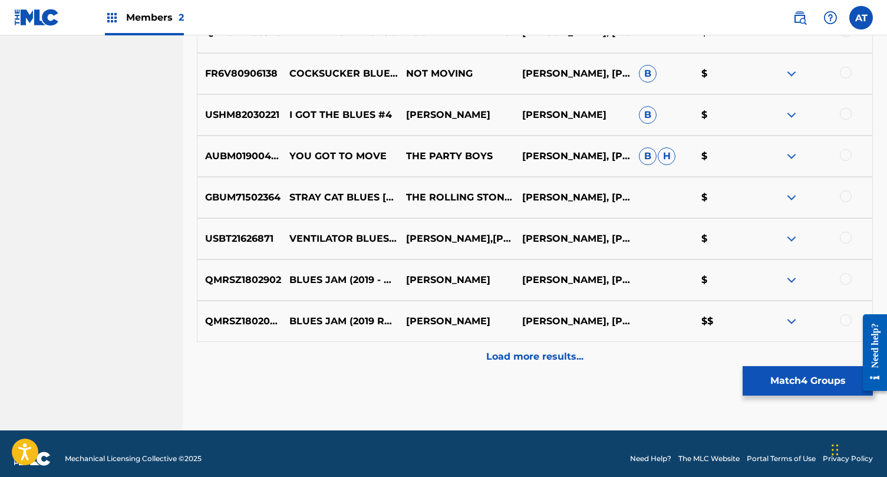
click at [561, 360] on p "Load more results..." at bounding box center [534, 357] width 97 height 14
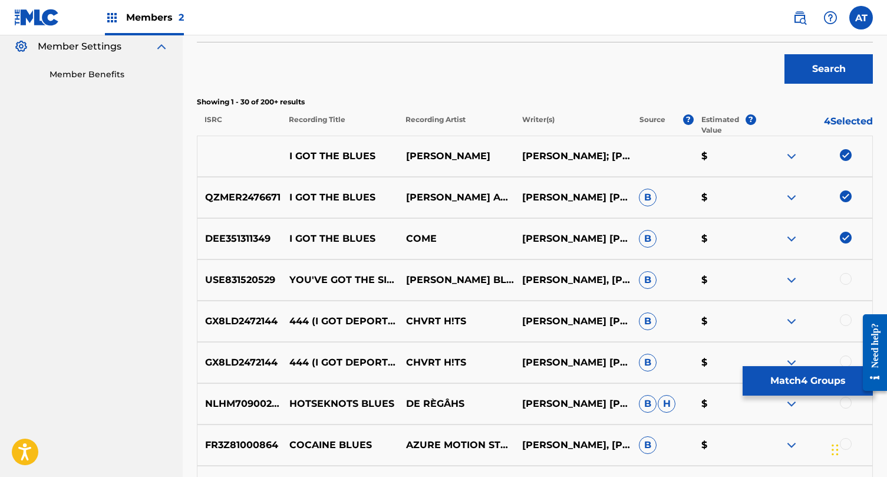
scroll to position [355, 0]
click at [795, 372] on button "Match 4 Groups" at bounding box center [808, 380] width 130 height 29
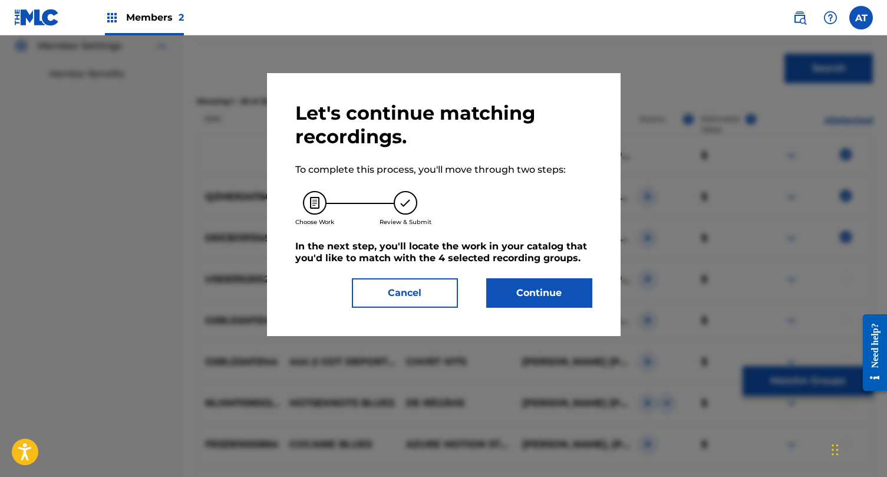
click at [521, 301] on button "Continue" at bounding box center [539, 292] width 106 height 29
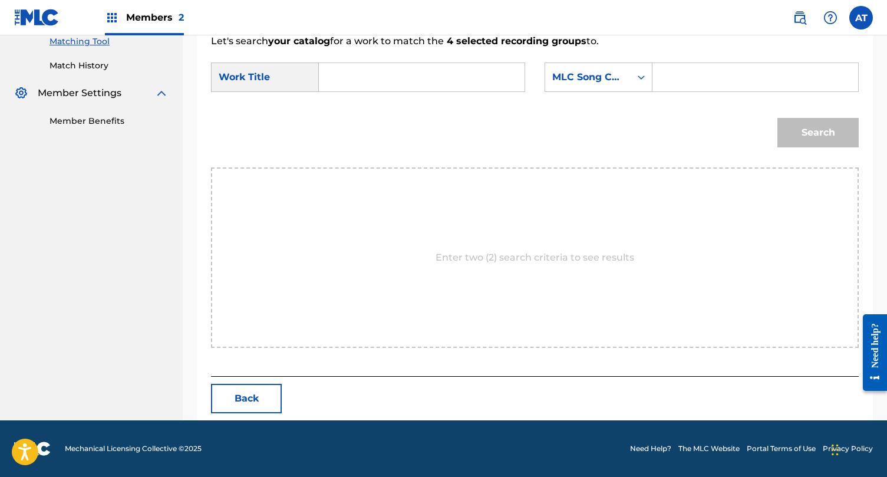
click at [407, 84] on input "Search Form" at bounding box center [422, 77] width 186 height 28
click at [346, 129] on strong "the" at bounding box center [347, 131] width 17 height 11
type input "i got the blues"
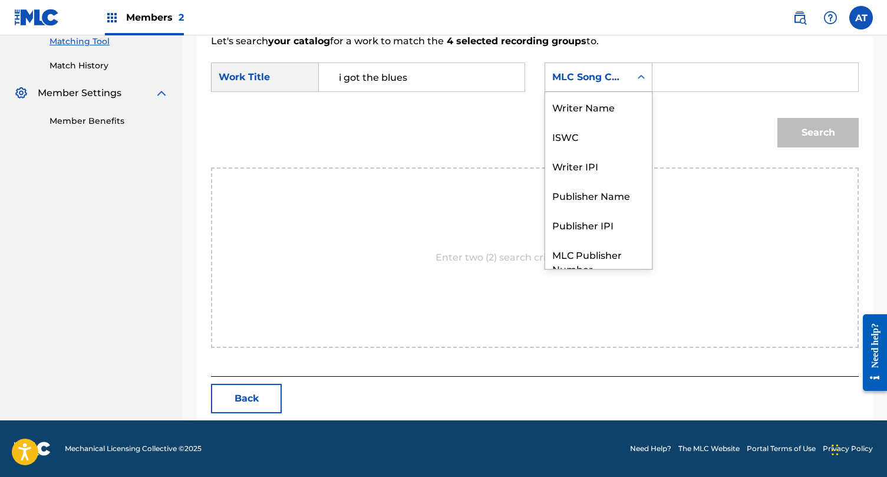
click at [594, 81] on div "MLC Song Code" at bounding box center [587, 77] width 71 height 14
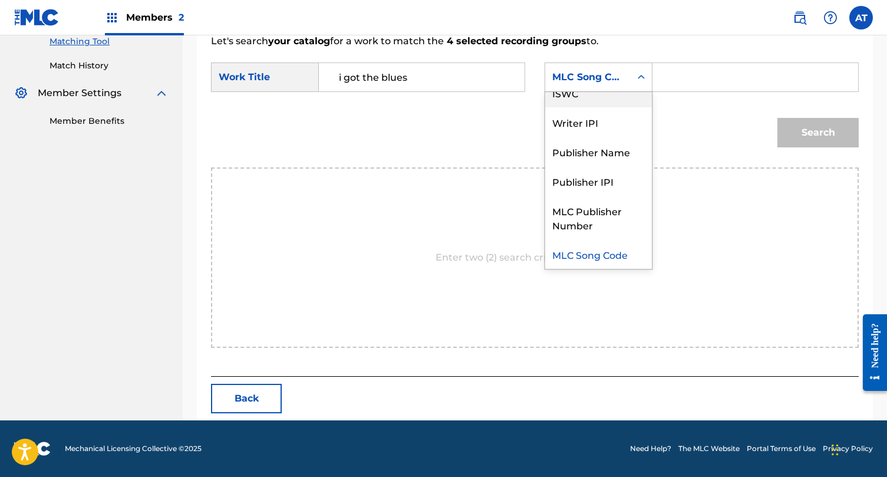
scroll to position [0, 0]
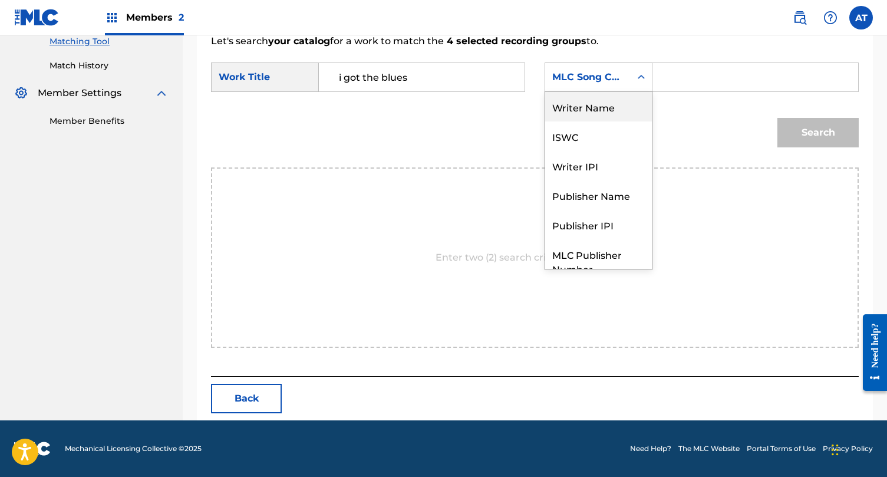
click at [585, 107] on div "Writer Name" at bounding box center [598, 106] width 107 height 29
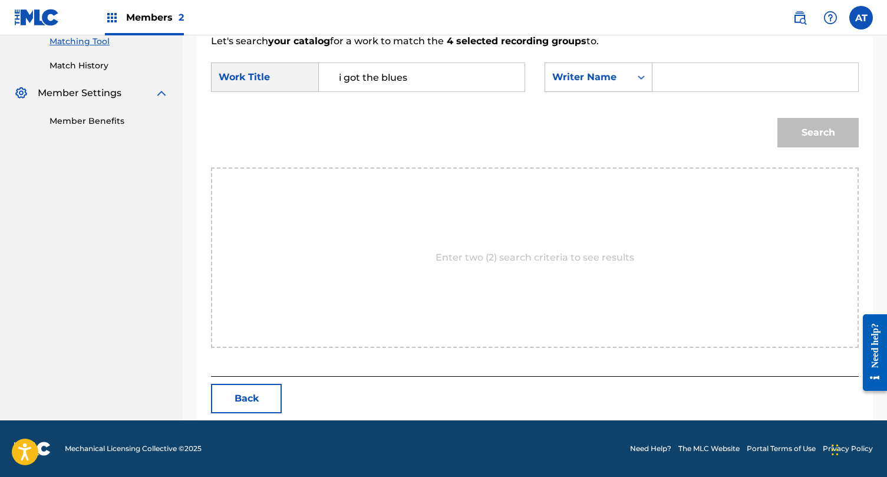
click at [698, 86] on input "Search Form" at bounding box center [756, 77] width 186 height 28
type input "richards"
click at [778, 118] on button "Search" at bounding box center [818, 132] width 81 height 29
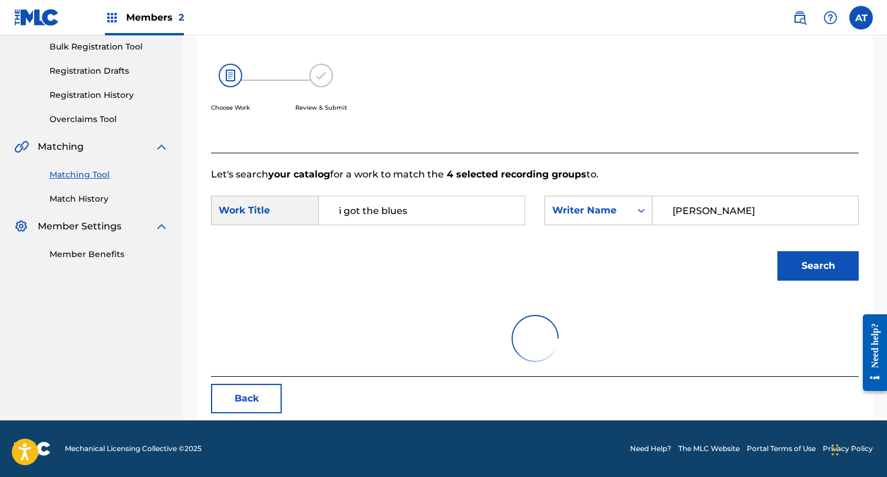
scroll to position [308, 0]
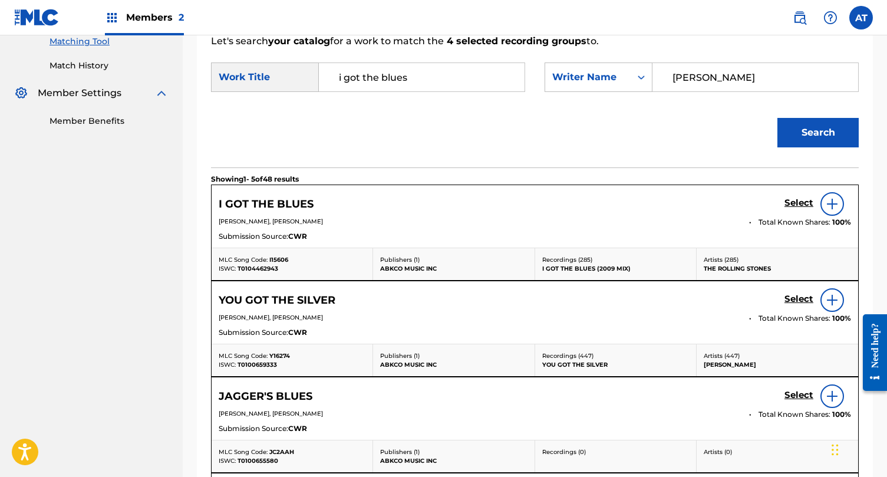
click at [791, 203] on h5 "Select" at bounding box center [799, 202] width 29 height 11
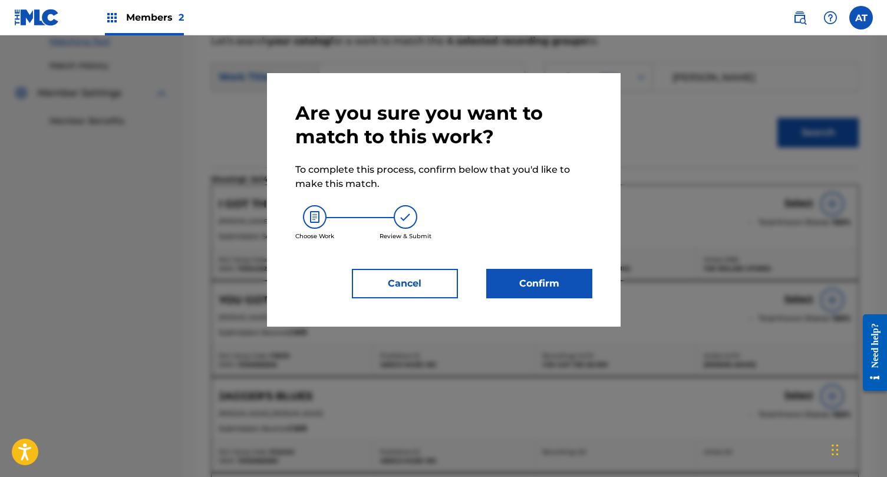
click at [571, 291] on button "Confirm" at bounding box center [539, 283] width 106 height 29
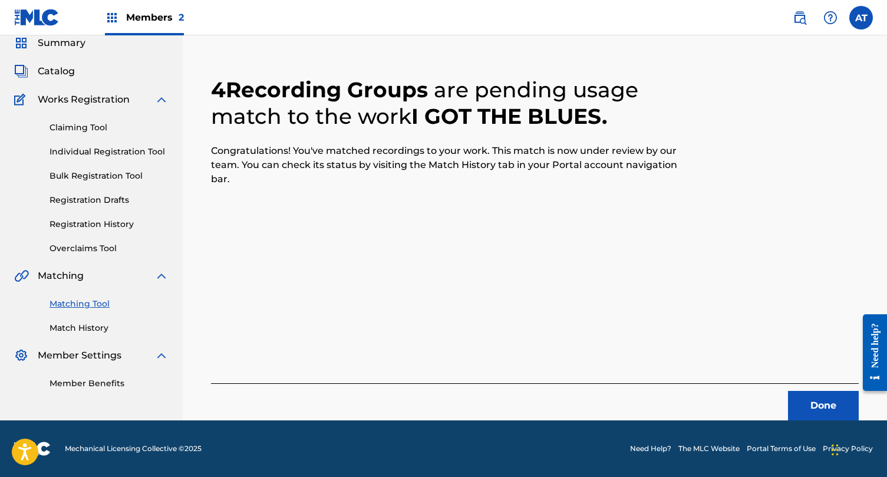
scroll to position [46, 0]
click at [803, 404] on button "Done" at bounding box center [823, 405] width 71 height 29
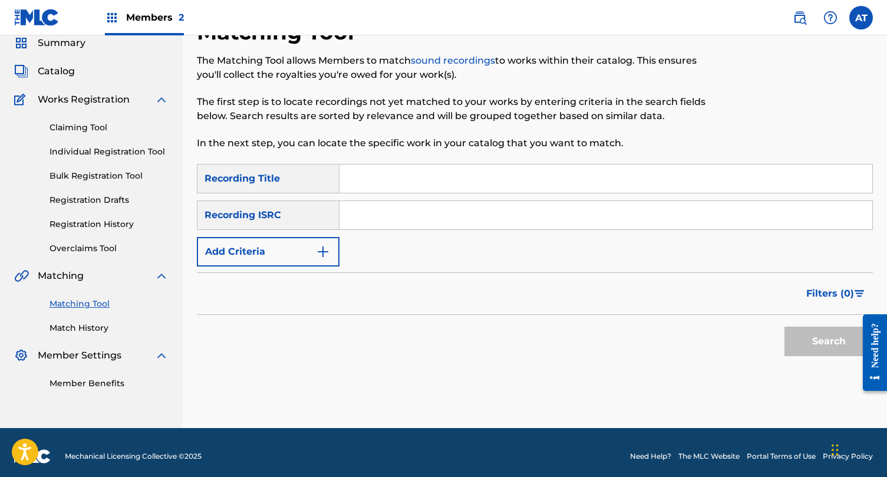
click at [396, 187] on input "Search Form" at bounding box center [606, 178] width 533 height 28
paste input "Summer in E Major"
type input "Summer in E Major"
click at [341, 220] on input "Search Form" at bounding box center [606, 215] width 533 height 28
type input "a"
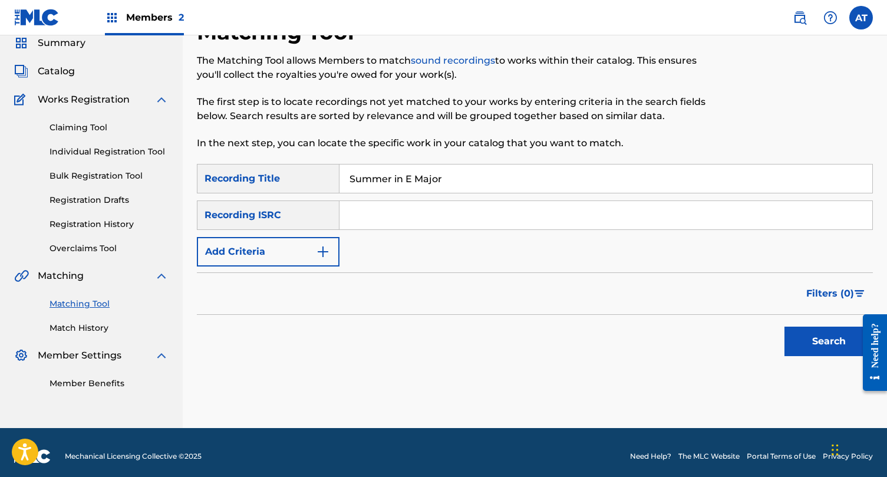
click at [292, 276] on div "Filters ( 0 )" at bounding box center [535, 293] width 676 height 42
click at [285, 256] on button "Add Criteria" at bounding box center [268, 251] width 143 height 29
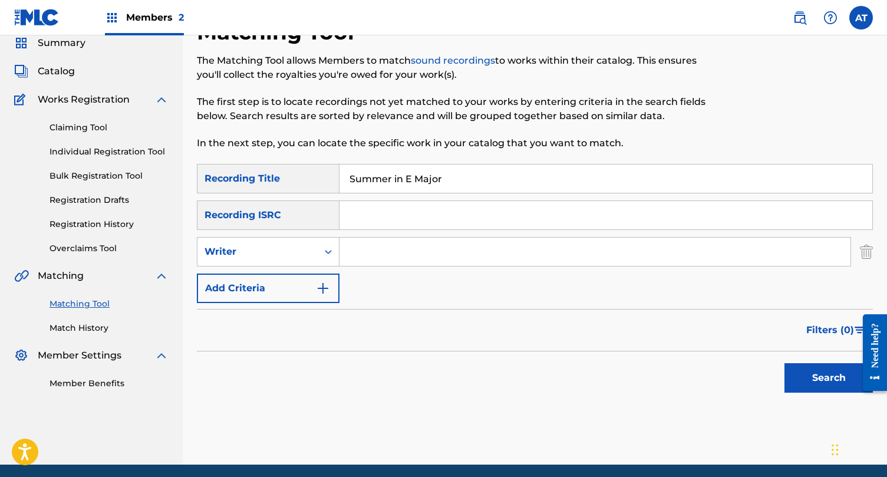
click at [360, 246] on input "Search Form" at bounding box center [595, 252] width 511 height 28
type input "ashcroft"
click at [785, 363] on button "Search" at bounding box center [829, 377] width 88 height 29
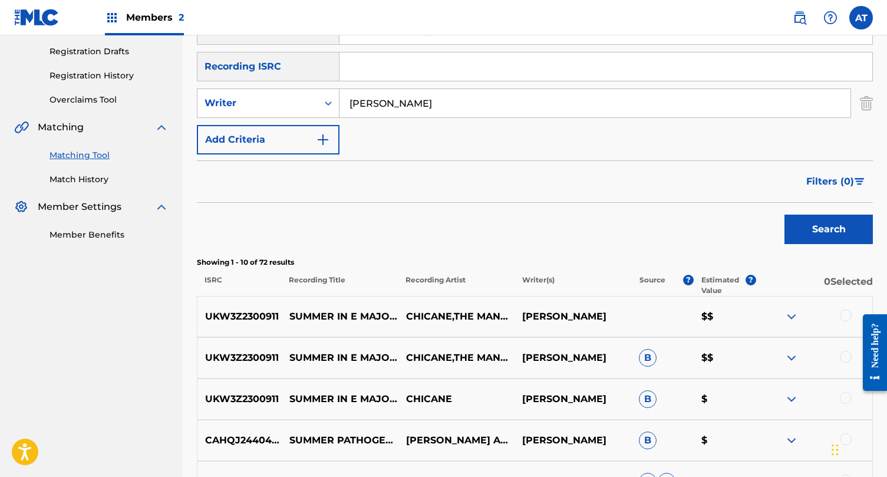
scroll to position [197, 0]
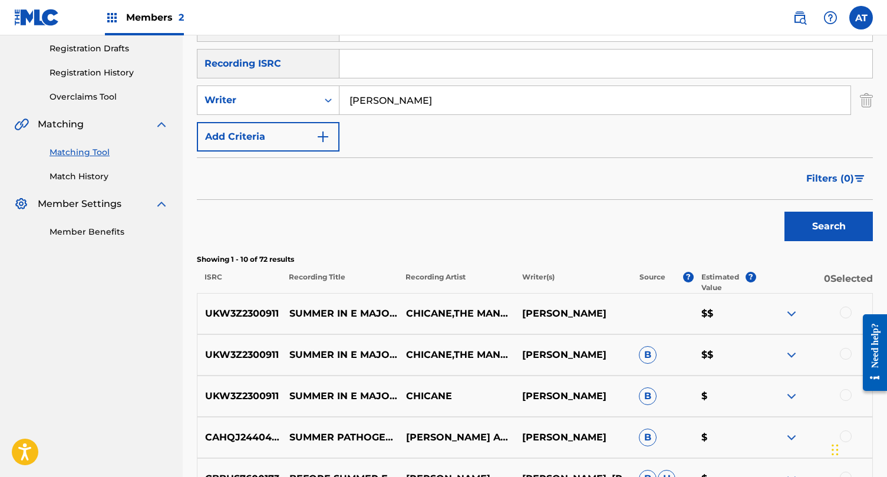
click at [841, 311] on div at bounding box center [846, 313] width 12 height 12
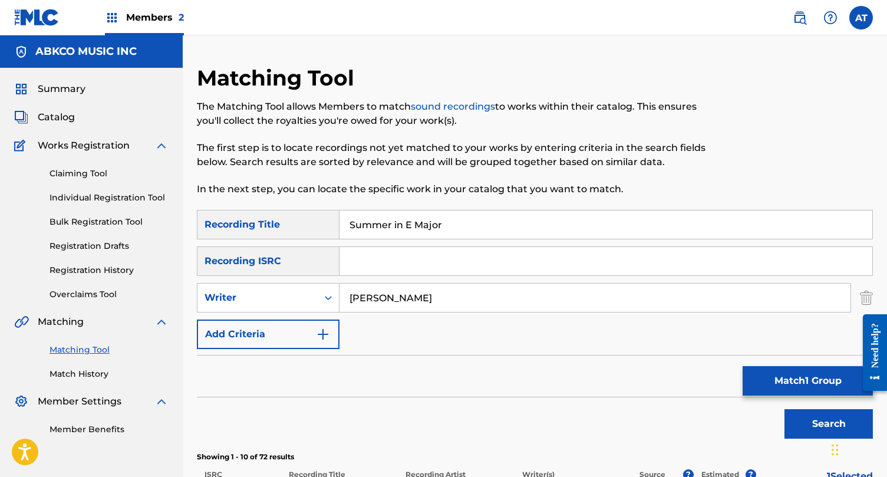
scroll to position [251, 0]
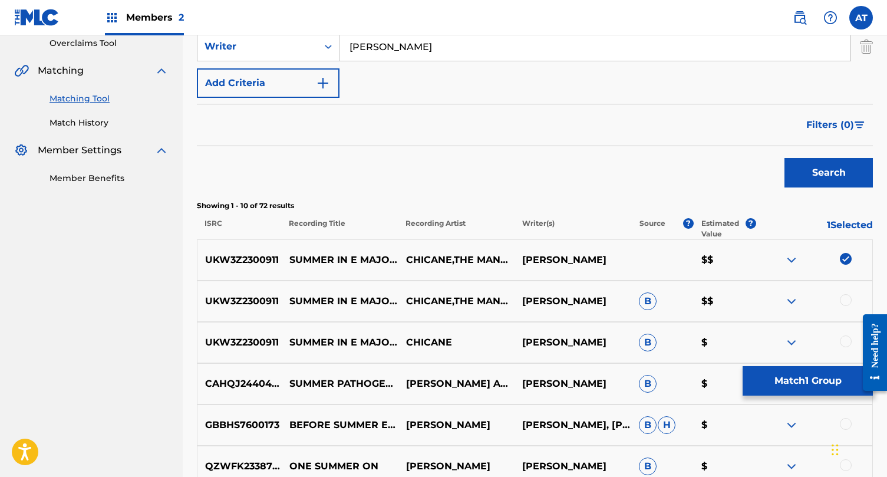
click at [846, 298] on div at bounding box center [846, 300] width 12 height 12
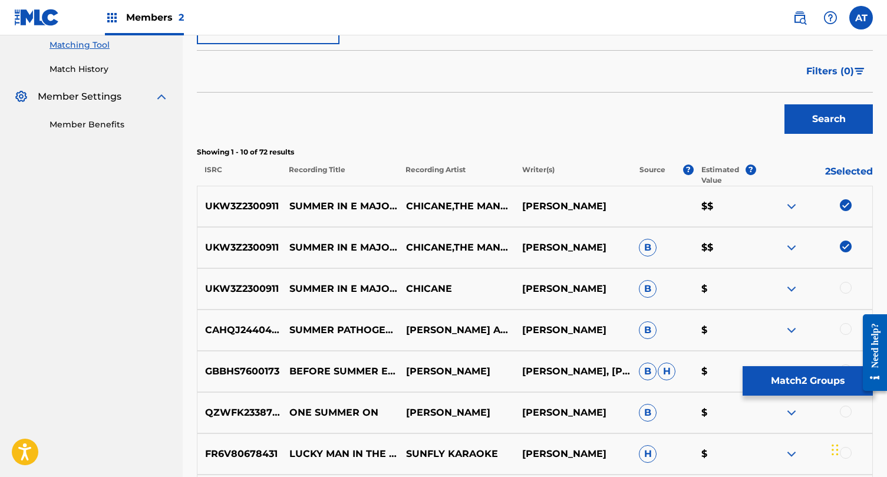
scroll to position [307, 0]
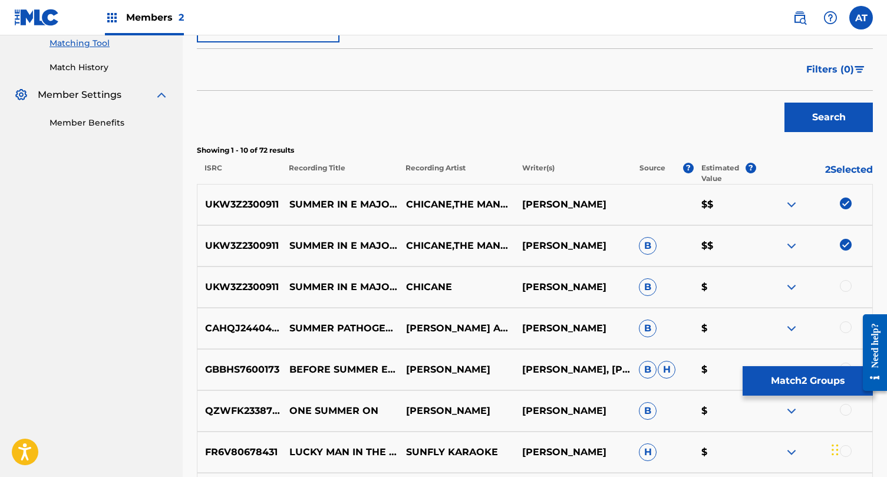
click at [842, 294] on div "UKW3Z2300911 SUMMER IN E MAJOR (FEAT. THE MANNEQUIN) [EXTENDED MIX] CHICANE RIC…" at bounding box center [535, 286] width 676 height 41
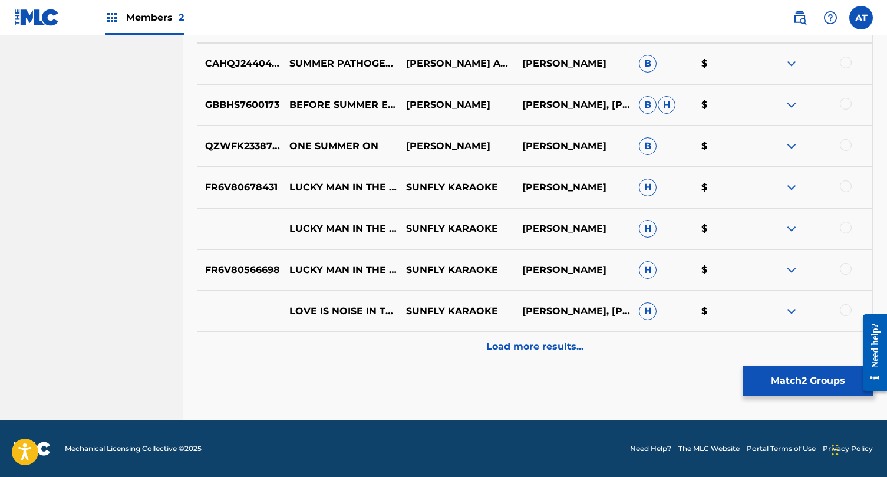
click at [577, 339] on div "Load more results..." at bounding box center [535, 346] width 676 height 29
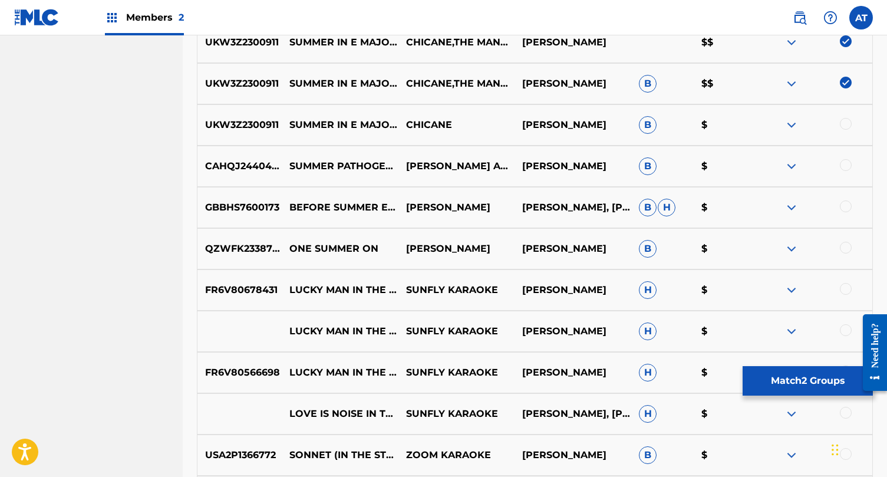
scroll to position [215, 0]
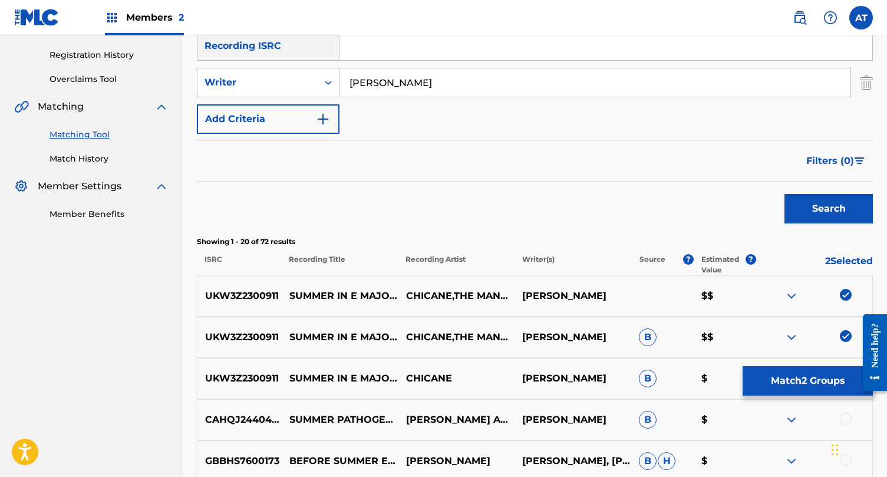
click at [802, 376] on button "Match 2 Groups" at bounding box center [808, 380] width 130 height 29
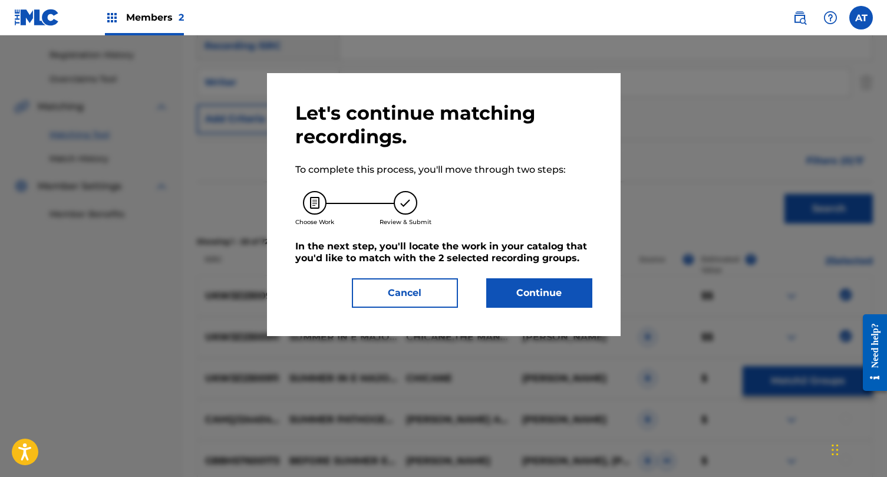
click at [526, 287] on button "Continue" at bounding box center [539, 292] width 106 height 29
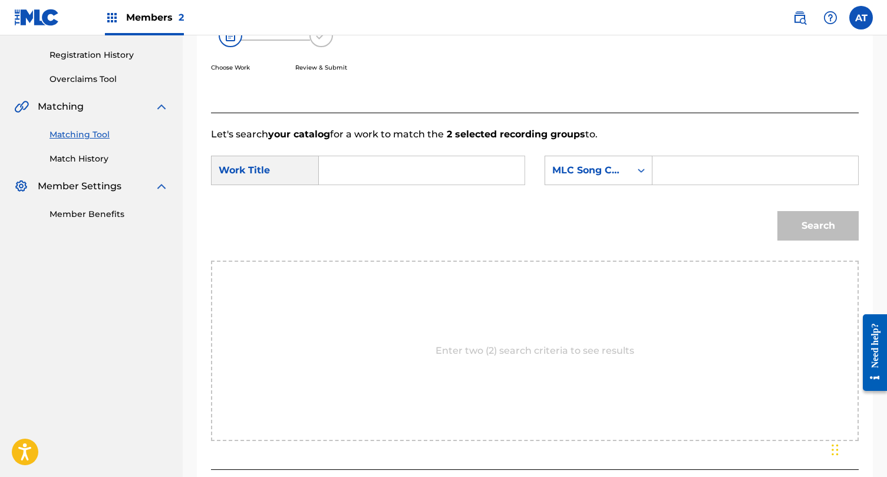
click at [374, 150] on form "SearchWithCriteria9eea60c7-bcef-43a8-9436-59cd71c36b95 Work Title SearchWithCri…" at bounding box center [535, 200] width 648 height 119
click at [368, 163] on input "Search Form" at bounding box center [422, 170] width 186 height 28
click at [341, 222] on strong "e" at bounding box center [342, 224] width 6 height 11
type input "summer in e major"
click at [666, 173] on input "Search Form" at bounding box center [756, 170] width 186 height 28
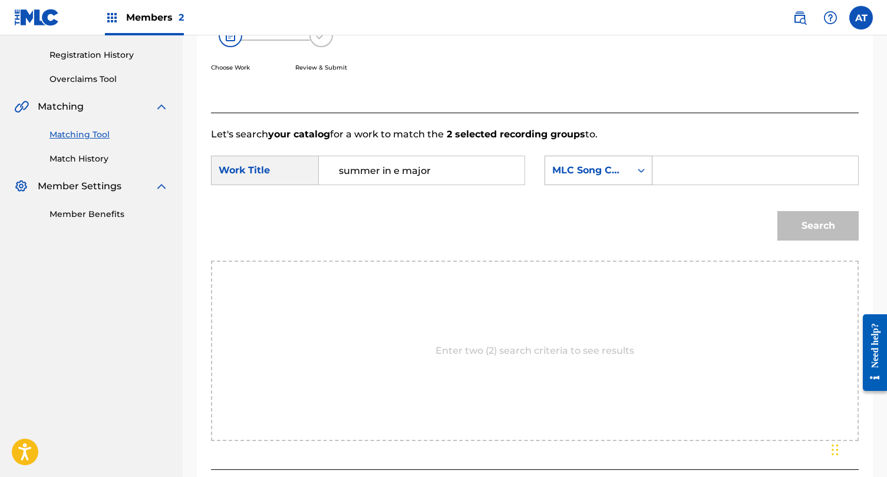
click at [615, 167] on div "MLC Song Code" at bounding box center [587, 170] width 71 height 14
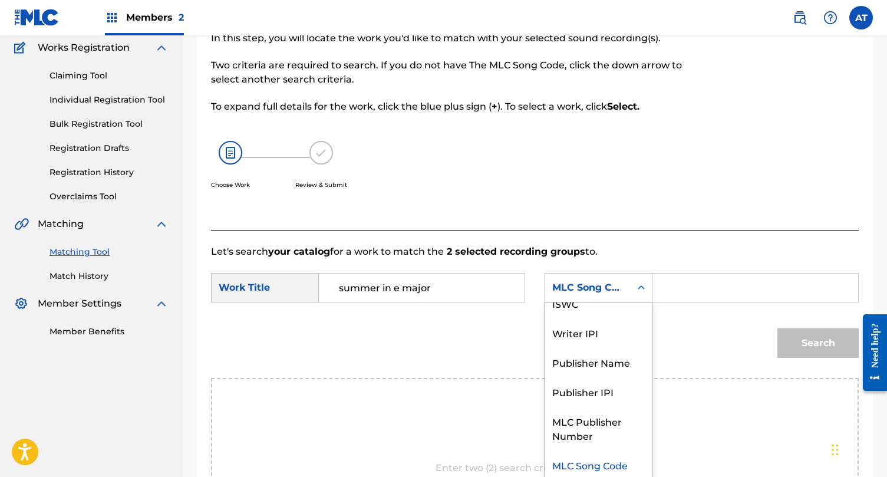
scroll to position [0, 0]
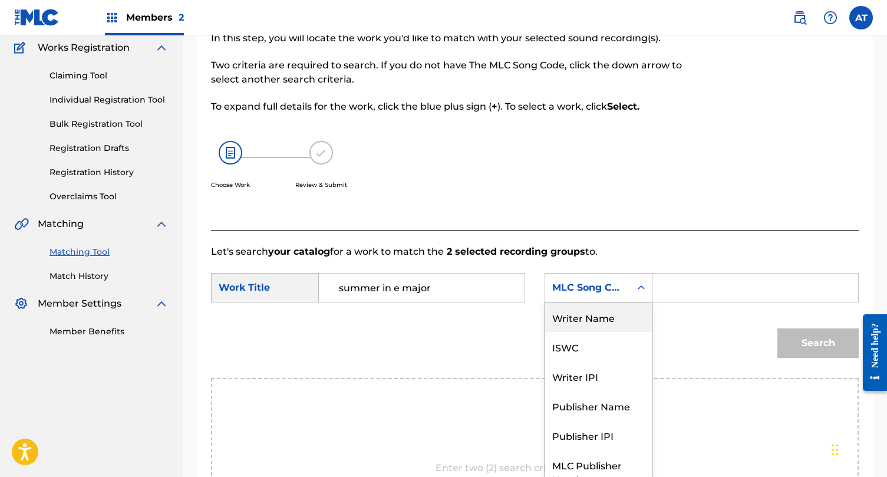
click at [596, 318] on div "Writer Name" at bounding box center [598, 316] width 107 height 29
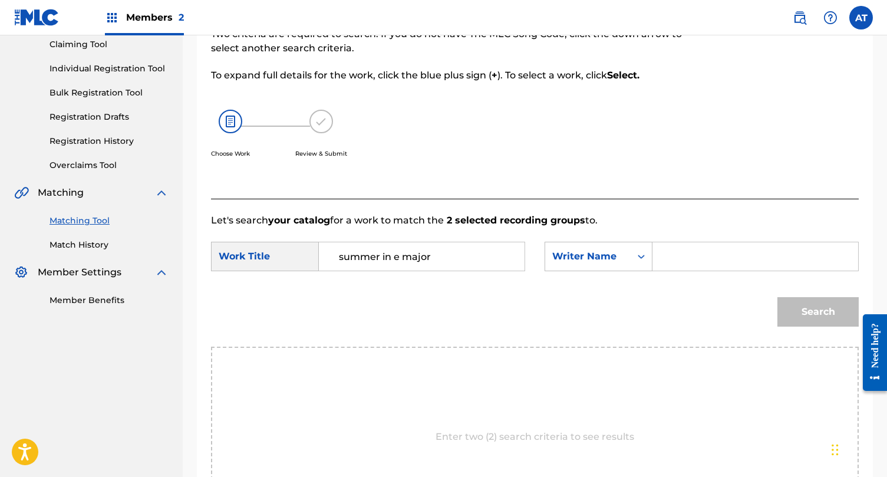
scroll to position [153, 0]
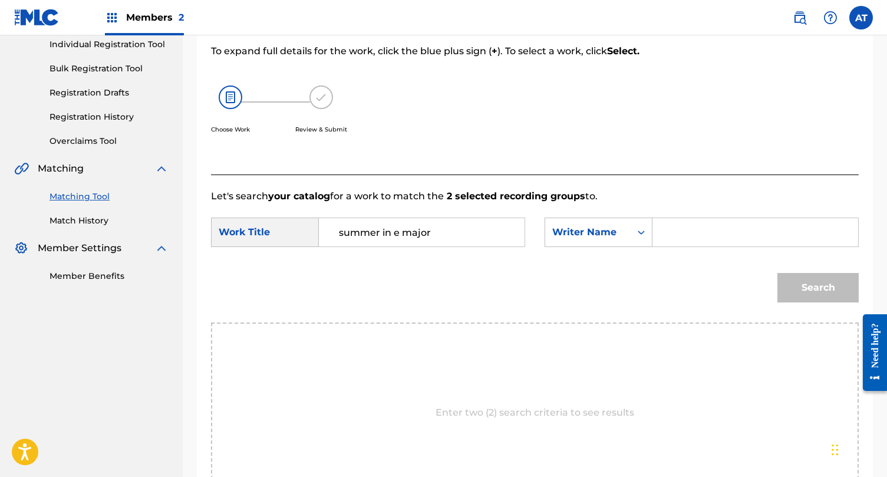
click at [677, 223] on input "Search Form" at bounding box center [756, 232] width 186 height 28
type input "ashcroft"
click at [778, 273] on button "Search" at bounding box center [818, 287] width 81 height 29
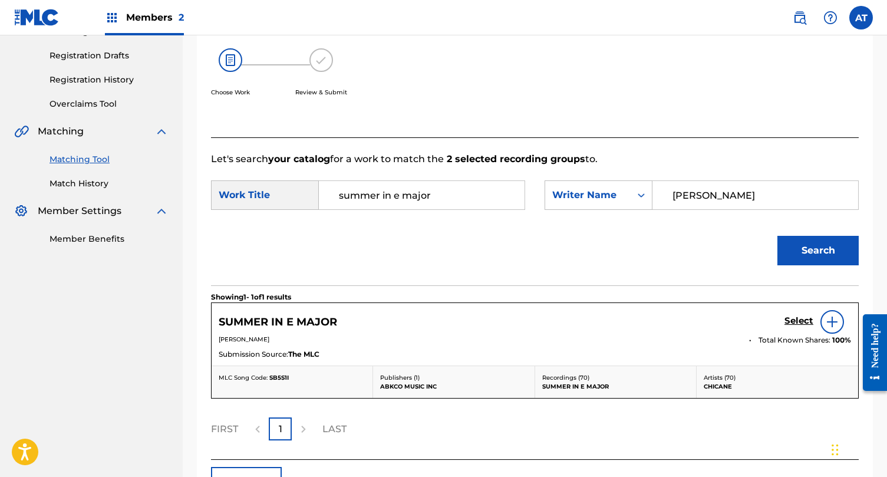
scroll to position [192, 0]
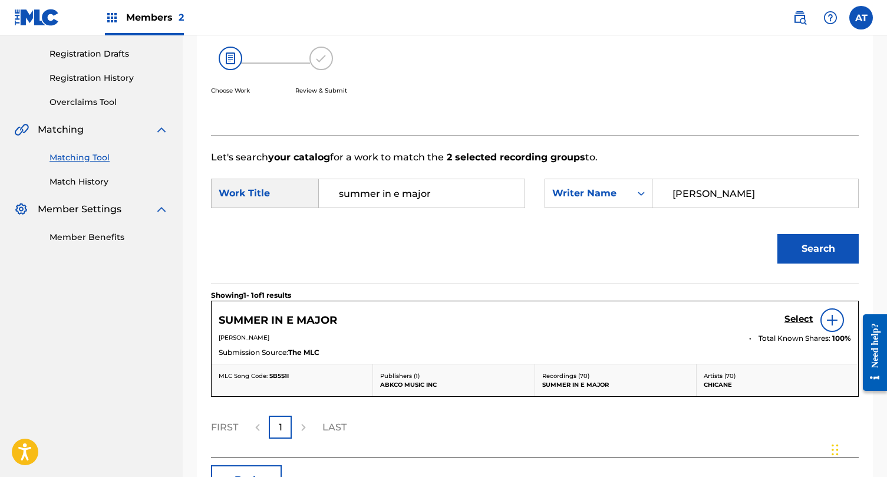
click at [798, 317] on h5 "Select" at bounding box center [799, 319] width 29 height 11
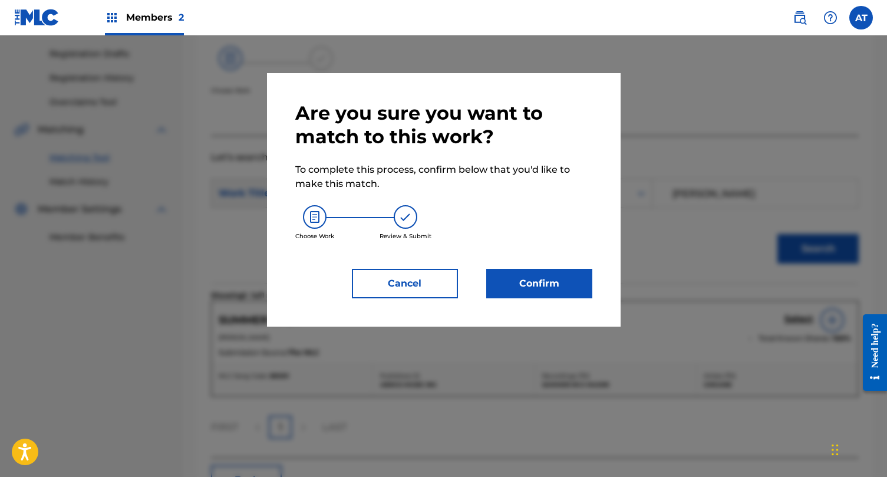
click at [554, 294] on button "Confirm" at bounding box center [539, 283] width 106 height 29
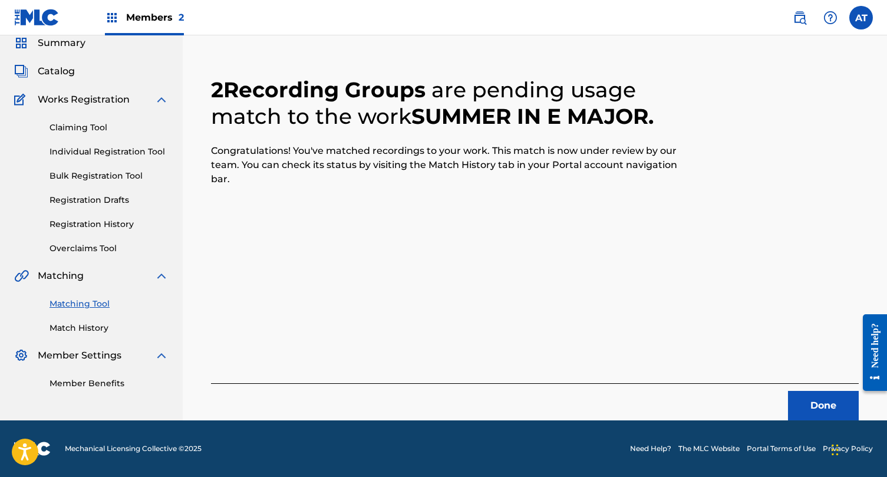
scroll to position [0, 0]
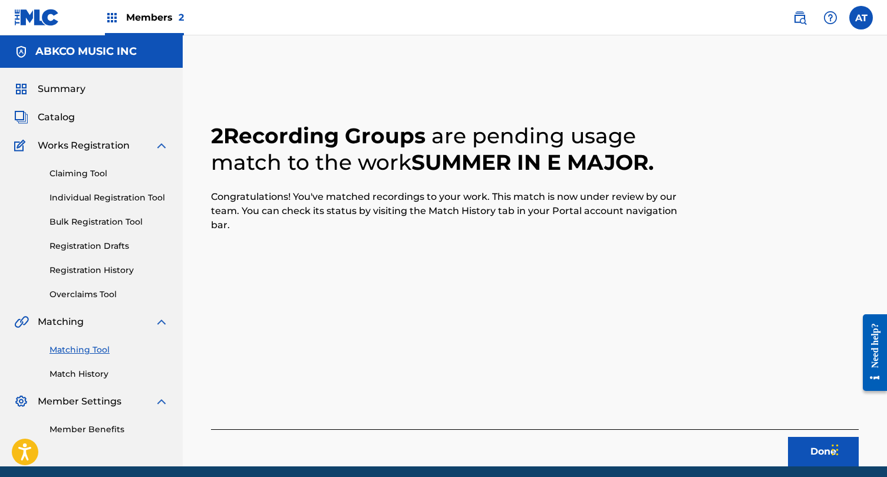
click at [810, 455] on button "Done" at bounding box center [823, 451] width 71 height 29
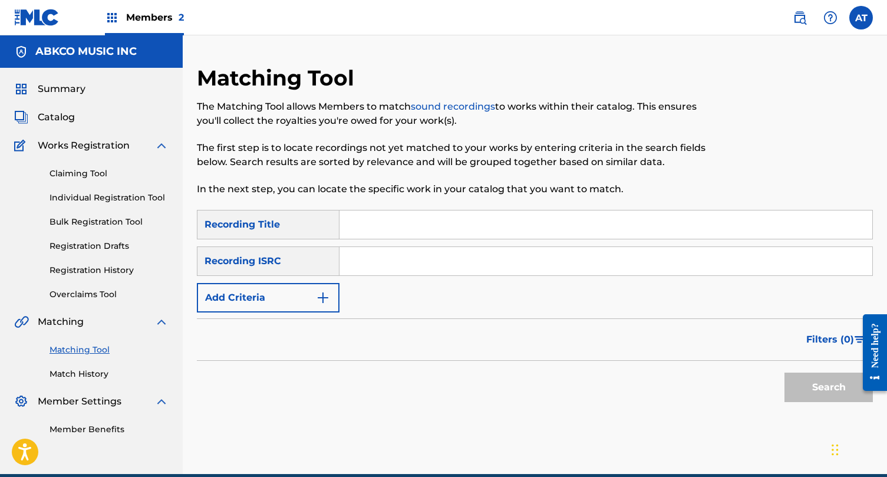
click at [401, 226] on input "Search Form" at bounding box center [606, 224] width 533 height 28
paste input "I Guess, I'll Smoke"
type input "I Guess, I'll Smoke"
click at [303, 308] on button "Add Criteria" at bounding box center [268, 297] width 143 height 29
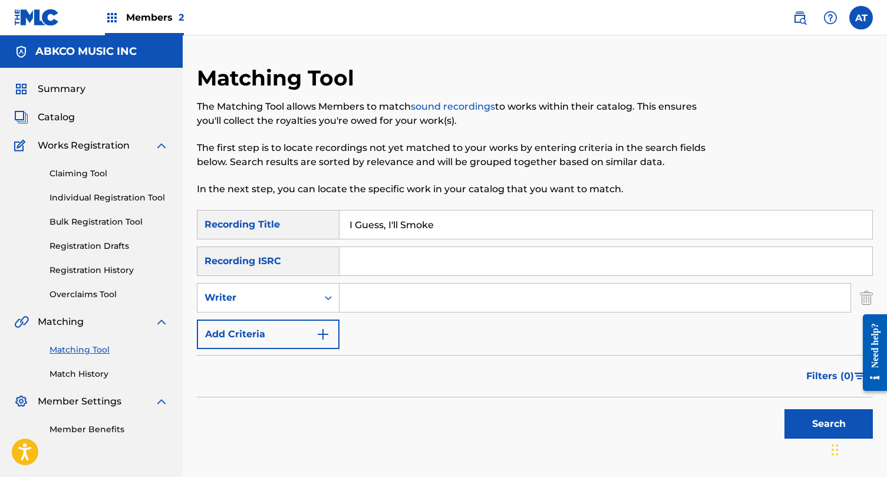
click at [361, 299] on input "Search Form" at bounding box center [595, 298] width 511 height 28
click at [785, 409] on button "Search" at bounding box center [829, 423] width 88 height 29
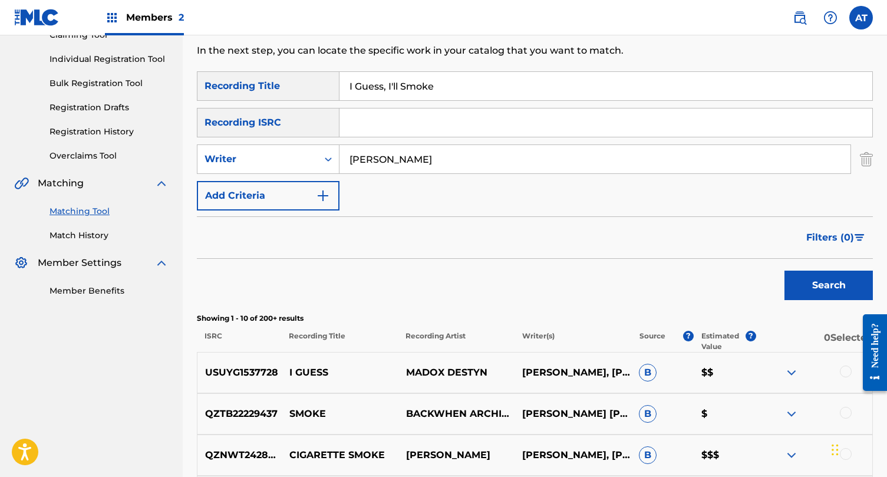
scroll to position [140, 0]
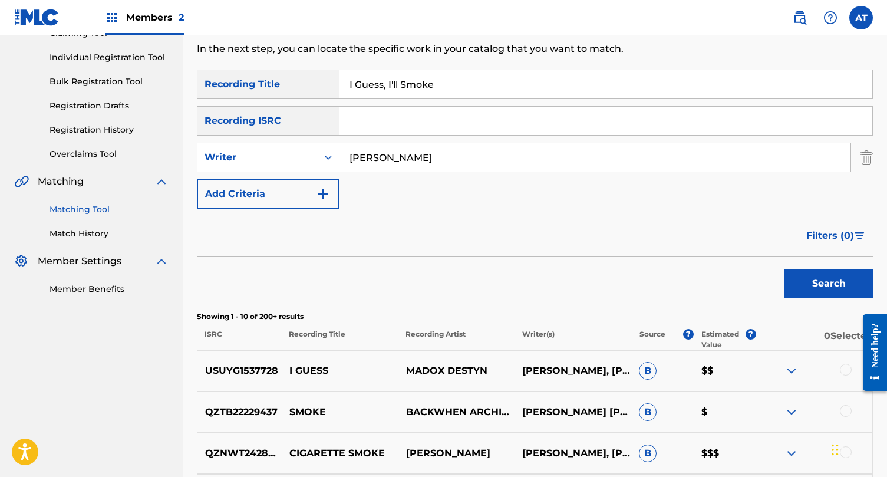
click at [382, 169] on input "beck" at bounding box center [595, 157] width 511 height 28
click at [785, 269] on button "Search" at bounding box center [829, 283] width 88 height 29
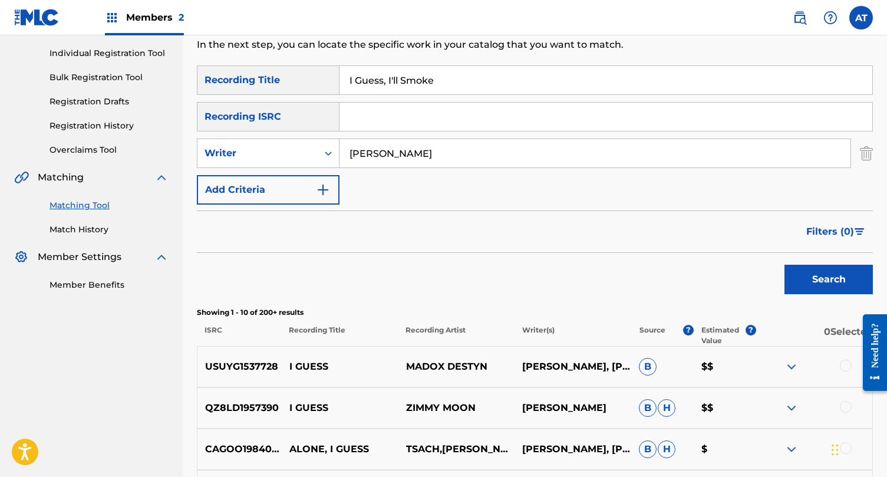
click at [390, 148] on input "zachary beck" at bounding box center [595, 153] width 511 height 28
type input "zachary lewis beck"
click at [785, 265] on button "Search" at bounding box center [829, 279] width 88 height 29
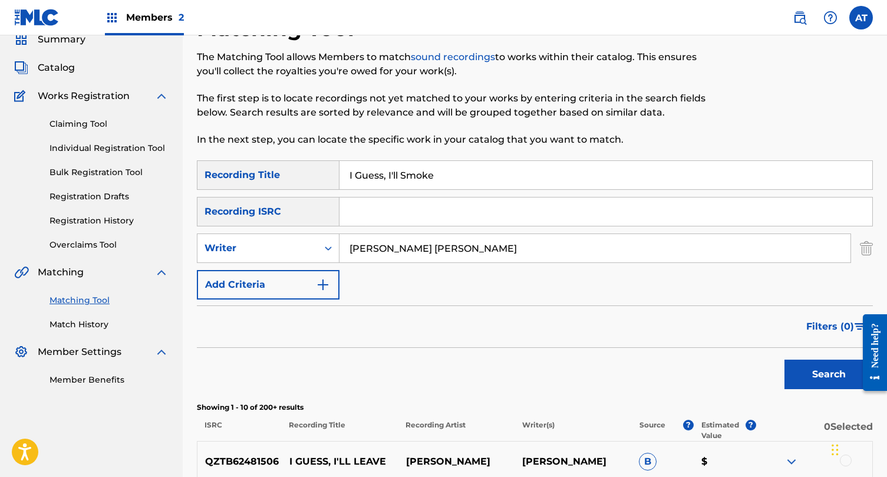
scroll to position [0, 0]
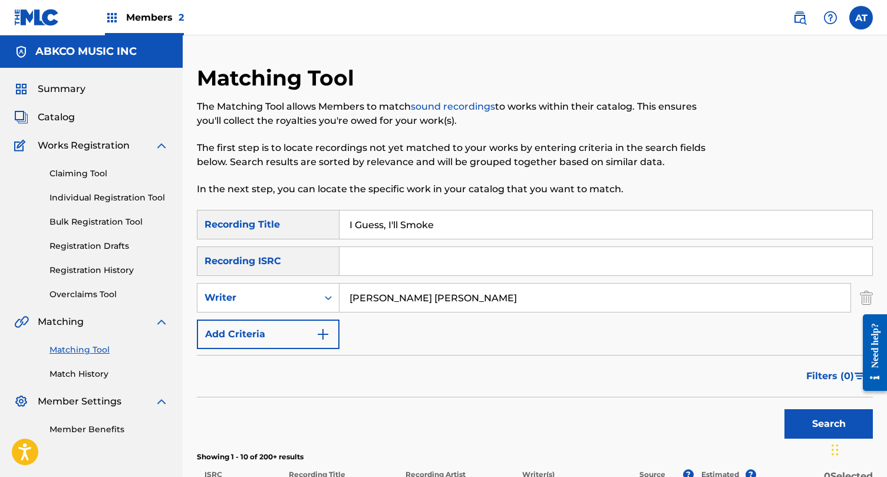
click at [462, 235] on input "I Guess, I'll Smoke" at bounding box center [606, 224] width 533 height 28
paste input "#WCW"
type input "#WCW"
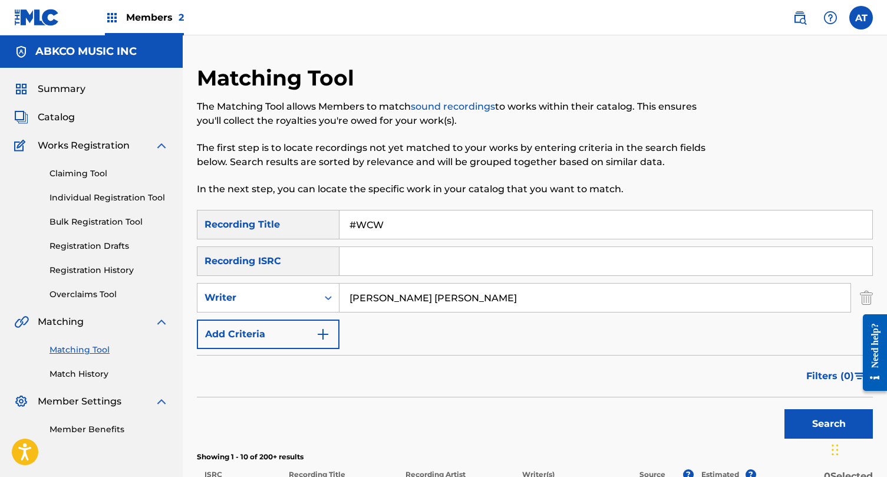
click at [427, 295] on input "zachary lewis beck" at bounding box center [595, 298] width 511 height 28
click at [785, 409] on button "Search" at bounding box center [829, 423] width 88 height 29
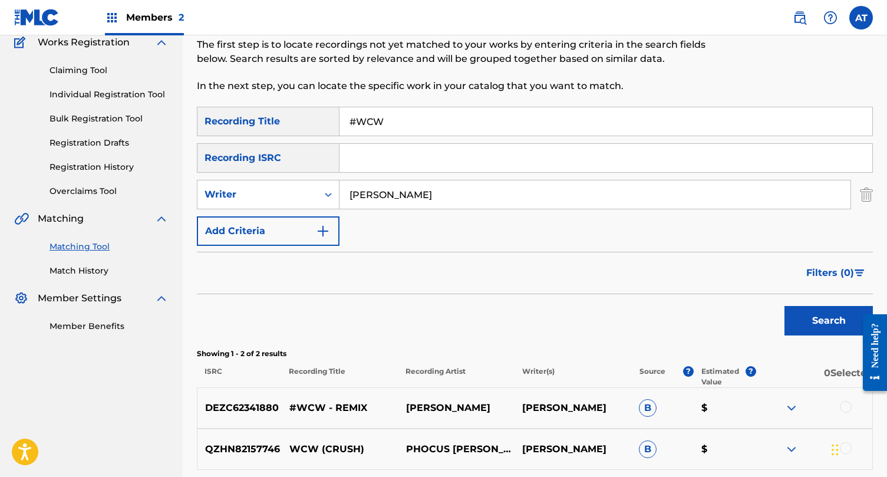
scroll to position [106, 0]
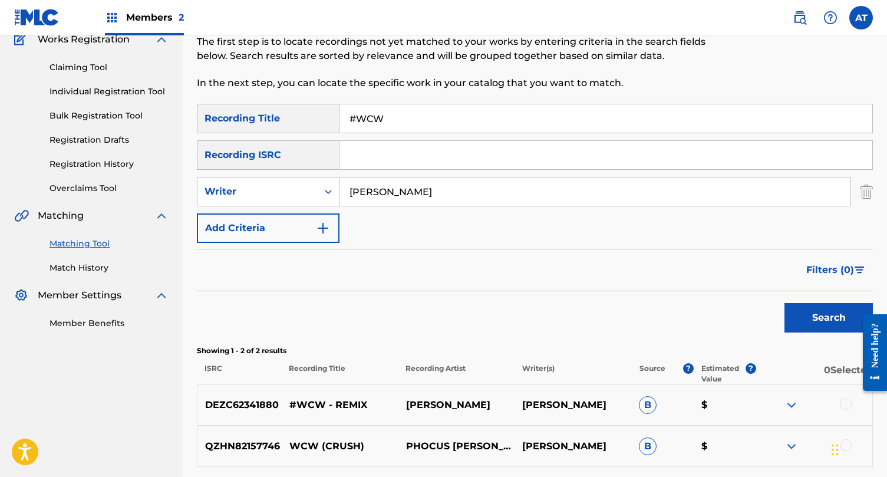
click at [843, 403] on div at bounding box center [846, 404] width 12 height 12
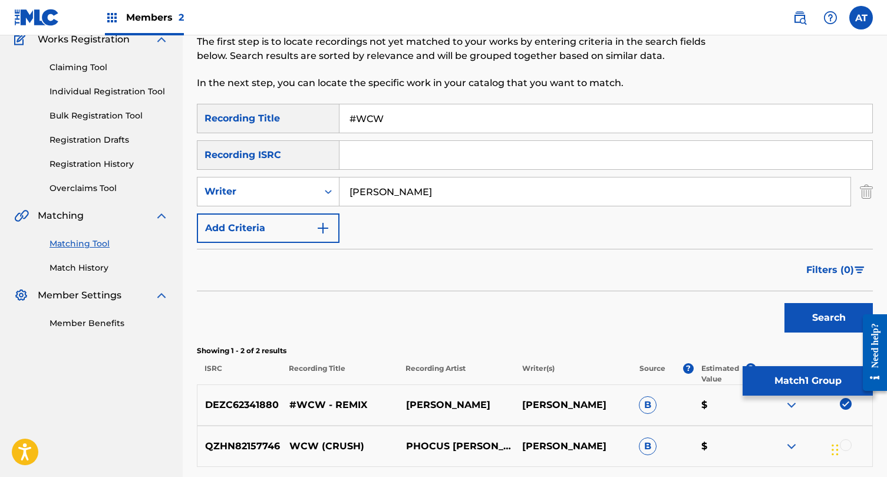
scroll to position [212, 0]
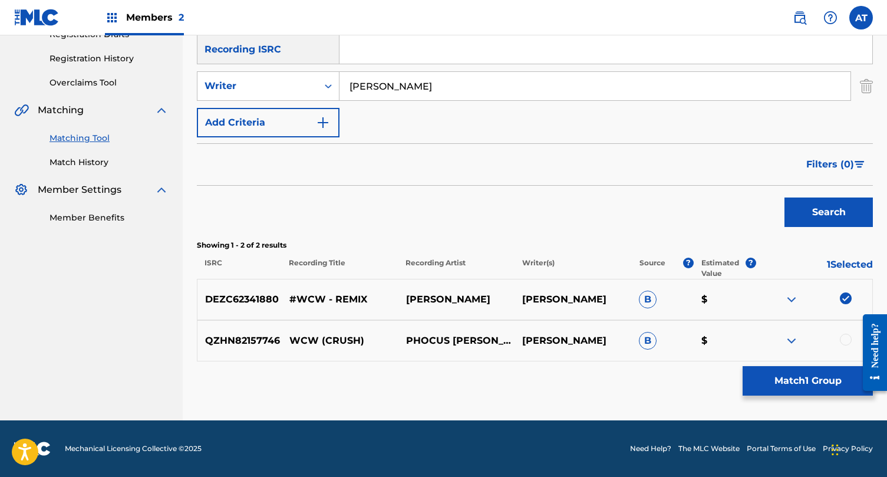
click at [400, 85] on input "devvon terrell" at bounding box center [595, 86] width 511 height 28
type input "devvon mcleod"
click at [785, 197] on button "Search" at bounding box center [829, 211] width 88 height 29
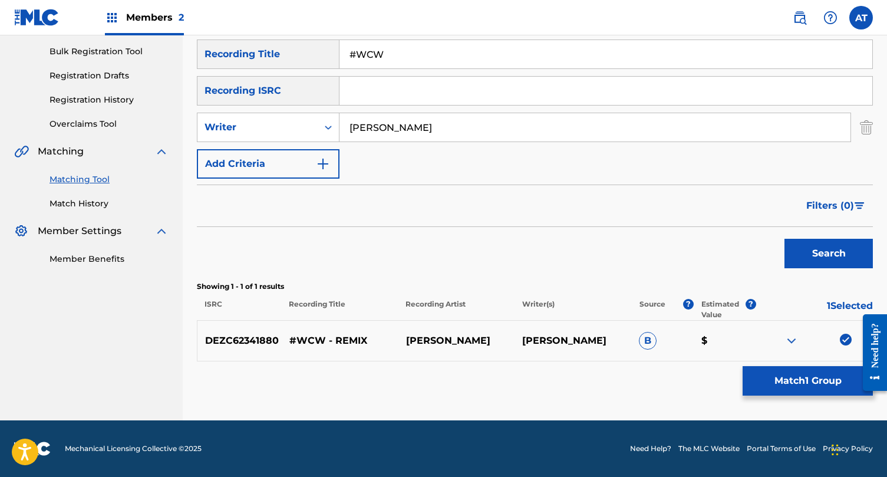
scroll to position [170, 0]
click at [794, 375] on button "Match 1 Group" at bounding box center [808, 380] width 130 height 29
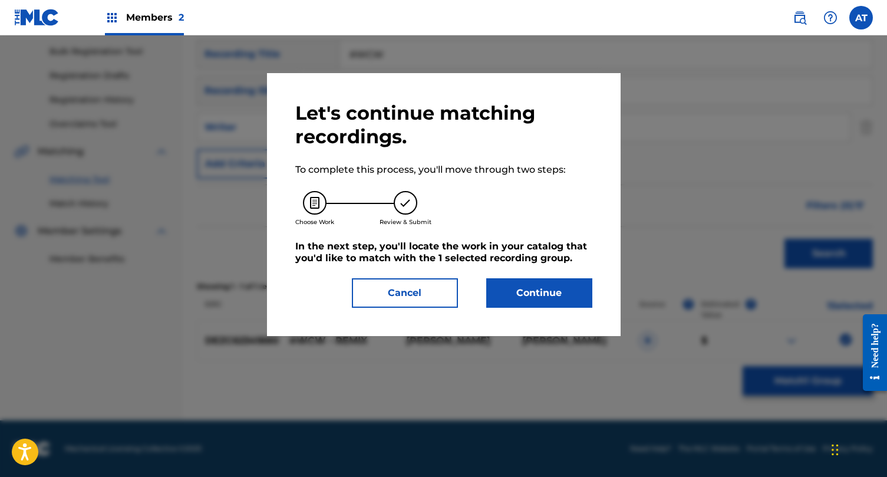
click at [522, 269] on div "Let's continue matching recordings. To complete this process, you'll move throu…" at bounding box center [443, 204] width 297 height 206
click at [528, 299] on button "Continue" at bounding box center [539, 292] width 106 height 29
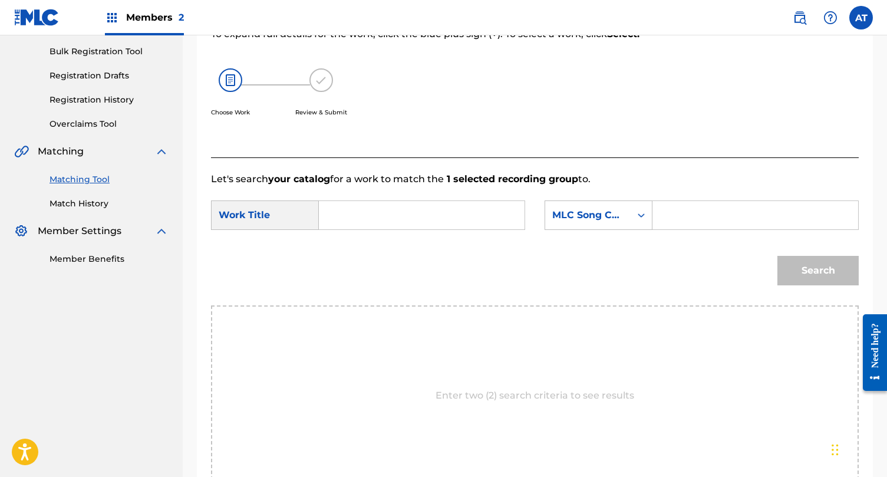
click at [407, 219] on input "Search Form" at bounding box center [422, 215] width 186 height 28
type input "#wcw"
click at [634, 205] on div "Search Form" at bounding box center [641, 215] width 21 height 21
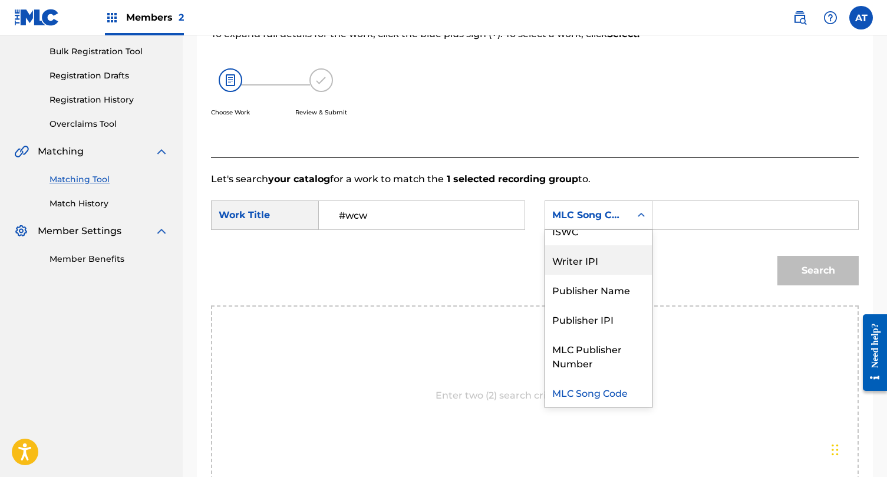
scroll to position [0, 0]
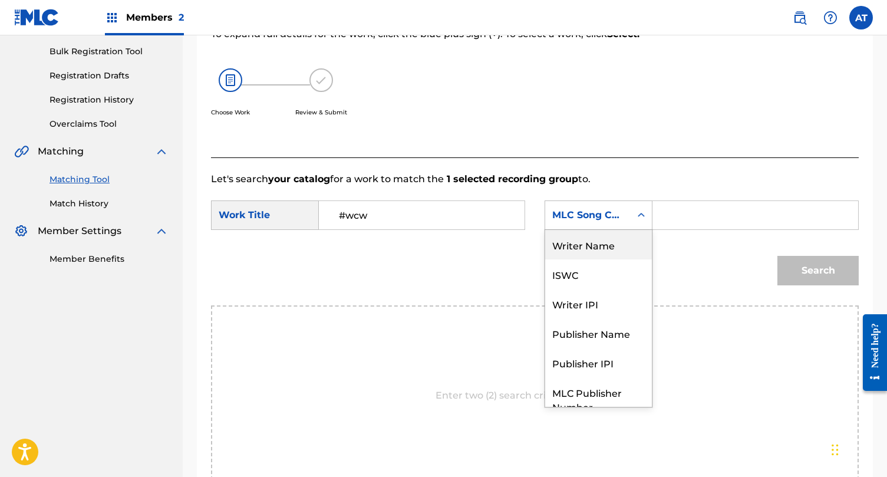
click at [603, 257] on div "Writer Name" at bounding box center [598, 244] width 107 height 29
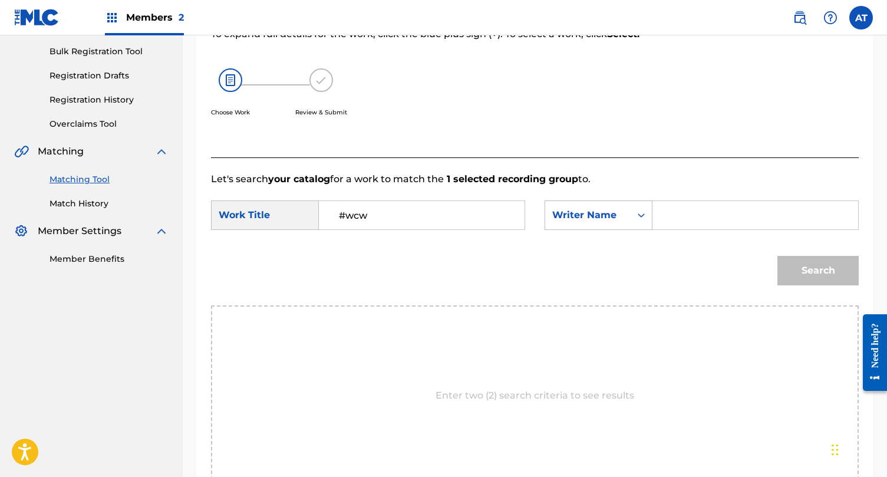
click at [684, 222] on input "Search Form" at bounding box center [756, 215] width 186 height 28
type input "devvon"
click at [778, 256] on button "Search" at bounding box center [818, 270] width 81 height 29
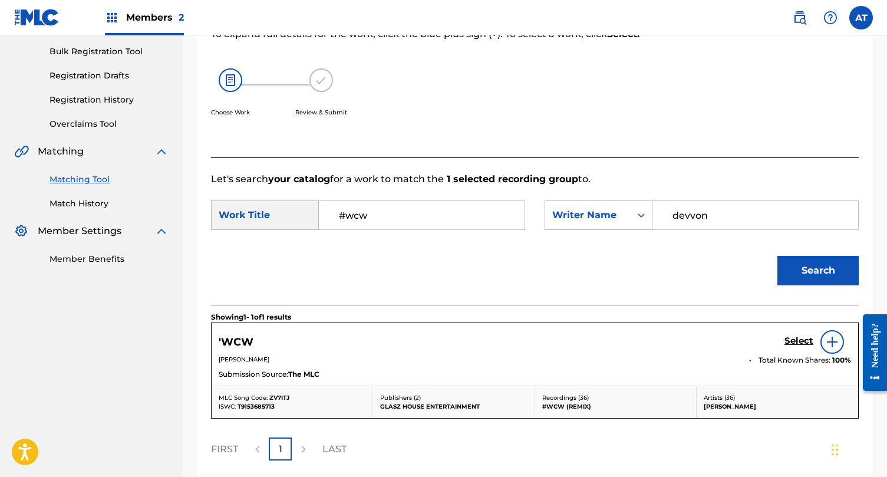
click at [791, 333] on div "Select" at bounding box center [818, 342] width 67 height 24
click at [791, 346] on h5 "Select" at bounding box center [799, 340] width 29 height 11
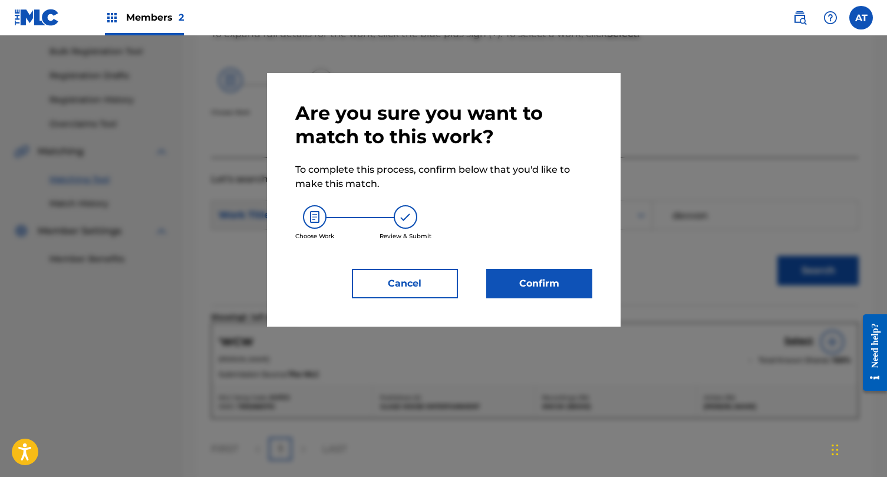
click at [542, 285] on button "Confirm" at bounding box center [539, 283] width 106 height 29
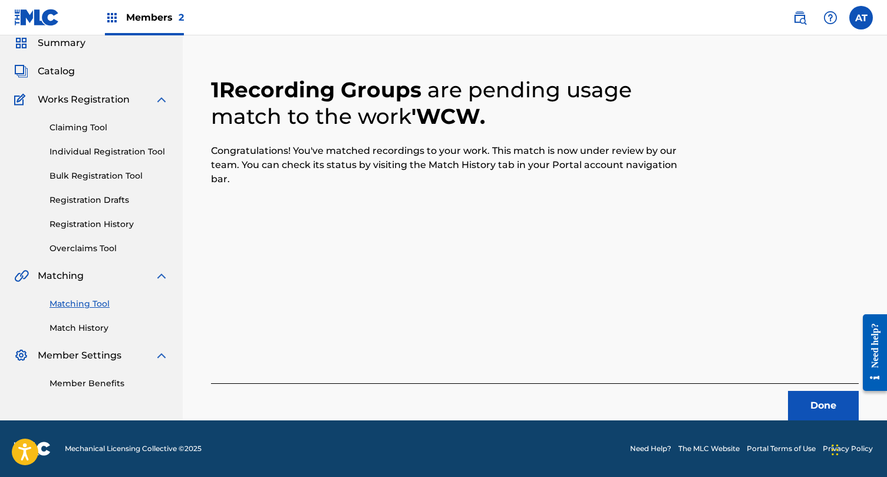
scroll to position [46, 0]
click at [90, 302] on link "Matching Tool" at bounding box center [109, 304] width 119 height 12
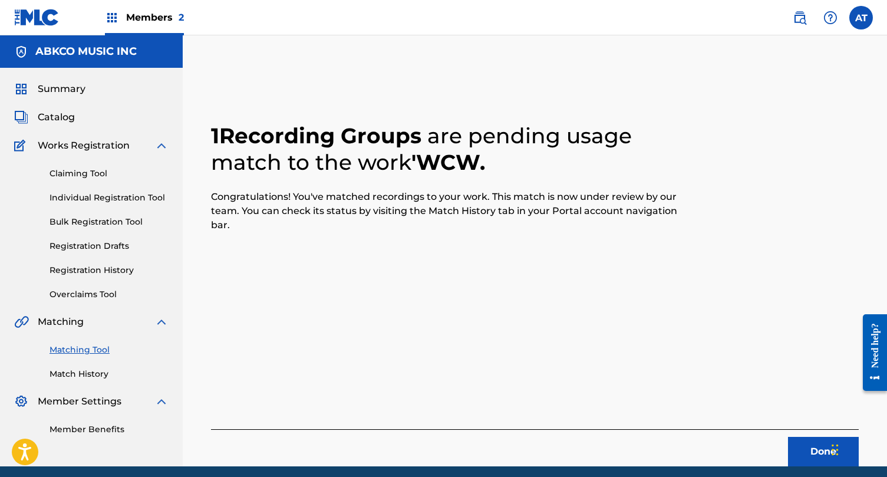
click at [805, 438] on button "Done" at bounding box center [823, 451] width 71 height 29
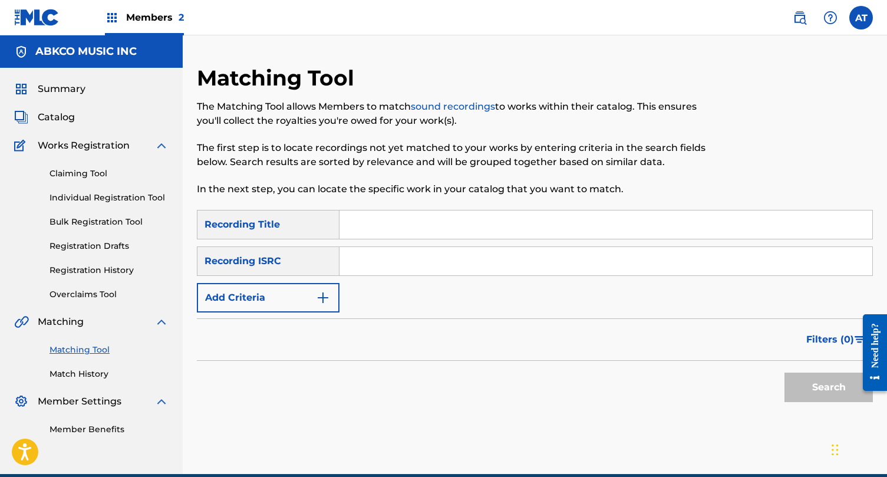
click at [412, 222] on input "Search Form" at bounding box center [606, 224] width 533 height 28
paste input "Sugar Dumpling"
type input "Sugar Dumpling"
click at [256, 279] on div "SearchWithCriteriad38d0070-0ddd-4985-89e6-ee8185e4d008 Recording Title Sugar Du…" at bounding box center [535, 261] width 676 height 103
click at [253, 293] on button "Add Criteria" at bounding box center [268, 297] width 143 height 29
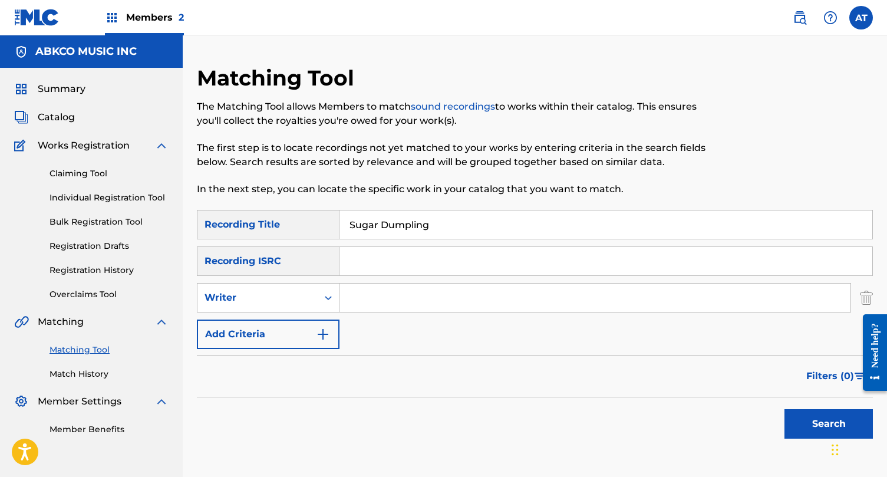
click at [381, 301] on input "Search Form" at bounding box center [595, 298] width 511 height 28
type input "sam cooke"
click at [785, 409] on button "Search" at bounding box center [829, 423] width 88 height 29
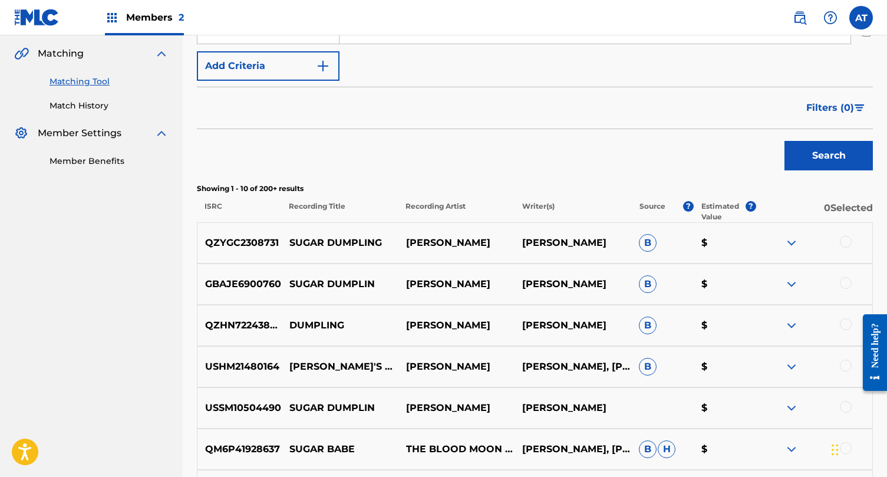
scroll to position [299, 0]
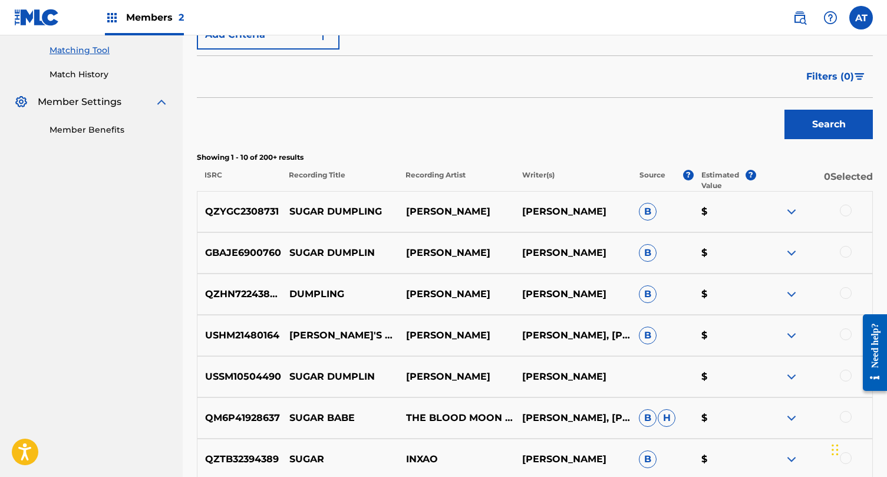
click at [848, 208] on div at bounding box center [846, 211] width 12 height 12
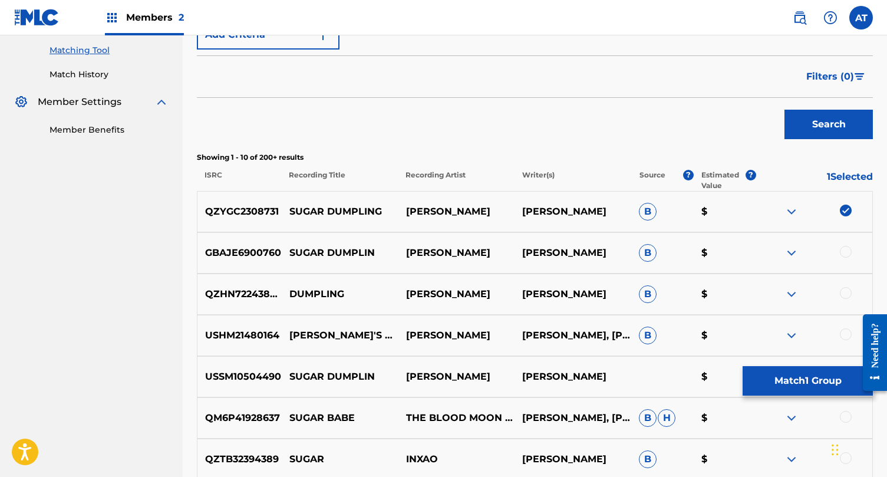
click at [842, 250] on div at bounding box center [846, 252] width 12 height 12
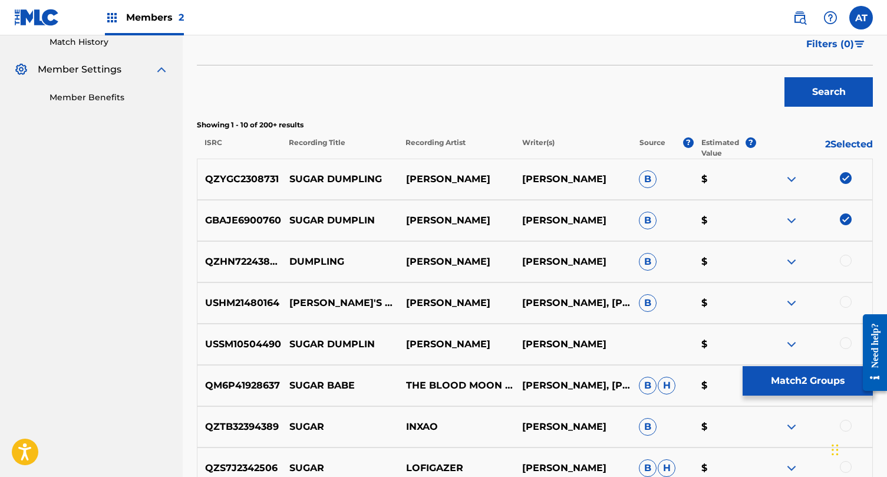
scroll to position [334, 0]
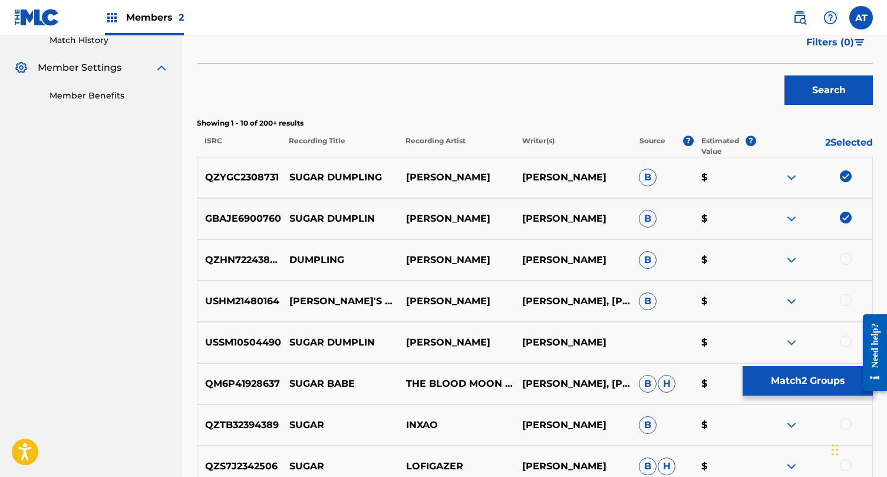
click at [848, 258] on div at bounding box center [846, 259] width 12 height 12
click at [845, 258] on img at bounding box center [846, 259] width 12 height 12
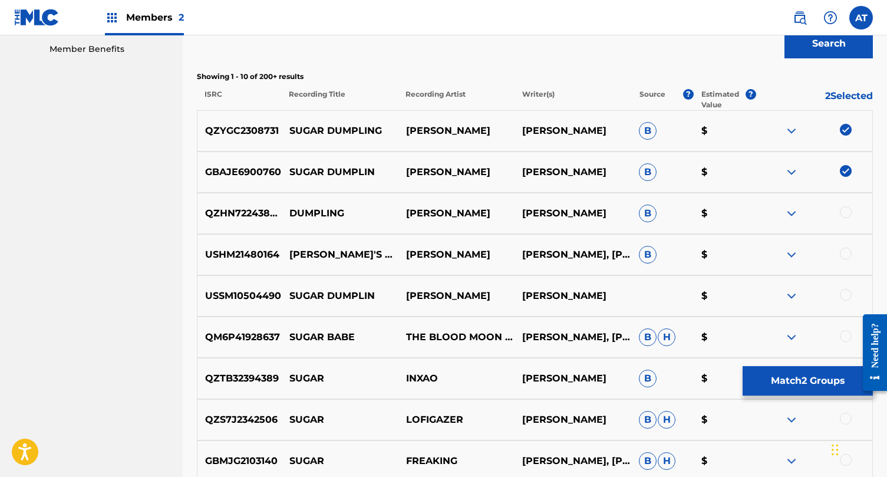
scroll to position [381, 0]
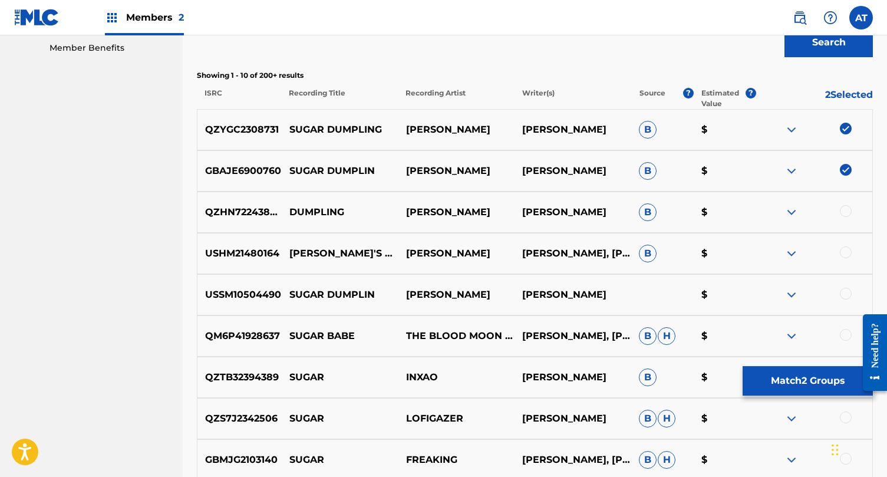
click at [844, 289] on div at bounding box center [846, 294] width 12 height 12
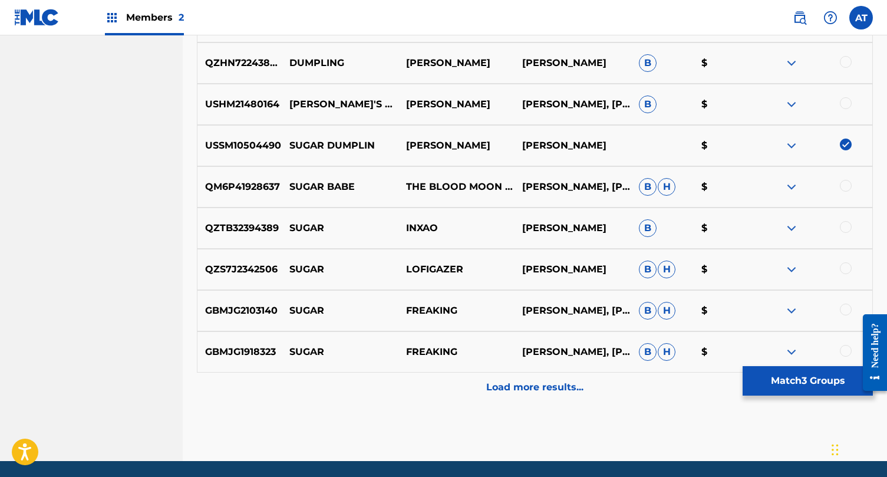
click at [566, 386] on p "Load more results..." at bounding box center [534, 387] width 97 height 14
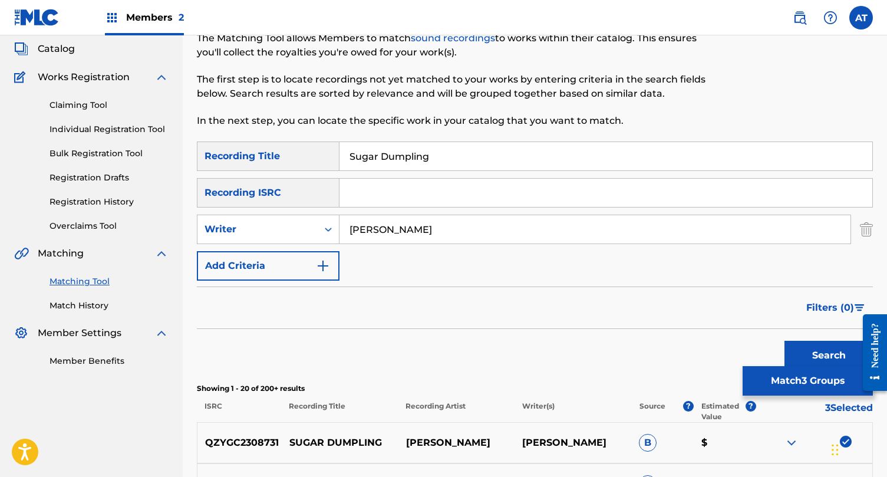
scroll to position [0, 0]
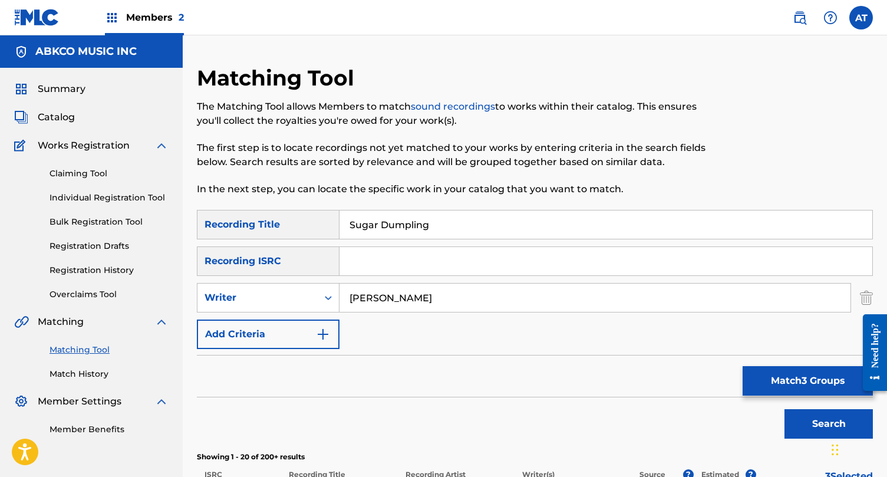
click at [804, 378] on button "Match 3 Groups" at bounding box center [808, 380] width 130 height 29
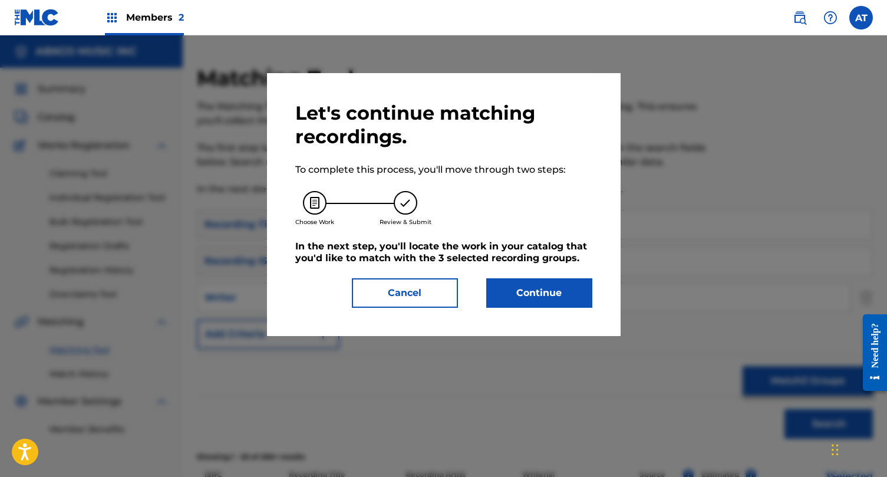
click at [557, 287] on button "Continue" at bounding box center [539, 292] width 106 height 29
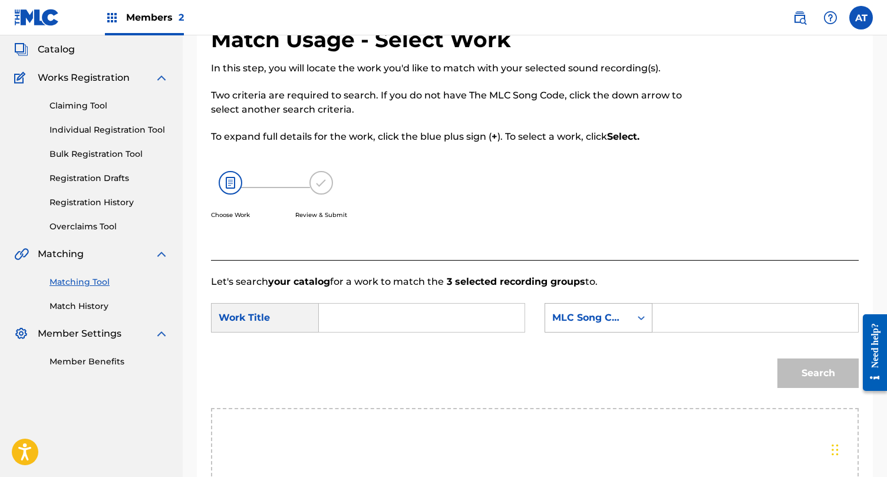
scroll to position [126, 0]
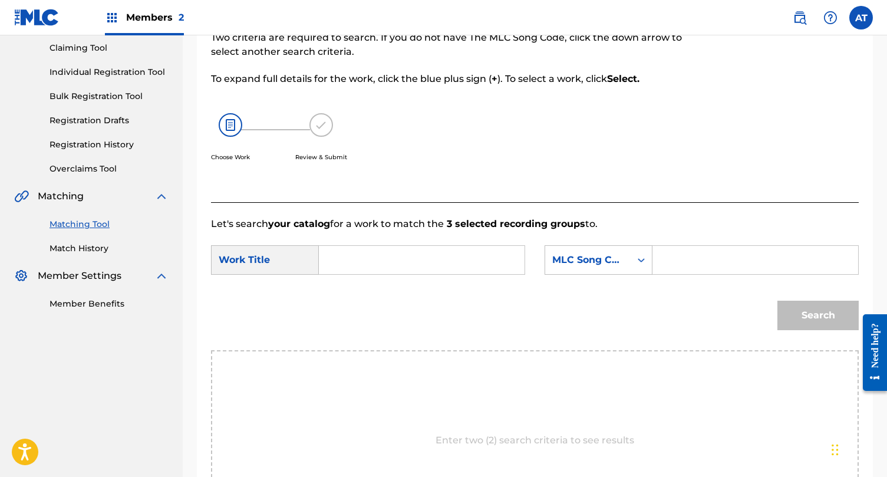
click at [424, 259] on input "Search Form" at bounding box center [422, 260] width 186 height 28
type input "u"
click at [351, 289] on strong "sugar" at bounding box center [353, 286] width 28 height 11
type input "sugar dumpling"
click at [639, 259] on icon "Search Form" at bounding box center [642, 260] width 12 height 12
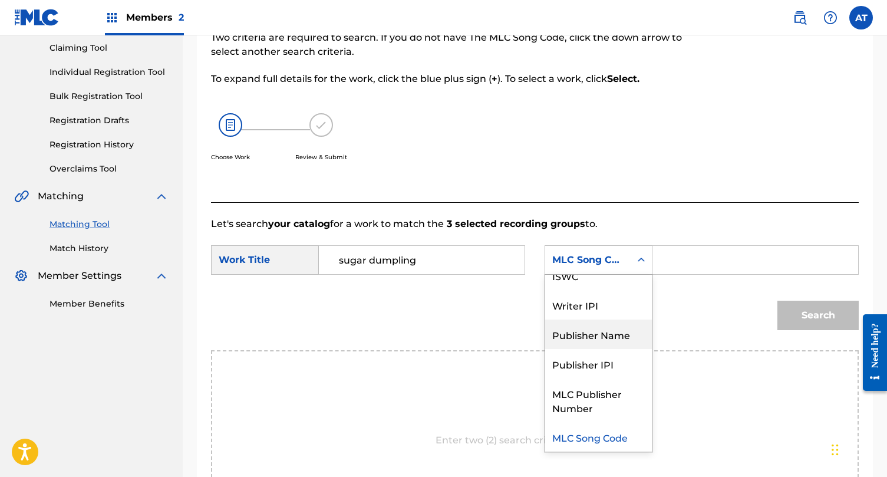
scroll to position [0, 0]
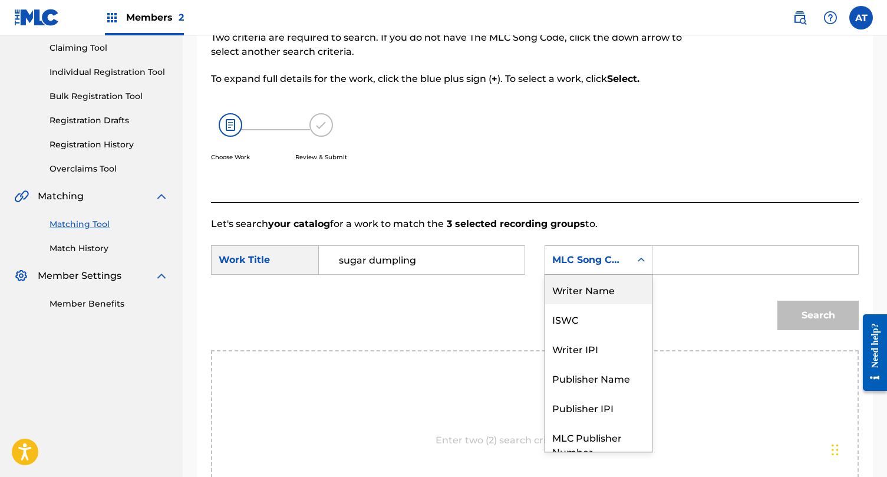
click at [604, 290] on div "Writer Name" at bounding box center [598, 289] width 107 height 29
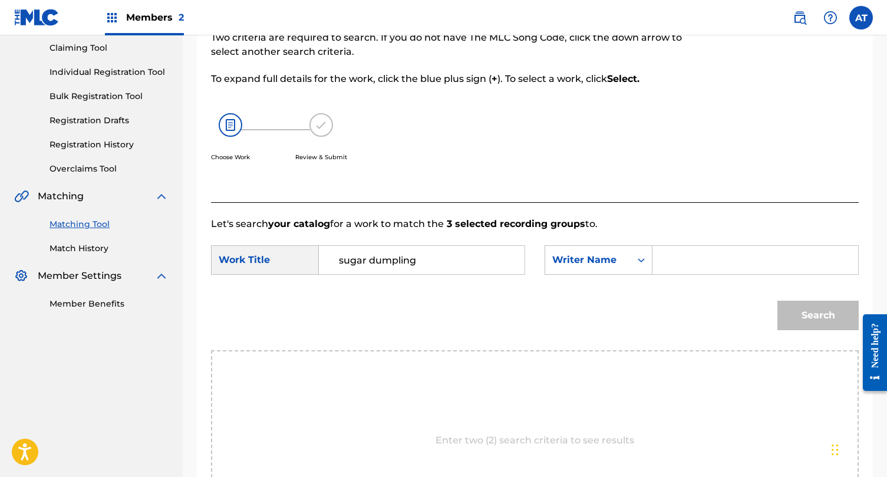
click at [723, 242] on form "SearchWithCriteria9eea60c7-bcef-43a8-9436-59cd71c36b95 Work Title sugar dumplin…" at bounding box center [535, 290] width 648 height 119
click at [692, 261] on input "Search Form" at bounding box center [756, 260] width 186 height 28
type input "cooke"
click at [778, 301] on button "Search" at bounding box center [818, 315] width 81 height 29
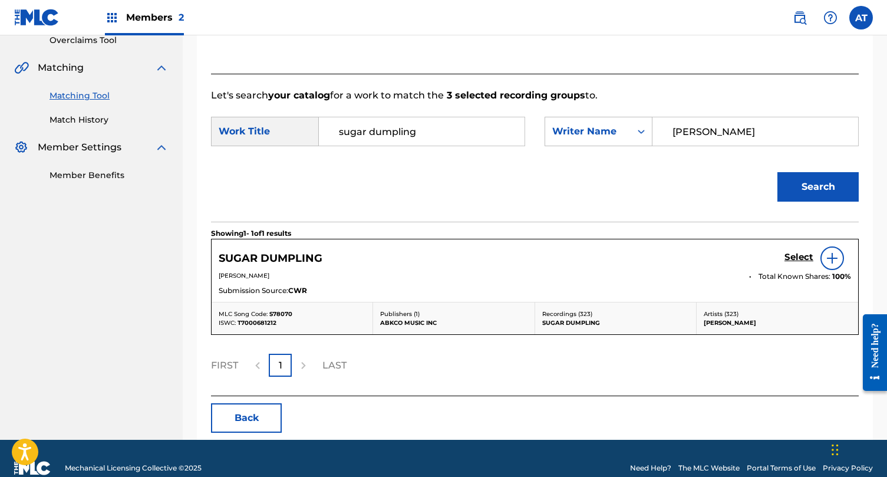
scroll to position [274, 0]
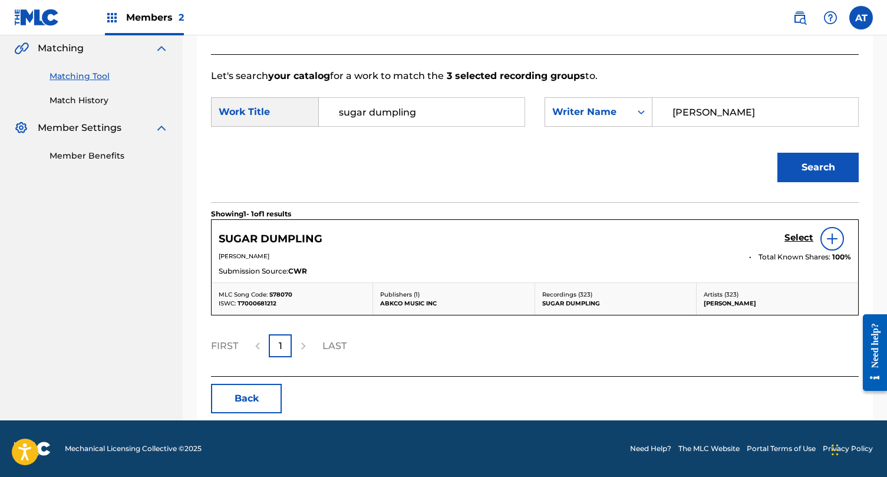
click at [791, 226] on div "SUGAR DUMPLING Select SAM COOKE Total Known Shares: 100 % Submission Source: CWR" at bounding box center [535, 251] width 647 height 62
click at [791, 230] on div "Select" at bounding box center [818, 239] width 67 height 24
click at [792, 239] on h5 "Select" at bounding box center [799, 237] width 29 height 11
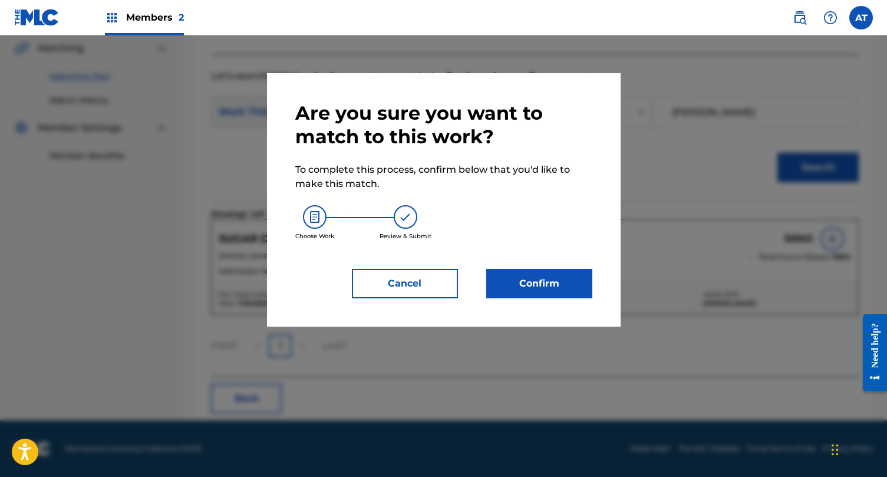
click at [510, 289] on button "Confirm" at bounding box center [539, 283] width 106 height 29
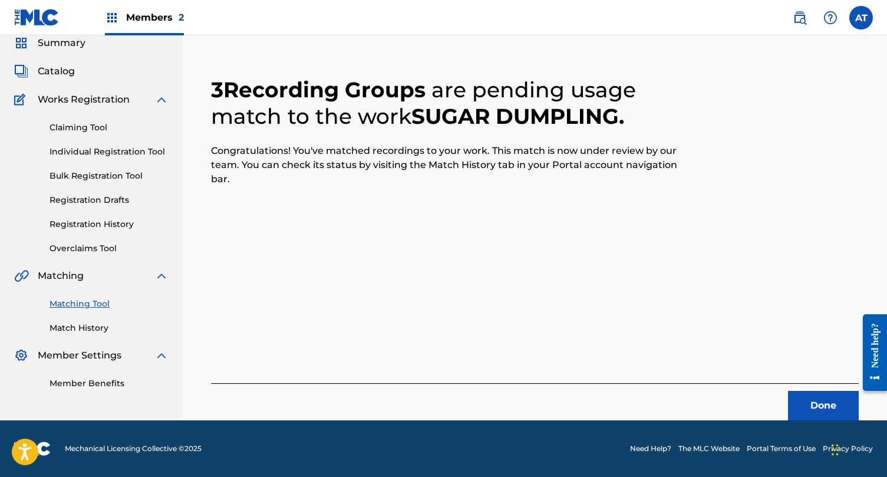
scroll to position [0, 0]
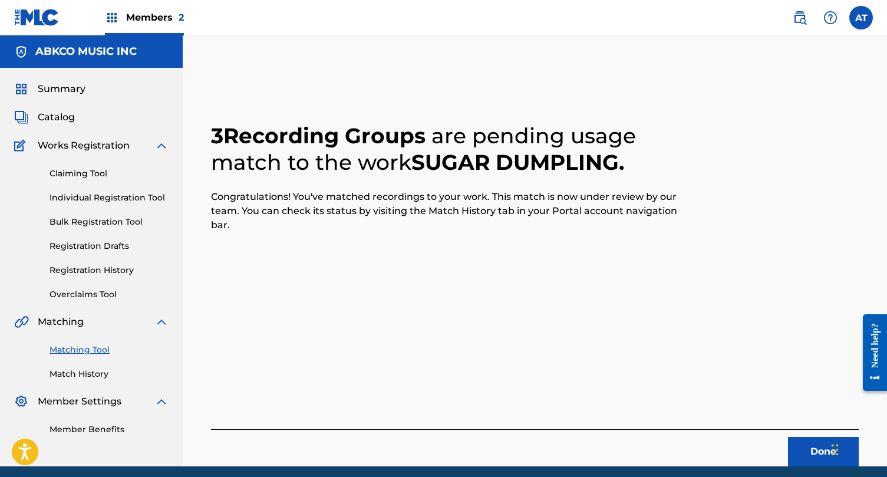
click at [812, 449] on button "Done" at bounding box center [823, 451] width 71 height 29
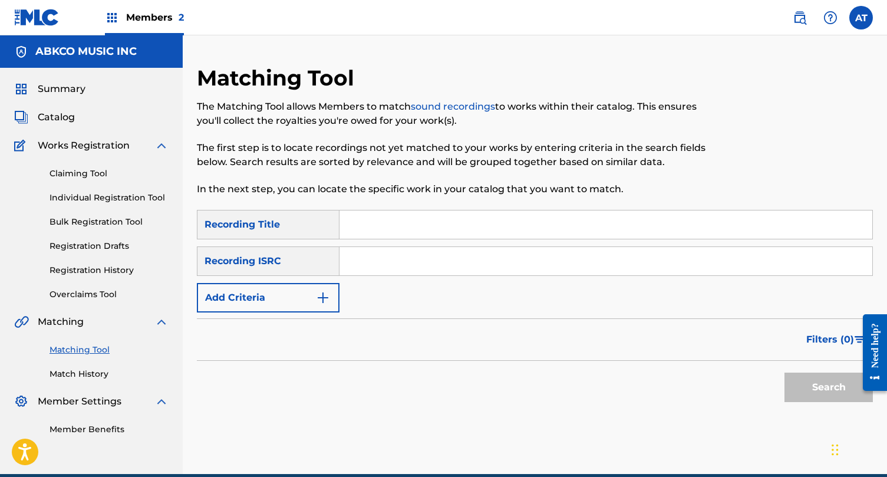
click at [406, 229] on input "Search Form" at bounding box center [606, 224] width 533 height 28
paste input "Paradise"
type input "Paradise"
click at [287, 314] on form "SearchWithCriteriad38d0070-0ddd-4985-89e6-ee8185e4d008 Recording Title Paradise…" at bounding box center [535, 309] width 676 height 198
click at [289, 296] on button "Add Criteria" at bounding box center [268, 297] width 143 height 29
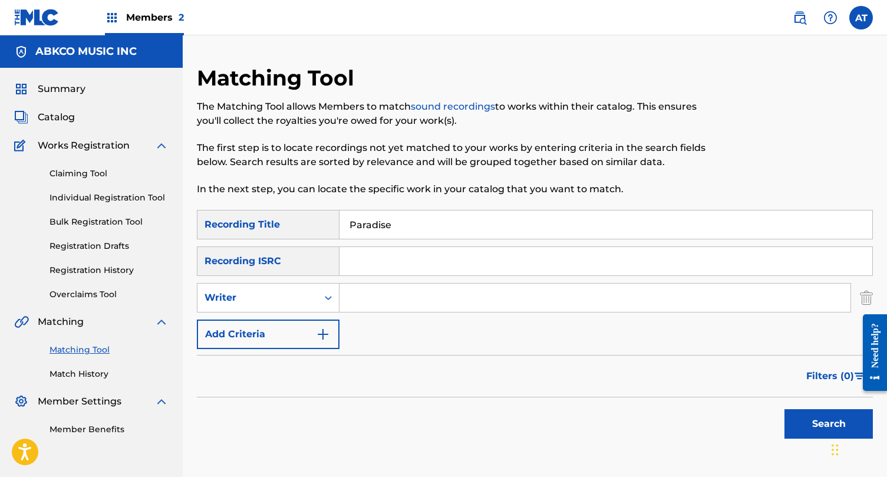
click at [364, 295] on input "Search Form" at bounding box center [595, 298] width 511 height 28
type input "t"
click at [785, 409] on button "Search" at bounding box center [829, 423] width 88 height 29
click at [391, 292] on input "otha davis III" at bounding box center [595, 298] width 511 height 28
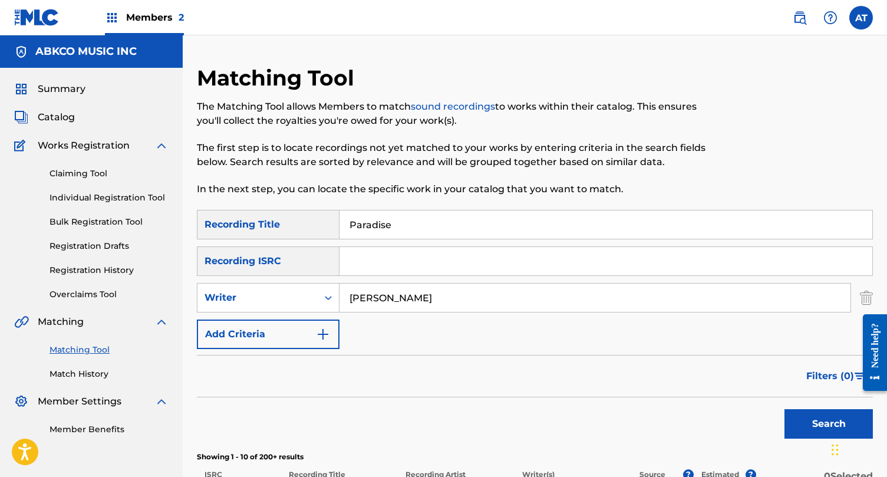
click at [391, 292] on input "otha davis III" at bounding box center [595, 298] width 511 height 28
type input "b"
type input "gabriel blizman"
click at [785, 409] on button "Search" at bounding box center [829, 423] width 88 height 29
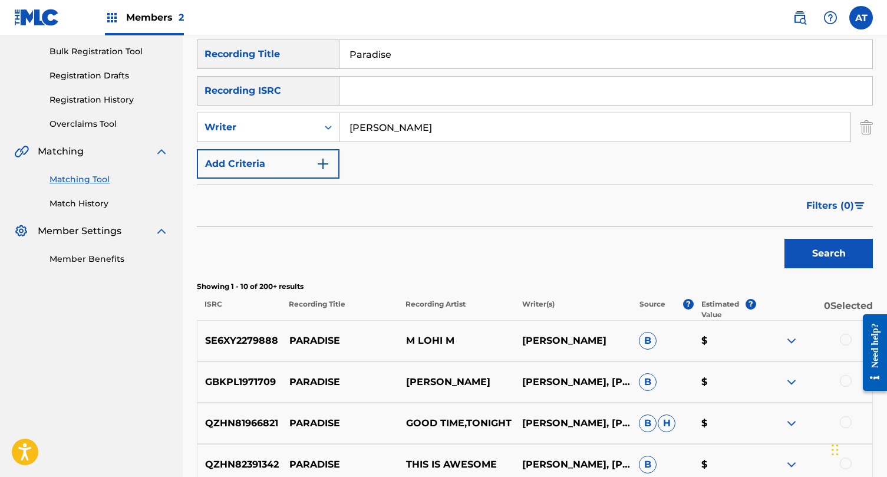
scroll to position [174, 0]
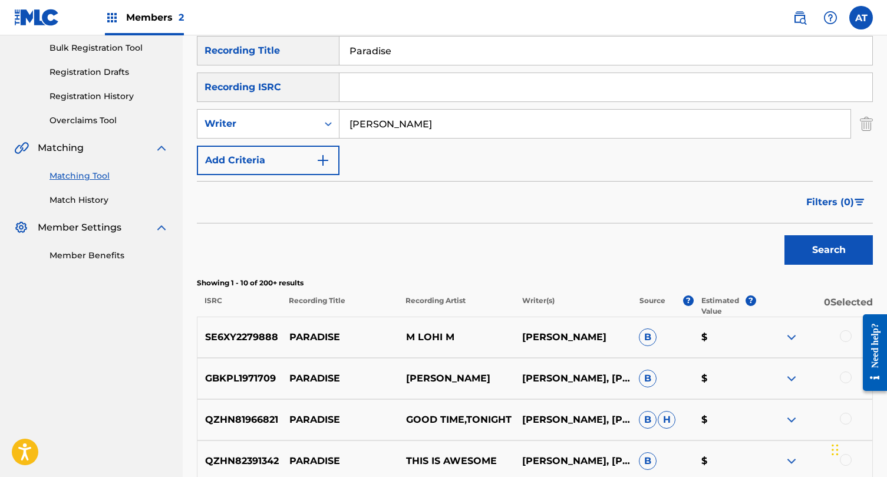
click at [438, 54] on input "Paradise" at bounding box center [606, 51] width 533 height 28
type input "pater noster"
click at [391, 129] on input "gabriel blizman" at bounding box center [595, 124] width 511 height 28
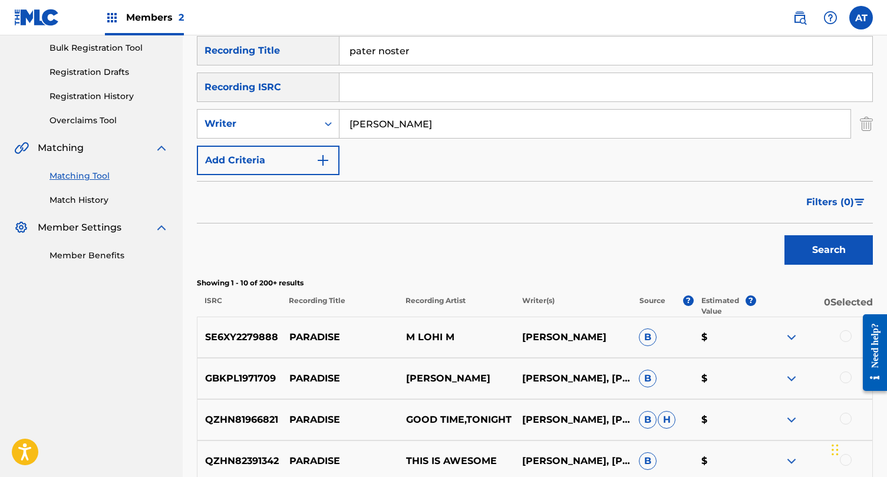
click at [391, 129] on input "gabriel blizman" at bounding box center [595, 124] width 511 height 28
type input "norman luboff"
click at [785, 235] on button "Search" at bounding box center [829, 249] width 88 height 29
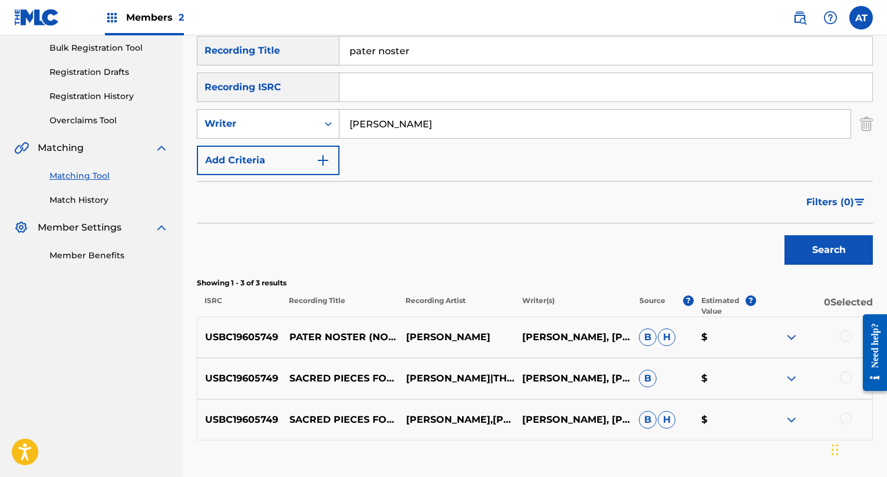
click at [849, 325] on div "USBC19605749 PATER NOSTER (NO. 6) LEOPOLD STOKOWSKI NORMAN LUBOFF, PYOTR ILYICH…" at bounding box center [535, 337] width 676 height 41
click at [848, 330] on div at bounding box center [846, 336] width 12 height 12
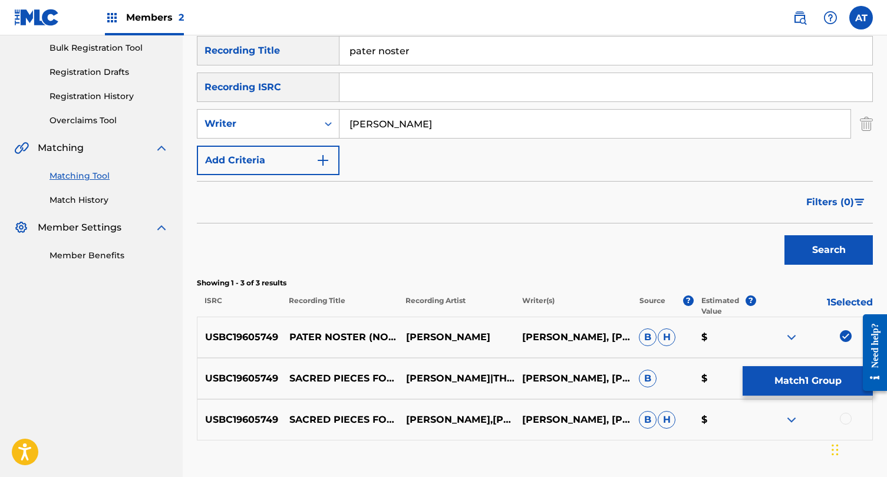
click at [843, 377] on button "Match 1 Group" at bounding box center [808, 380] width 130 height 29
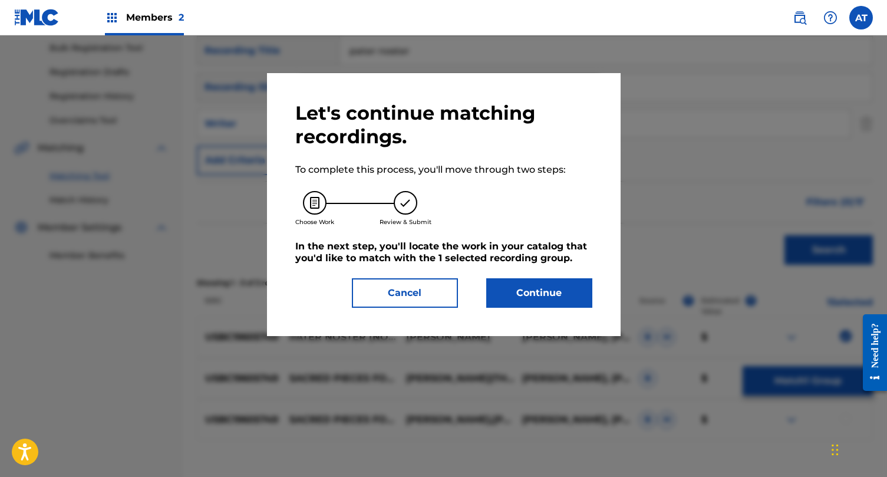
click at [424, 297] on button "Cancel" at bounding box center [405, 292] width 106 height 29
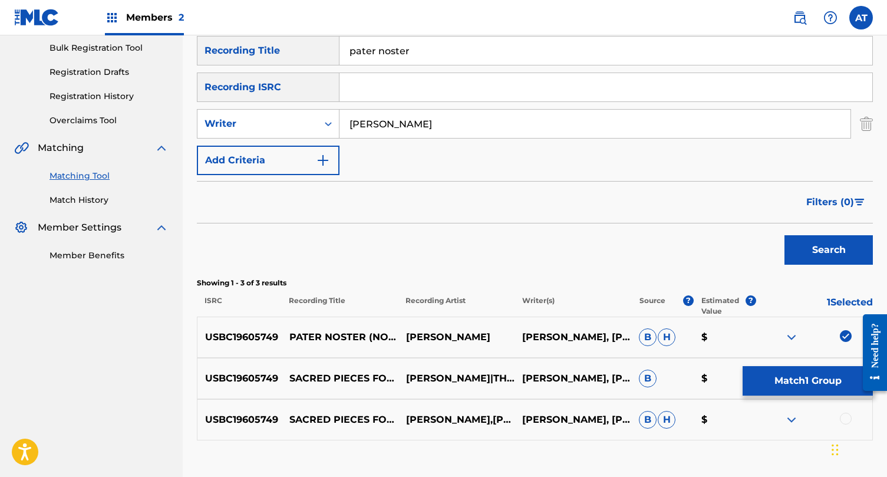
scroll to position [253, 0]
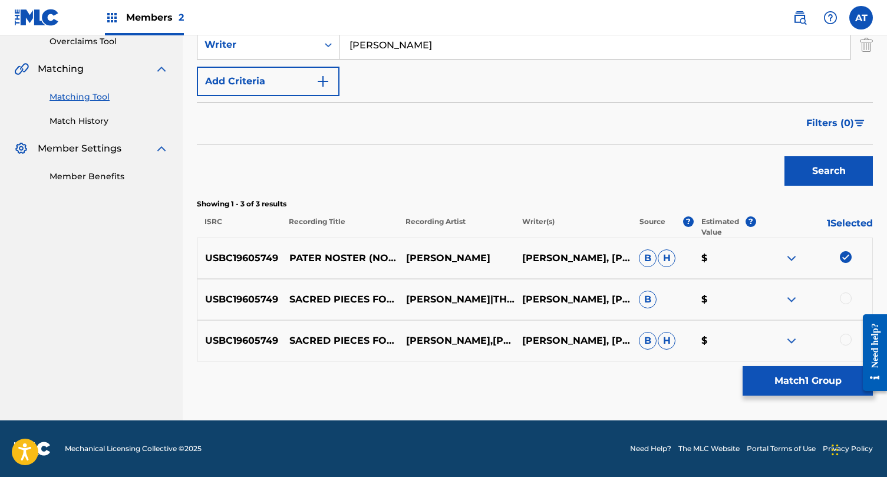
click at [842, 338] on div at bounding box center [846, 340] width 12 height 12
click at [847, 307] on div "USBC19605749 SACRED PIECES FOR UNACCOMPANIED MIXED CHORUS: VI. PATER NOSTER LEO…" at bounding box center [535, 299] width 676 height 41
click at [847, 304] on div at bounding box center [846, 298] width 12 height 12
click at [793, 371] on button "Match 3 Groups" at bounding box center [808, 380] width 130 height 29
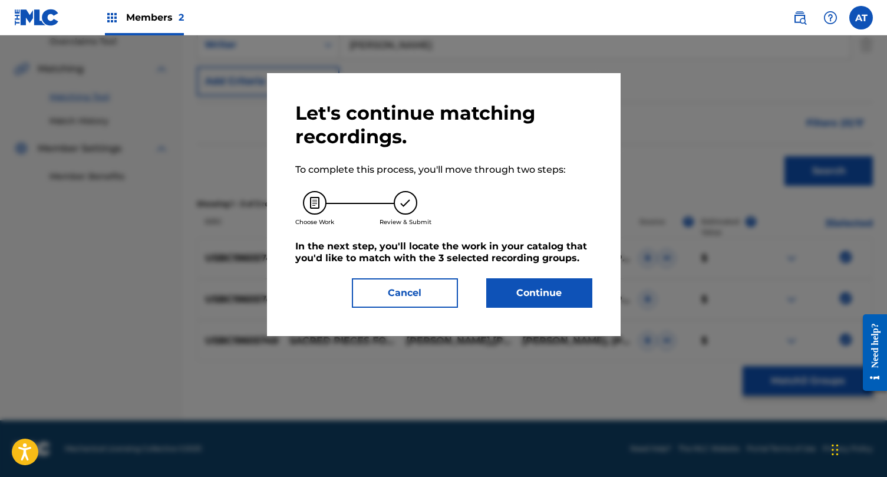
click at [526, 302] on button "Continue" at bounding box center [539, 292] width 106 height 29
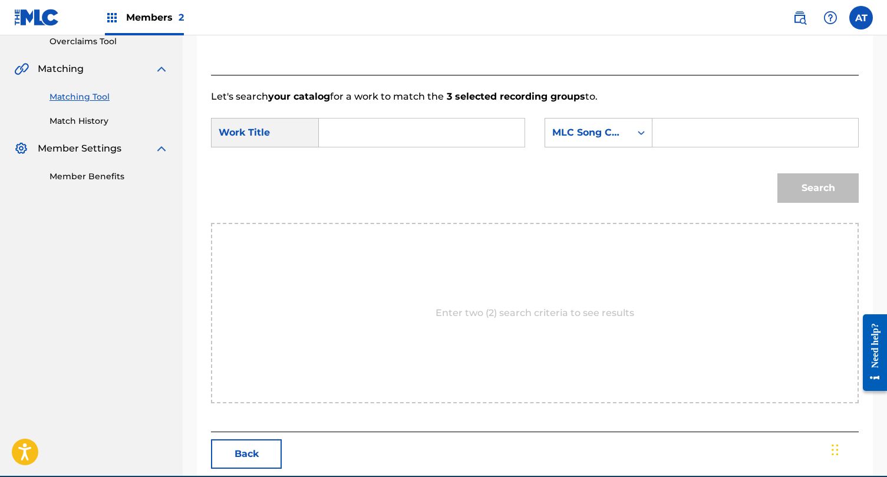
click at [485, 134] on input "Search Form" at bounding box center [422, 132] width 186 height 28
type input "pater noster"
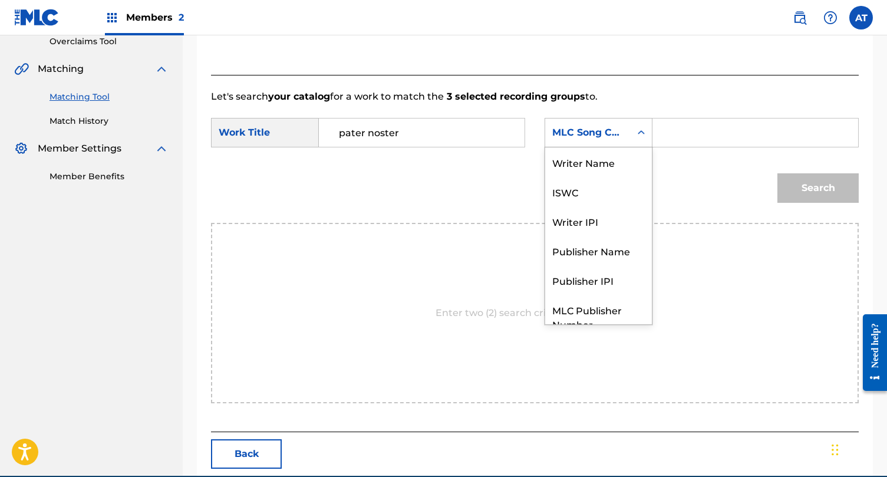
click at [608, 139] on div "MLC Song Code" at bounding box center [587, 133] width 71 height 14
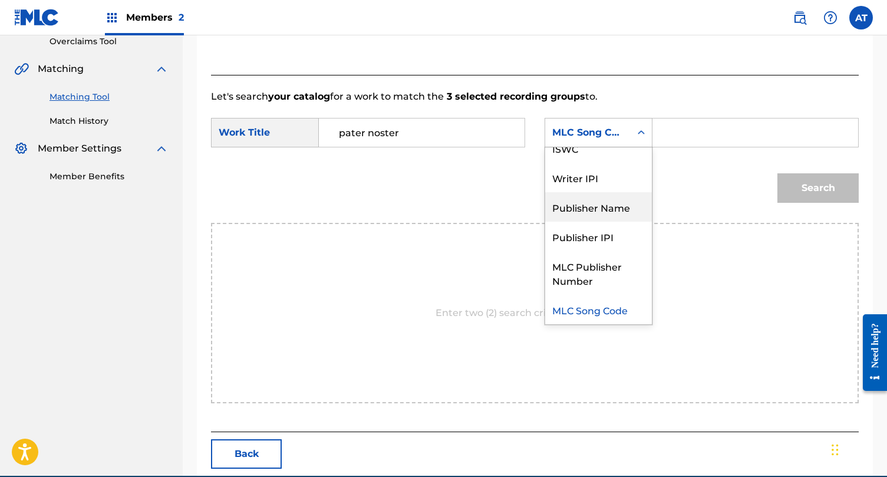
scroll to position [0, 0]
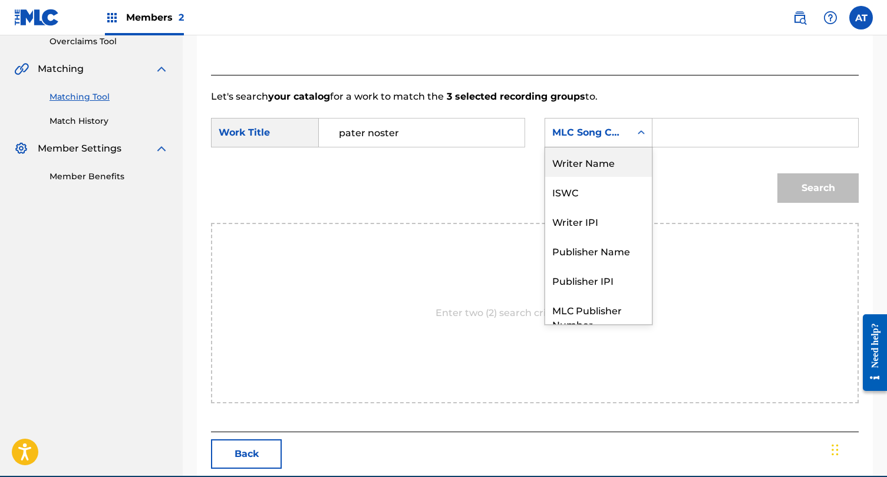
click at [603, 162] on div "Writer Name" at bounding box center [598, 161] width 107 height 29
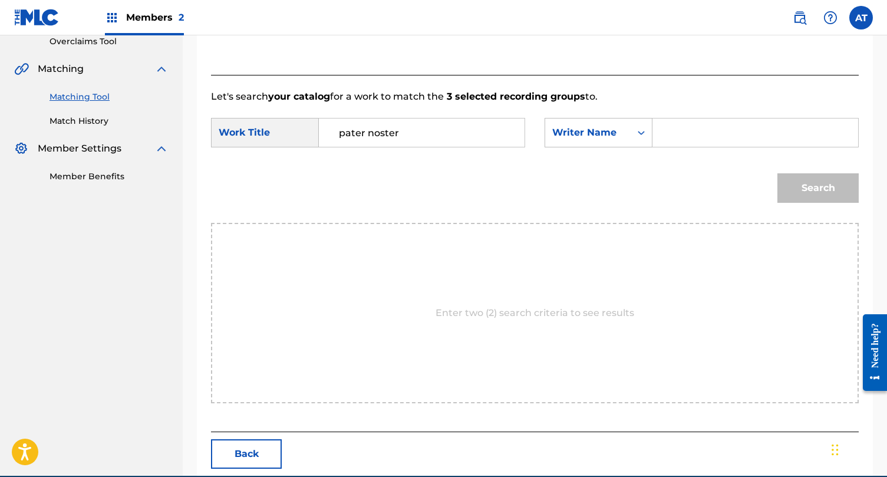
click at [674, 137] on input "Search Form" at bounding box center [756, 132] width 186 height 28
type input "luboff"
click at [778, 173] on button "Search" at bounding box center [818, 187] width 81 height 29
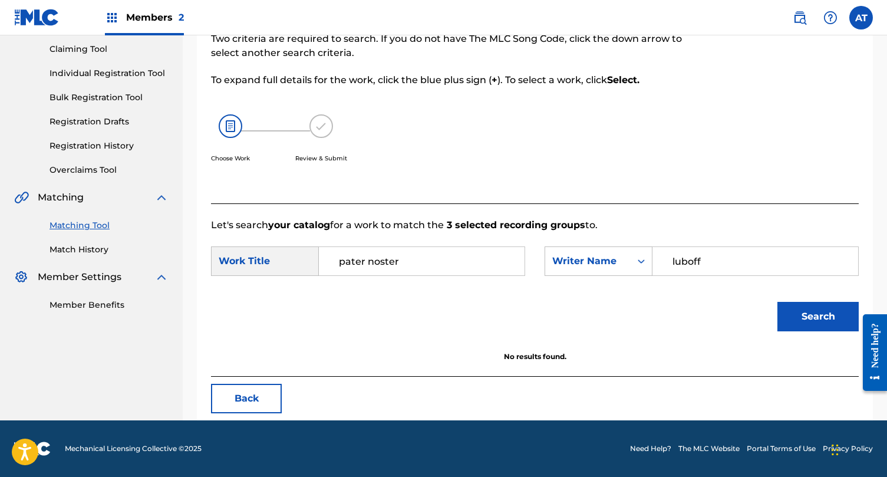
scroll to position [124, 0]
